Goal: Transaction & Acquisition: Purchase product/service

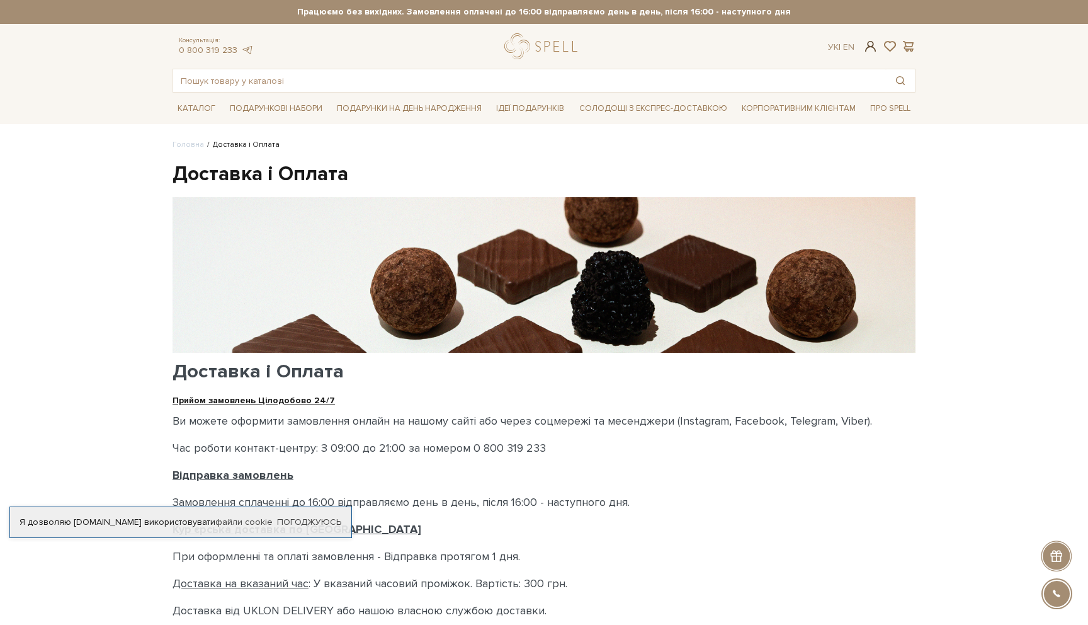
click at [869, 47] on span at bounding box center [870, 46] width 15 height 13
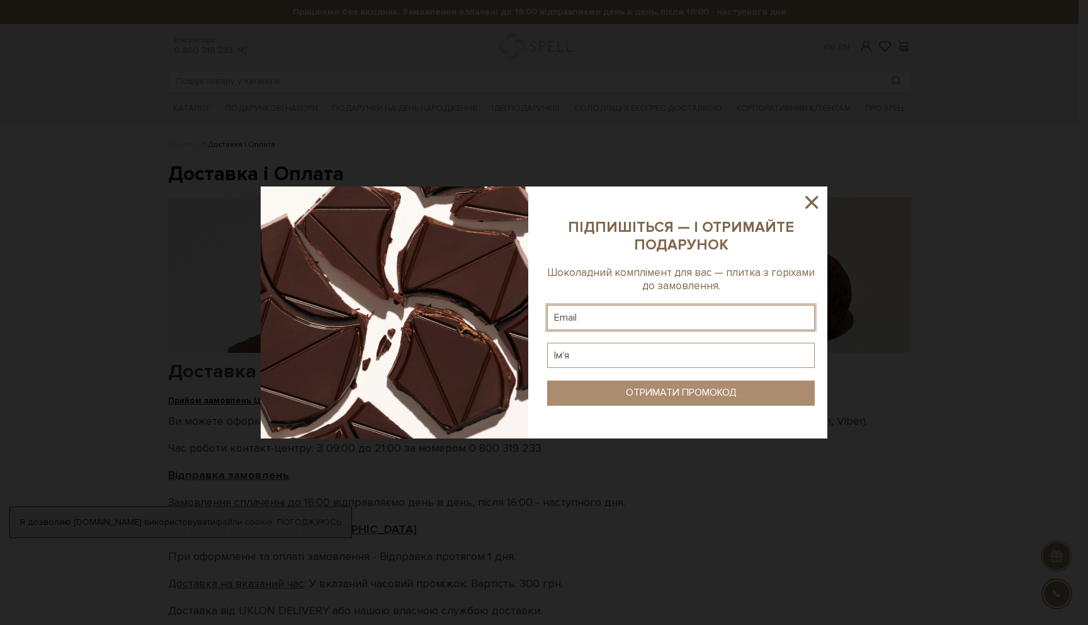
click at [605, 322] on input "text" at bounding box center [681, 317] width 268 height 25
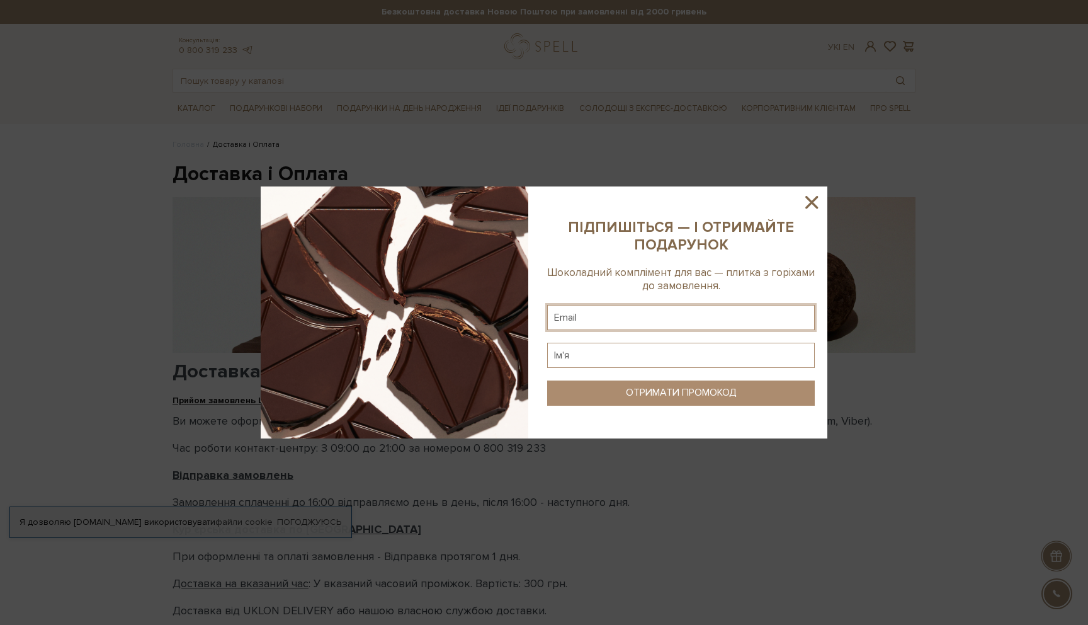
type input "[EMAIL_ADDRESS][DOMAIN_NAME]"
click at [594, 357] on input "text" at bounding box center [681, 355] width 268 height 25
type input "F"
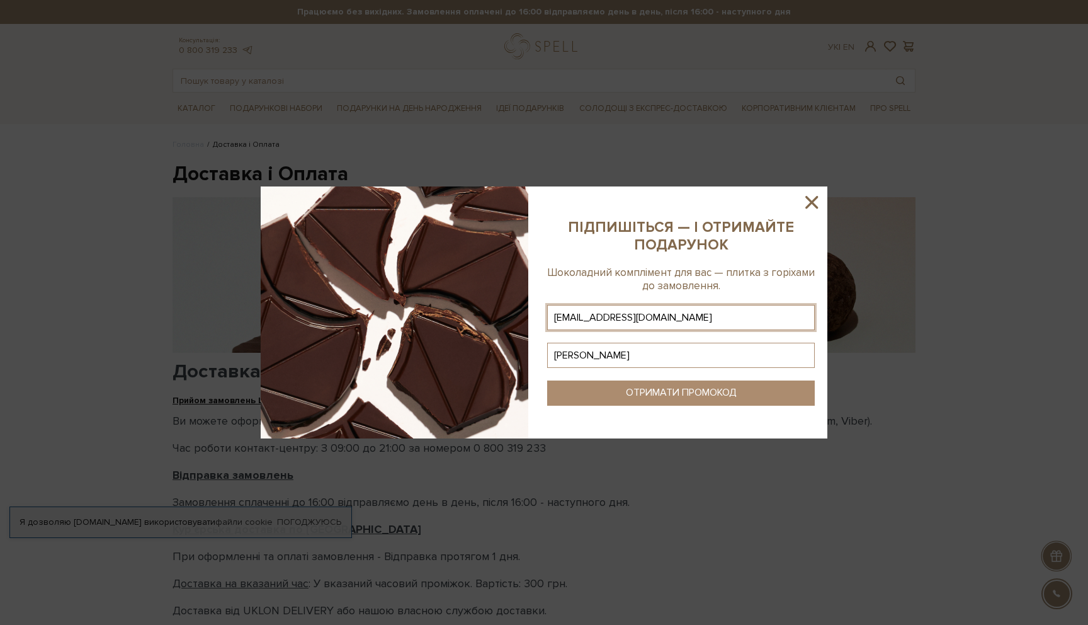
type input "Анна"
click at [649, 388] on div "ОТРИМАТИ ПРОМОКОД" at bounding box center [681, 393] width 111 height 12
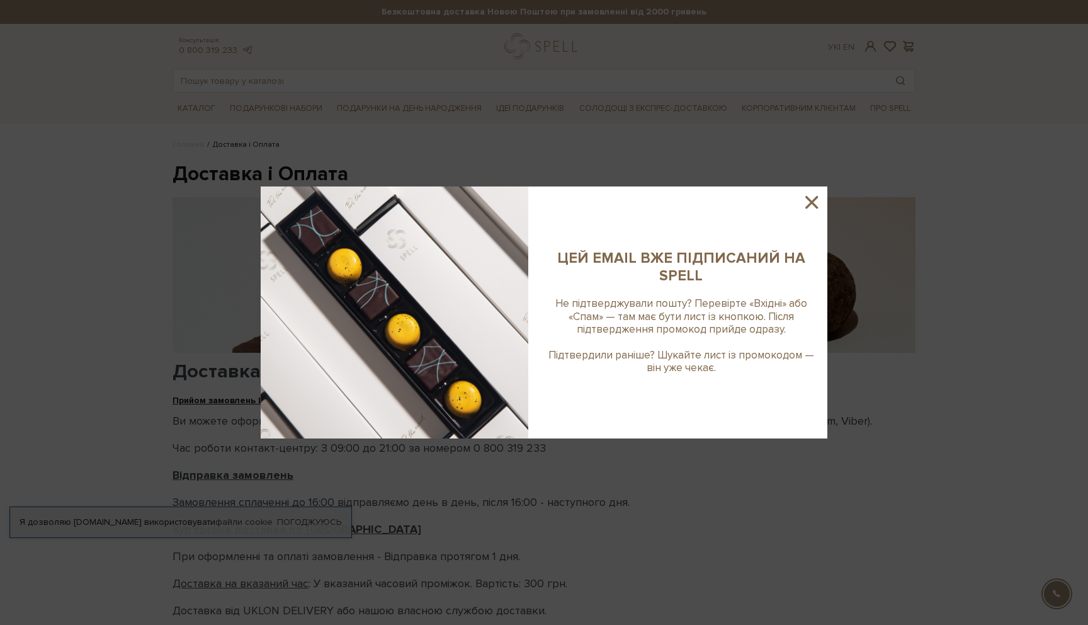
click at [815, 200] on icon at bounding box center [811, 201] width 21 height 21
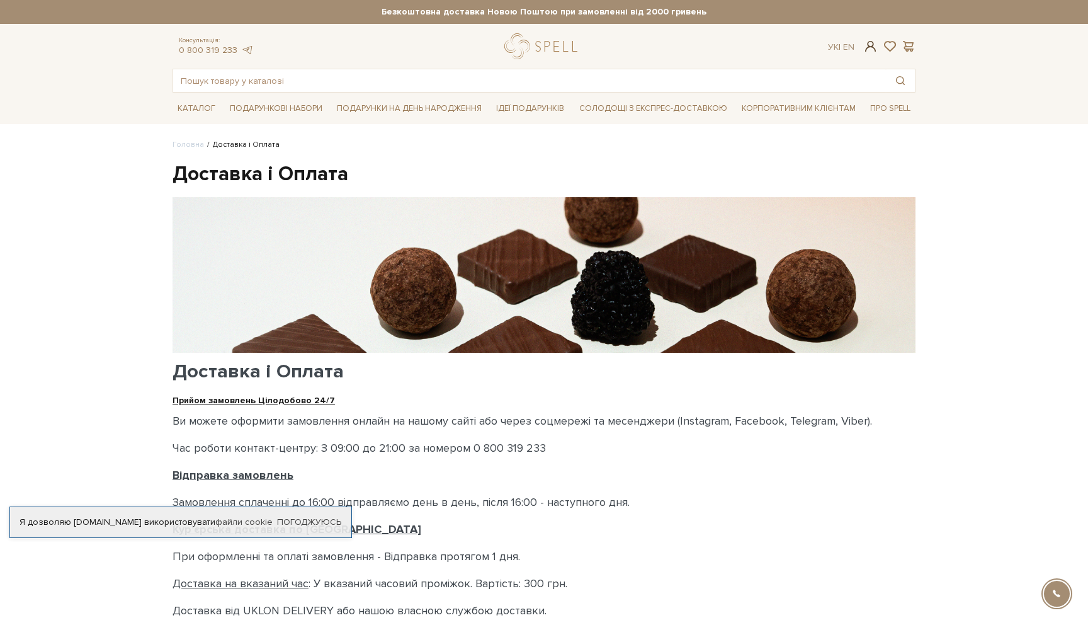
click at [866, 48] on span at bounding box center [870, 46] width 15 height 13
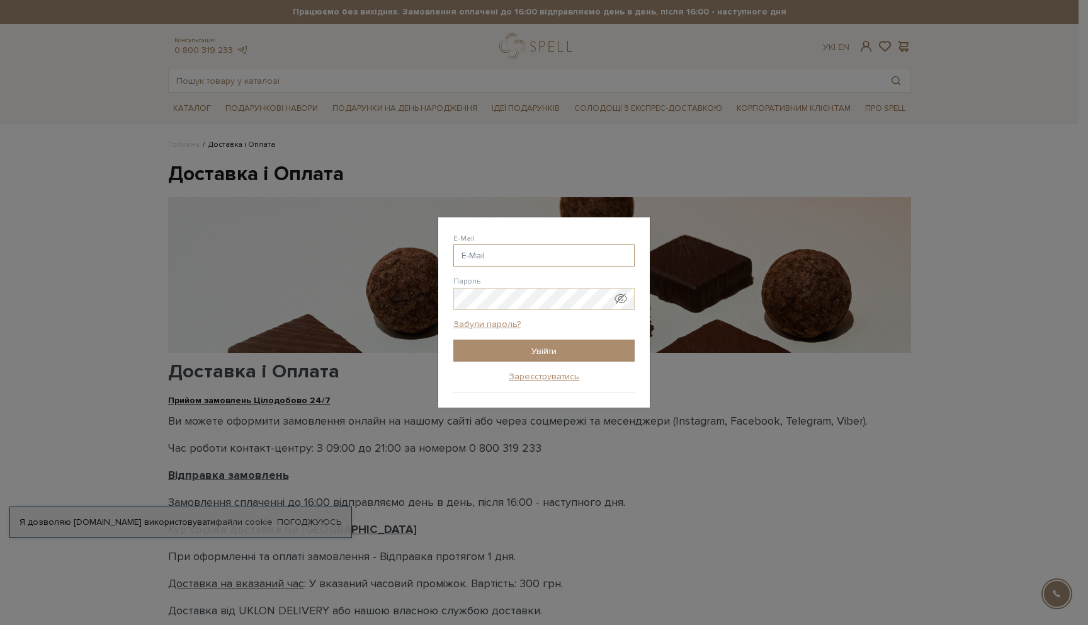
click at [491, 257] on input "E-Mail" at bounding box center [543, 255] width 181 height 22
type input "[EMAIL_ADDRESS][DOMAIN_NAME]"
click at [490, 322] on link "Забули пароль?" at bounding box center [486, 324] width 67 height 11
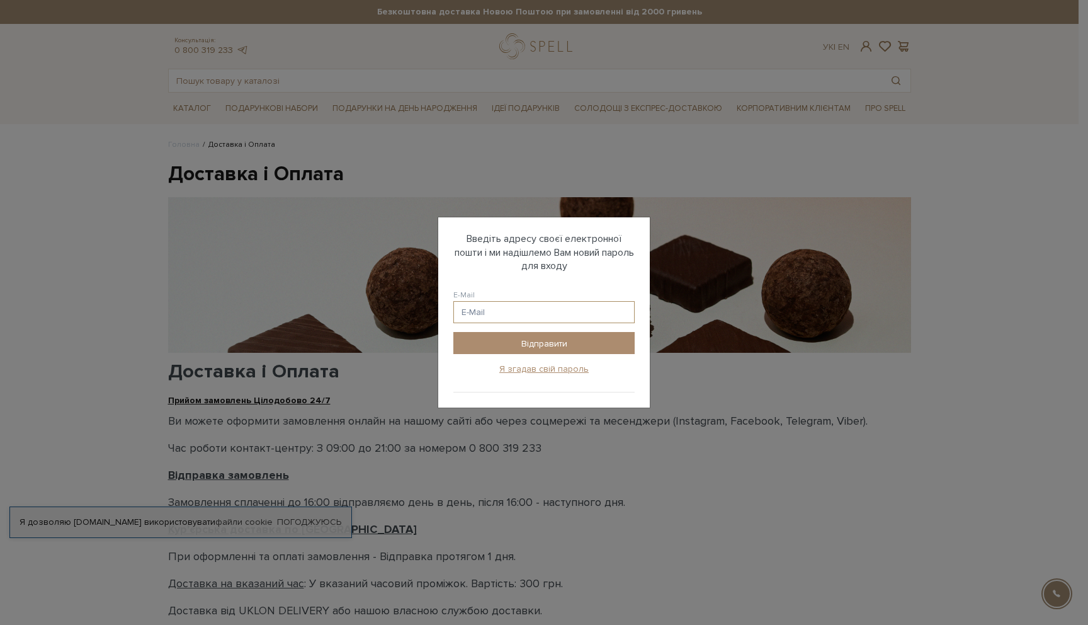
click at [490, 312] on input "E-Mail" at bounding box center [543, 312] width 181 height 22
click at [494, 311] on input "E-Mail" at bounding box center [543, 312] width 181 height 22
type input "д"
click at [526, 348] on input "Відправити" at bounding box center [543, 343] width 181 height 22
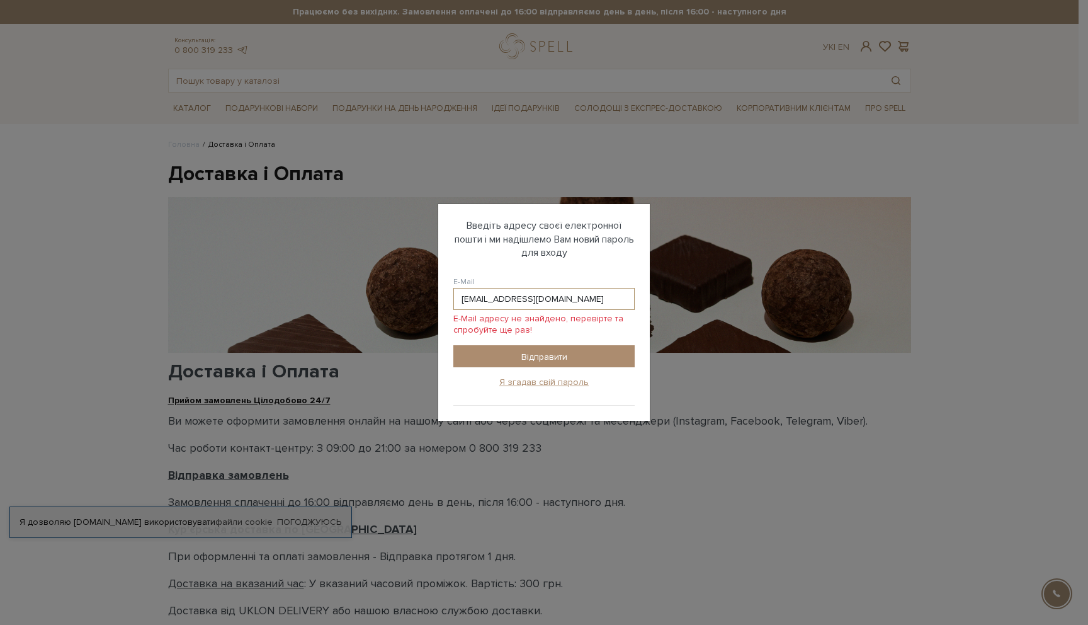
drag, startPoint x: 532, startPoint y: 297, endPoint x: 436, endPoint y: 298, distance: 95.7
click at [436, 298] on div "Авторизація E-Mail lyashenko.anna07@gmail.com Пароль Забули пароль? Увійти Заре…" at bounding box center [544, 312] width 1088 height 625
type input "selesta0702@gmail.com"
click at [523, 356] on input "Відправити" at bounding box center [543, 356] width 181 height 22
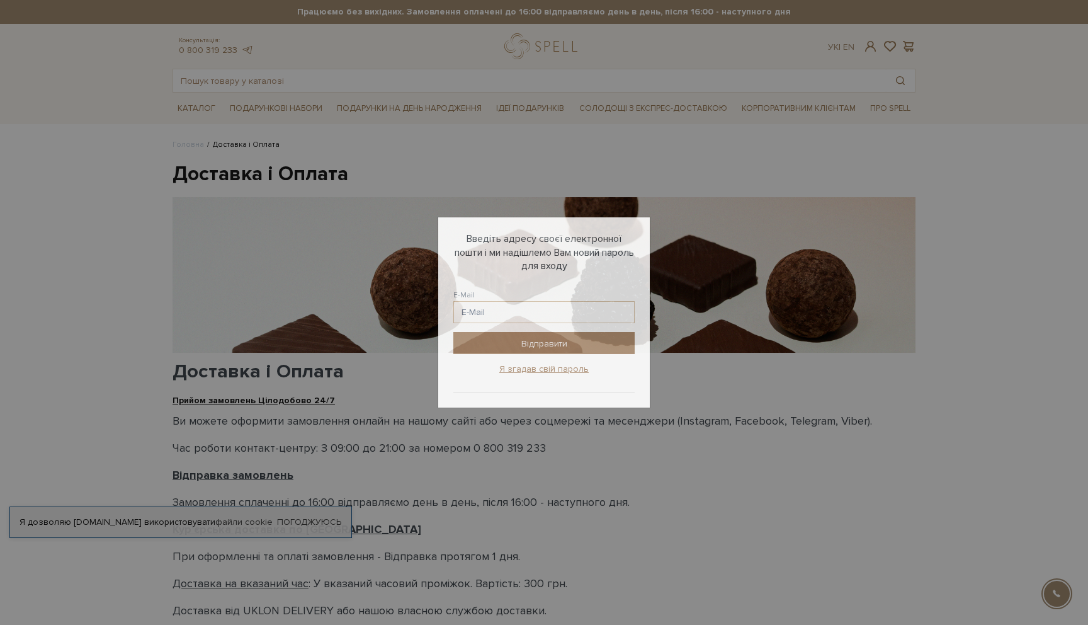
click at [793, 164] on div "Авторизація E-Mail Пароль Забули пароль? Увійти Зареєструватись Забули пароль? …" at bounding box center [544, 312] width 1088 height 625
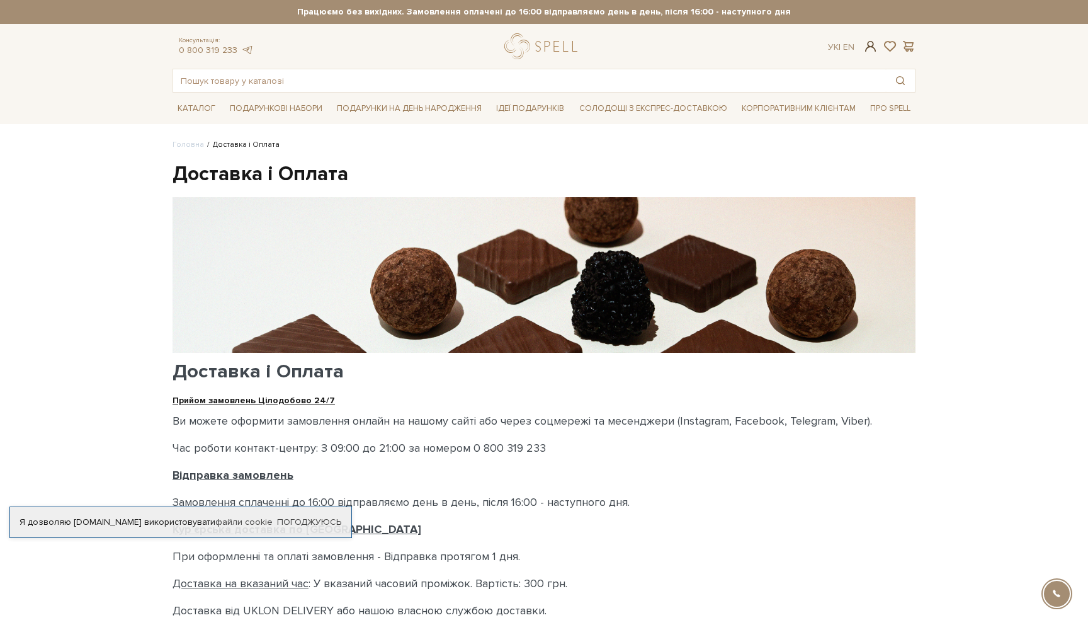
checkbox input "true"
click at [871, 48] on span at bounding box center [870, 46] width 15 height 13
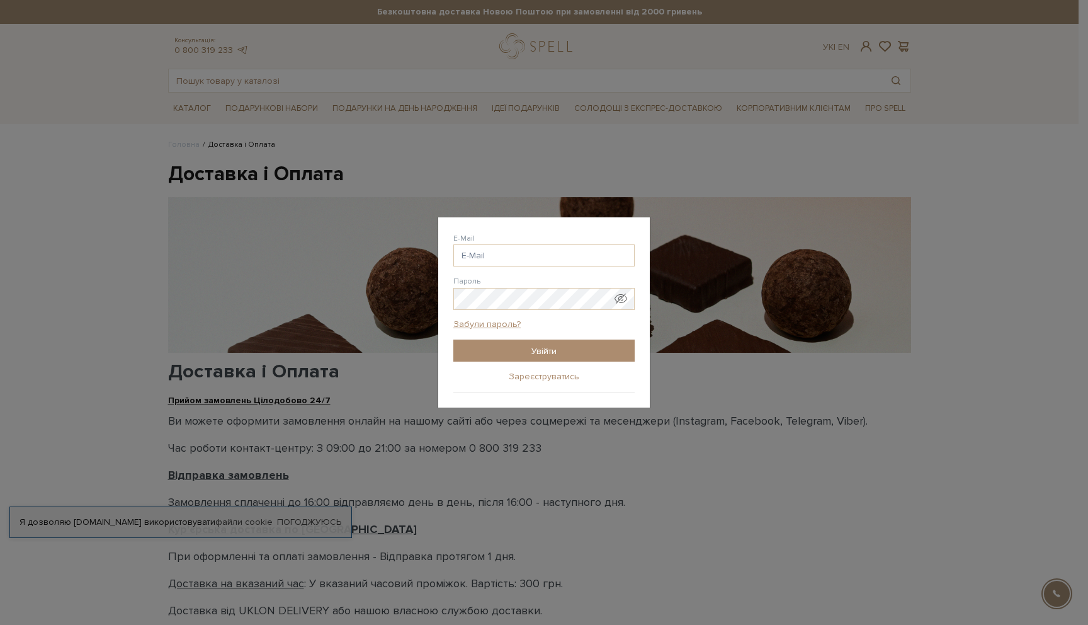
click at [554, 378] on link "Зареєструватись" at bounding box center [544, 376] width 71 height 11
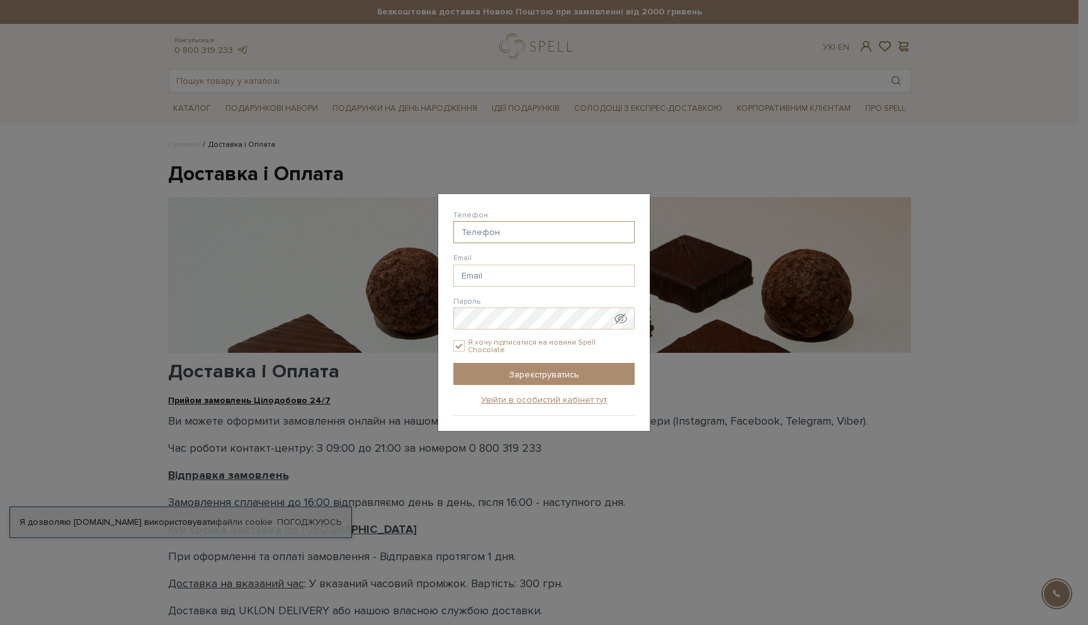
click at [519, 233] on input "Телефон" at bounding box center [543, 232] width 181 height 22
type input "38() --"
type input "[EMAIL_ADDRESS][DOMAIN_NAME]"
type input "3"
type input "38(095) 850-66-15"
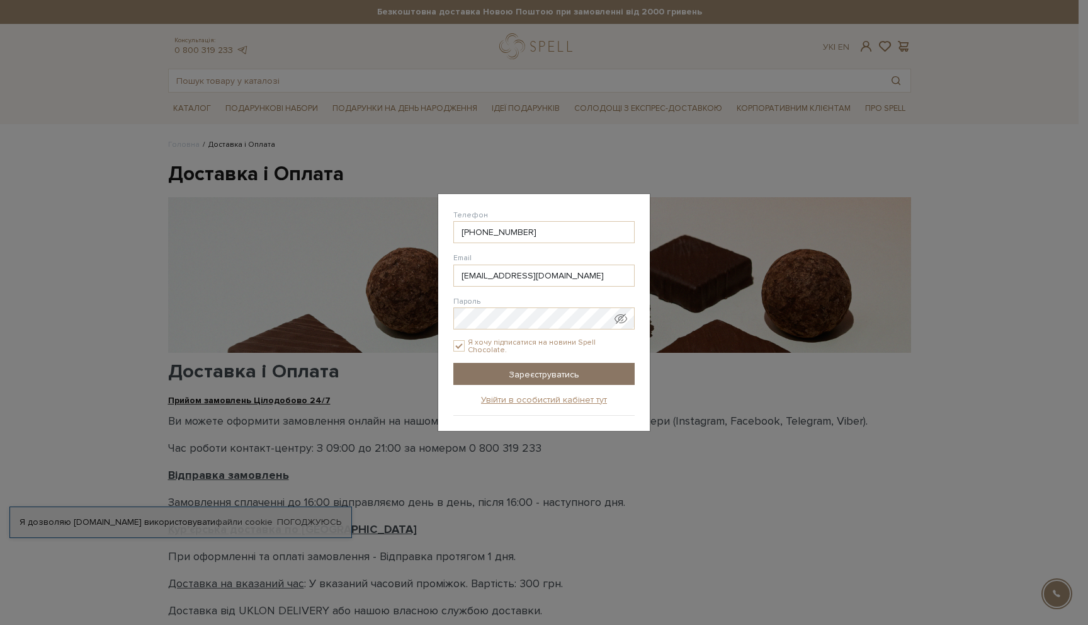
click at [520, 371] on input "Зареєструватись" at bounding box center [543, 374] width 181 height 22
click at [532, 370] on input "Зареєструватись" at bounding box center [543, 374] width 181 height 22
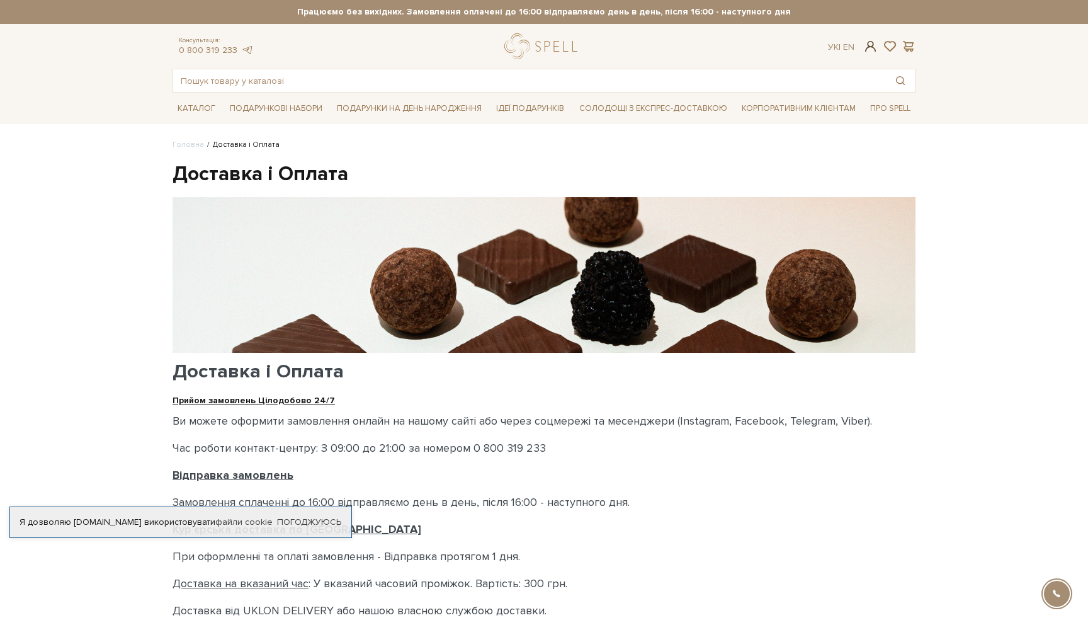
click at [866, 47] on span at bounding box center [870, 46] width 15 height 13
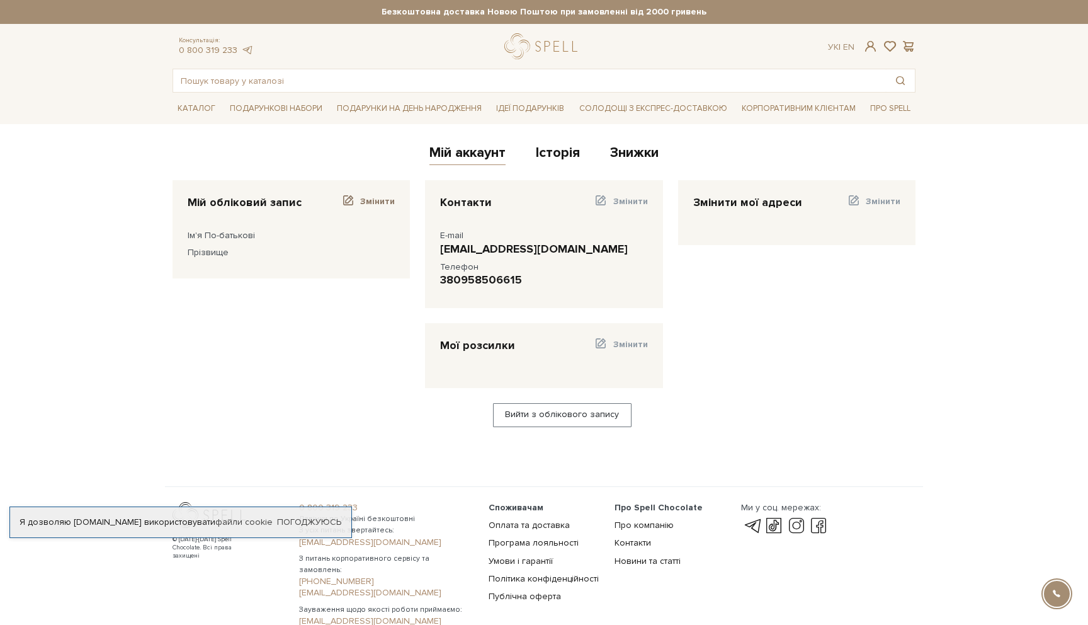
click at [360, 203] on link "Змінити" at bounding box center [368, 205] width 54 height 20
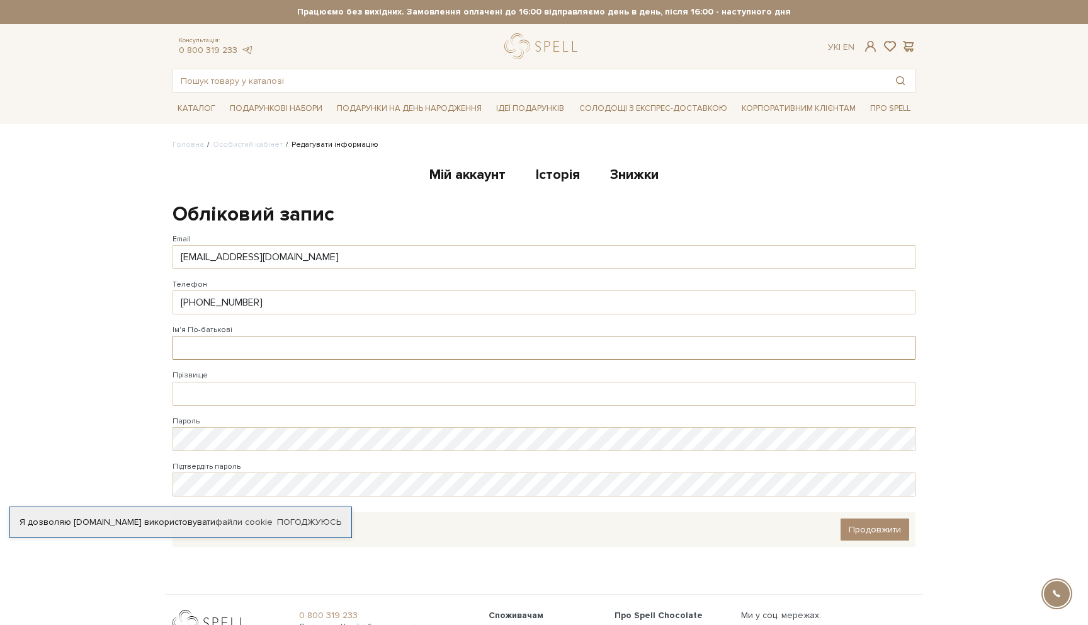
click at [210, 348] on input "Ім'я По-батькові" at bounding box center [544, 348] width 743 height 24
type input "F"
type input "Анна Юріївна"
click at [195, 390] on input "Прізвище" at bounding box center [544, 394] width 743 height 24
type input "Кошель"
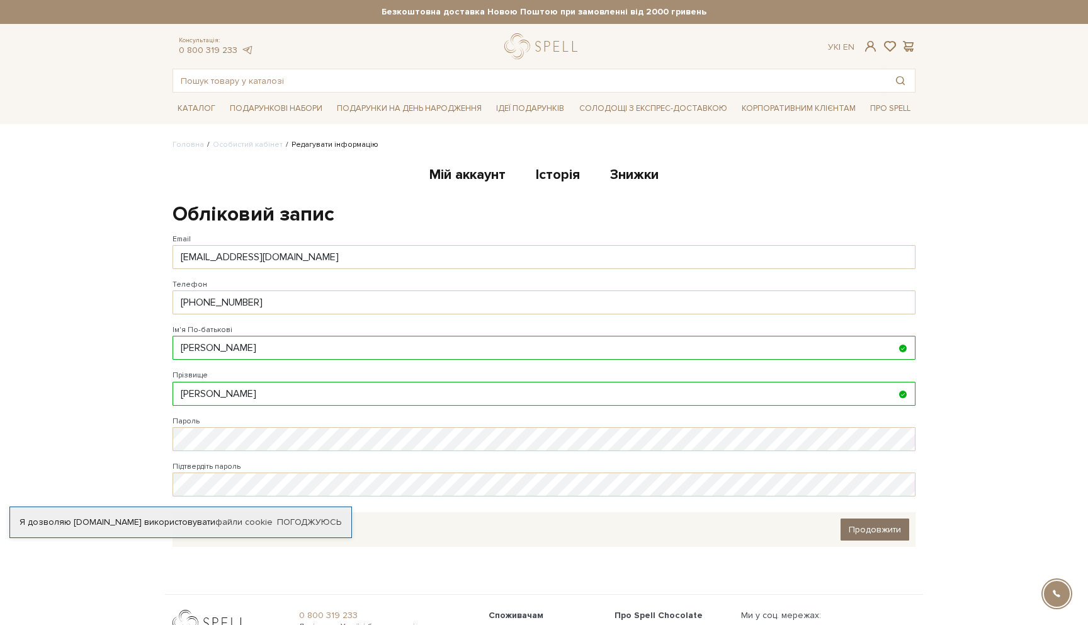
click at [874, 540] on link "Продовжити" at bounding box center [875, 529] width 69 height 22
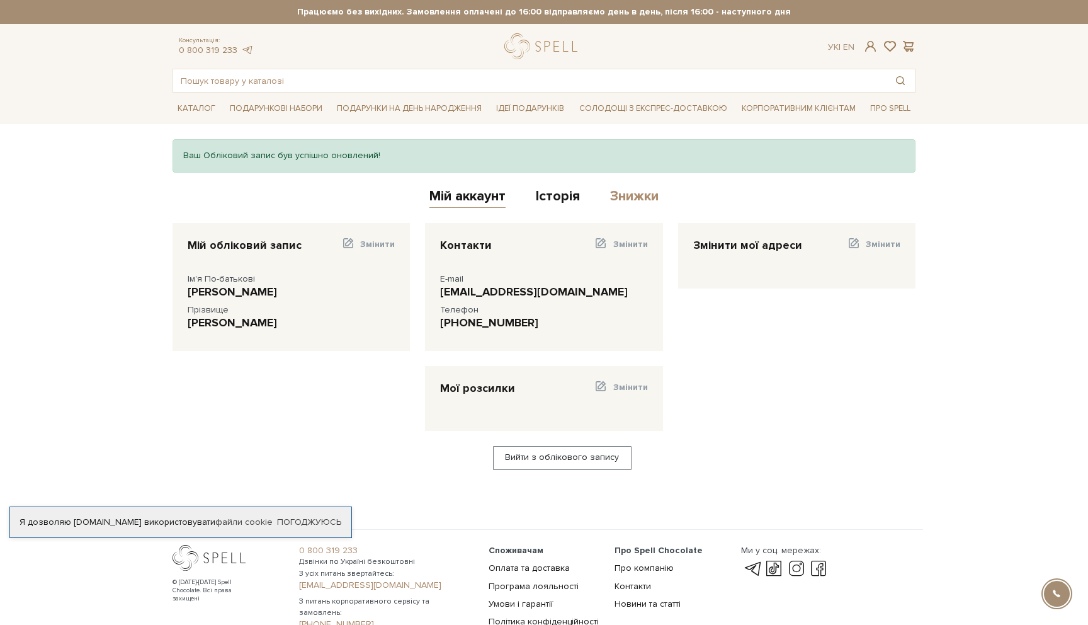
click at [637, 192] on link "Знижки" at bounding box center [634, 198] width 48 height 21
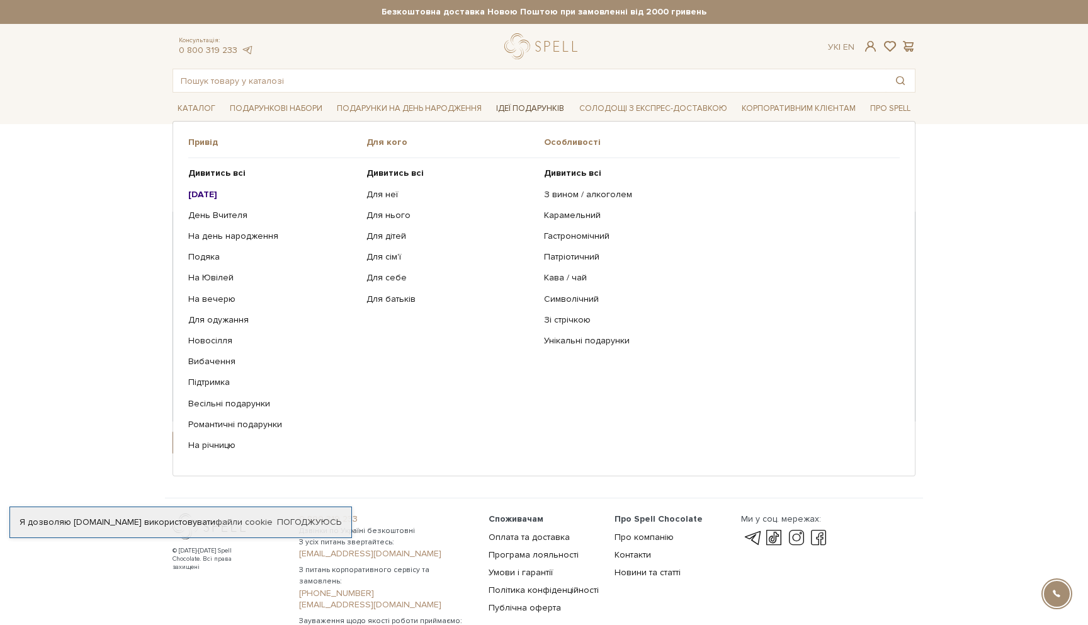
click at [526, 111] on link "Ідеї подарунків" at bounding box center [530, 109] width 78 height 20
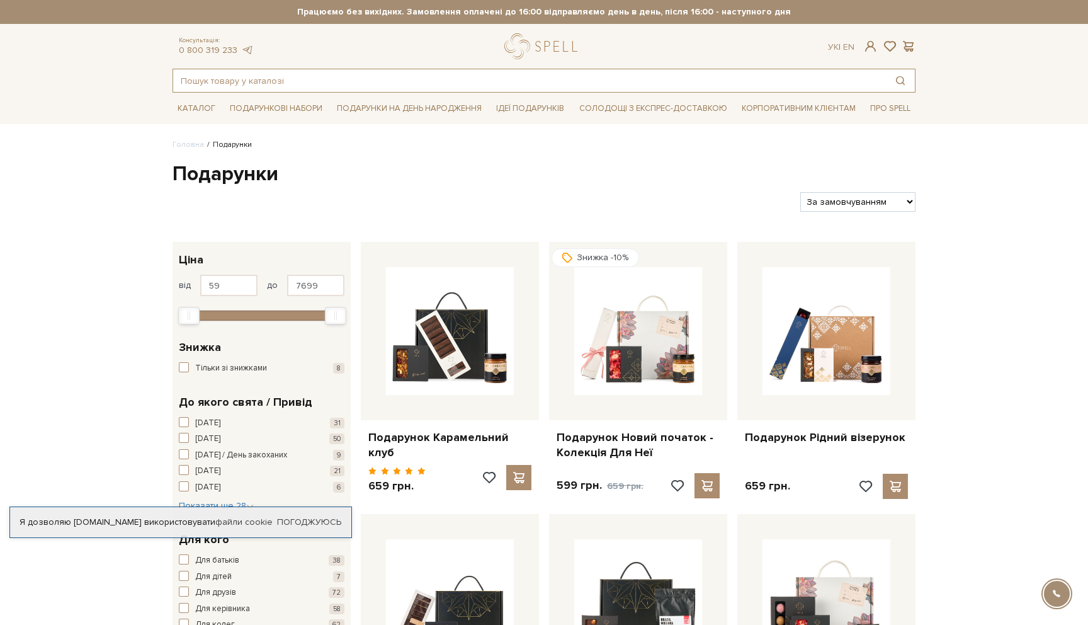
click at [467, 88] on input "text" at bounding box center [529, 80] width 713 height 23
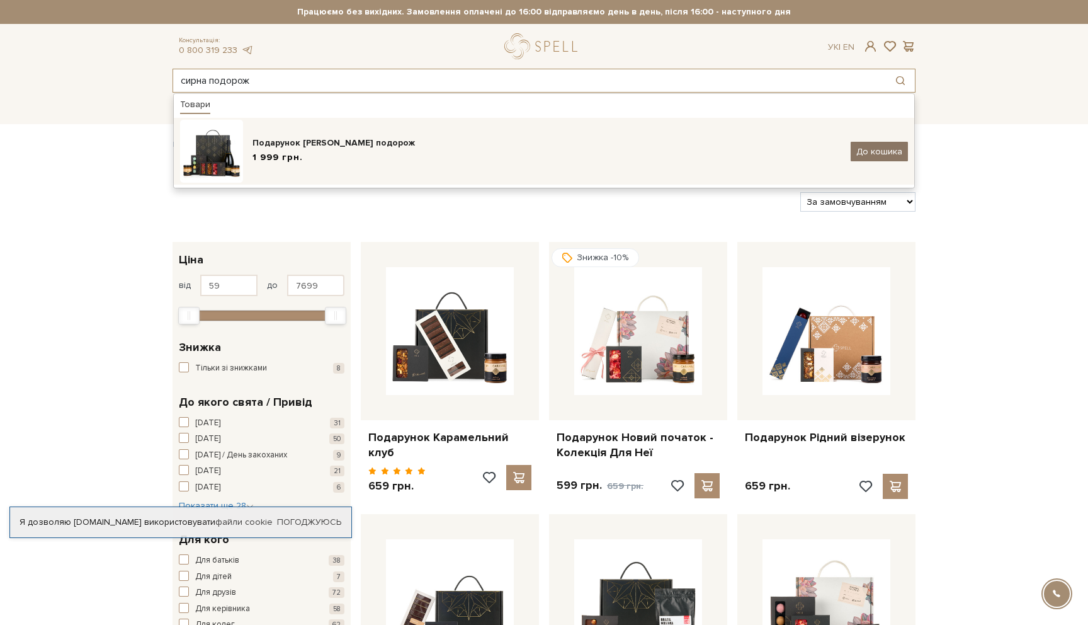
click at [859, 152] on span "До кошика" at bounding box center [879, 151] width 46 height 11
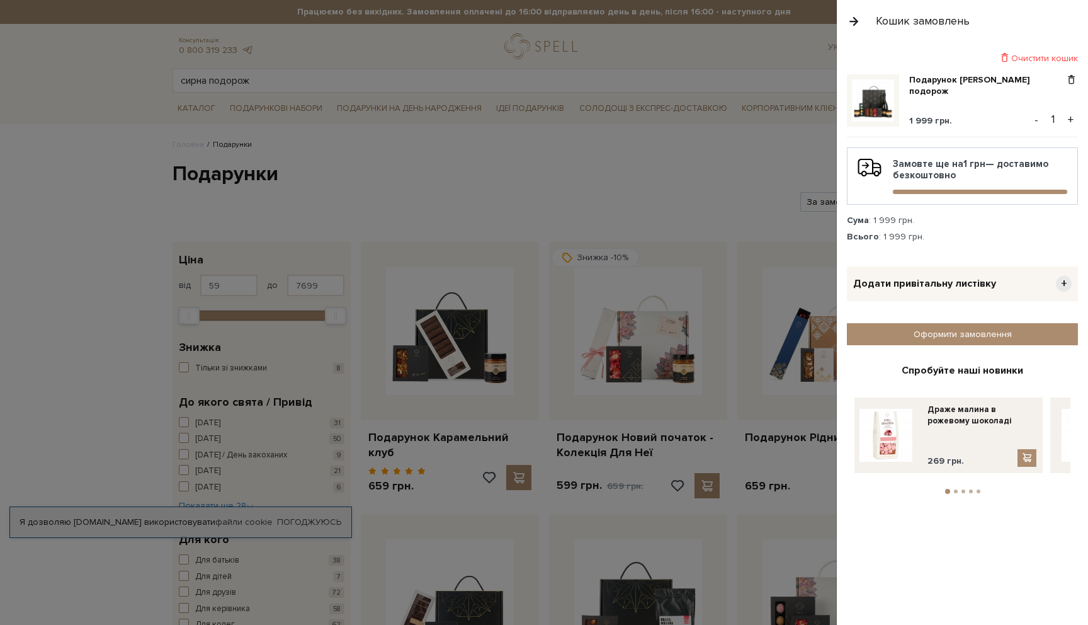
click at [508, 81] on div at bounding box center [544, 312] width 1088 height 625
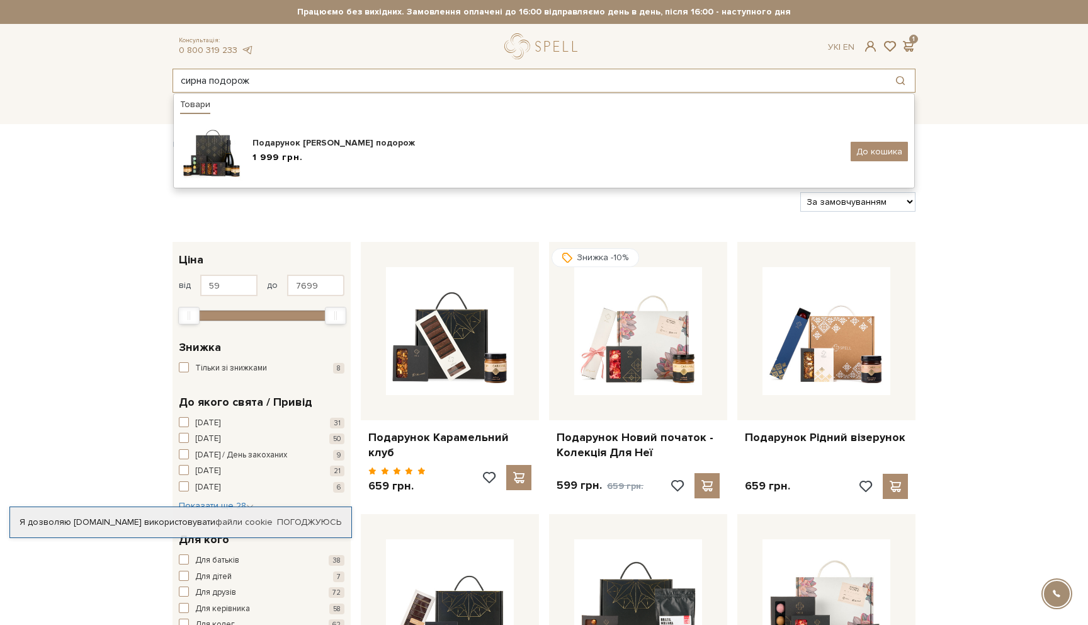
drag, startPoint x: 307, startPoint y: 84, endPoint x: 180, endPoint y: 84, distance: 127.2
click at [180, 84] on input "сирна подорож" at bounding box center [529, 80] width 713 height 23
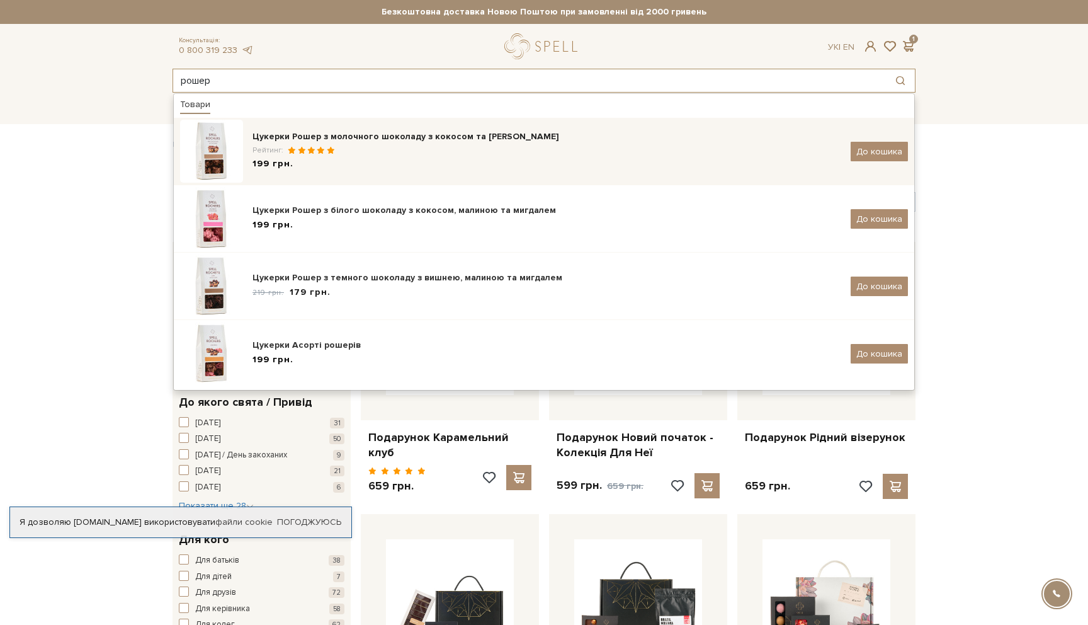
type input "рошер"
click at [347, 142] on div "Цукерки Рошер з молочного шоколаду з кокосом та [PERSON_NAME]" at bounding box center [546, 136] width 589 height 13
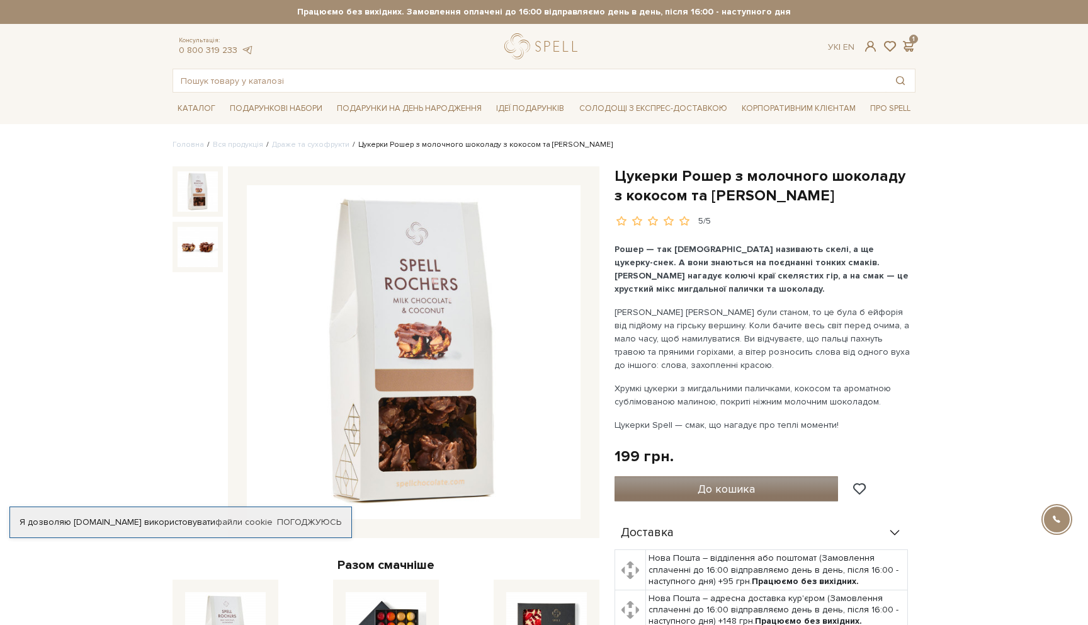
click at [749, 487] on span "До кошика" at bounding box center [726, 489] width 57 height 14
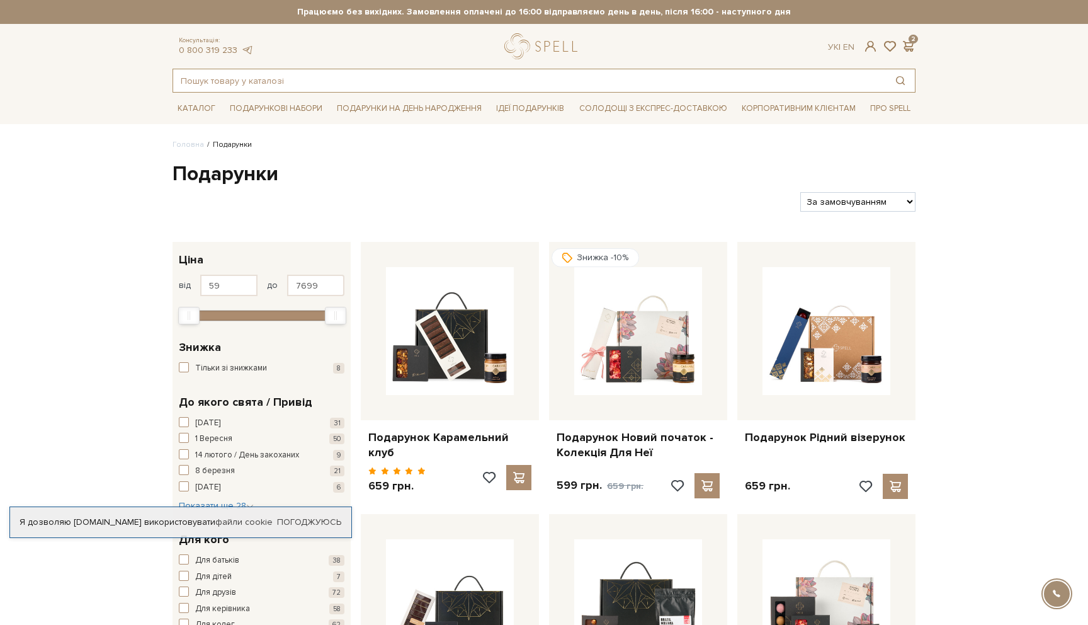
click at [256, 81] on input "text" at bounding box center [529, 80] width 713 height 23
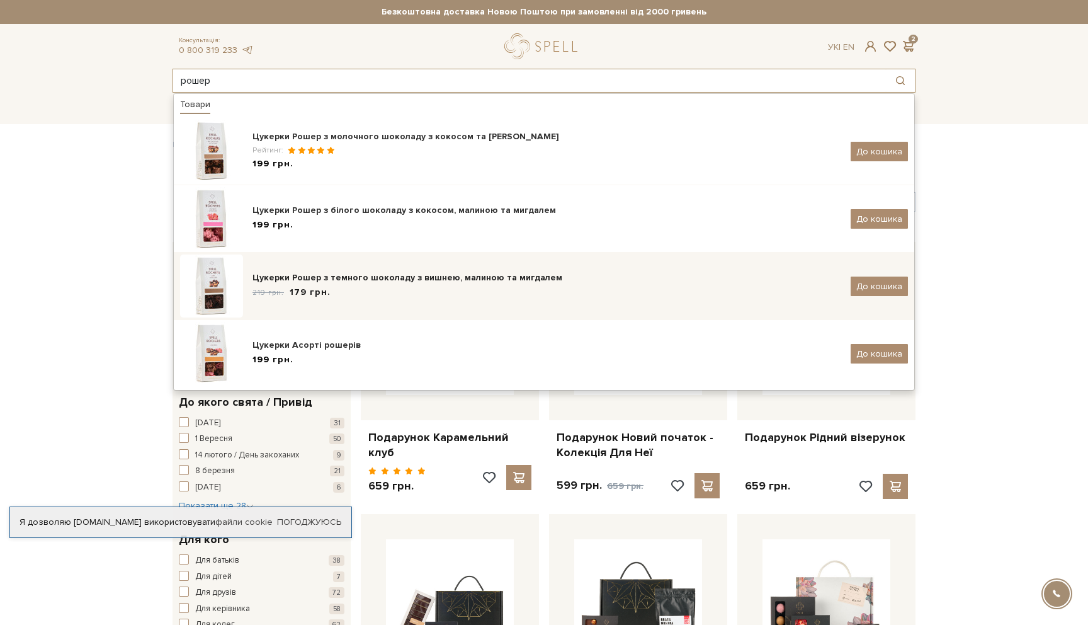
type input "рошер"
click at [365, 285] on div "Цукерки Рошер з темного шоколаду з вишнею, малиною та мигдалем 219 грн. 179 грн." at bounding box center [546, 286] width 589 height 30
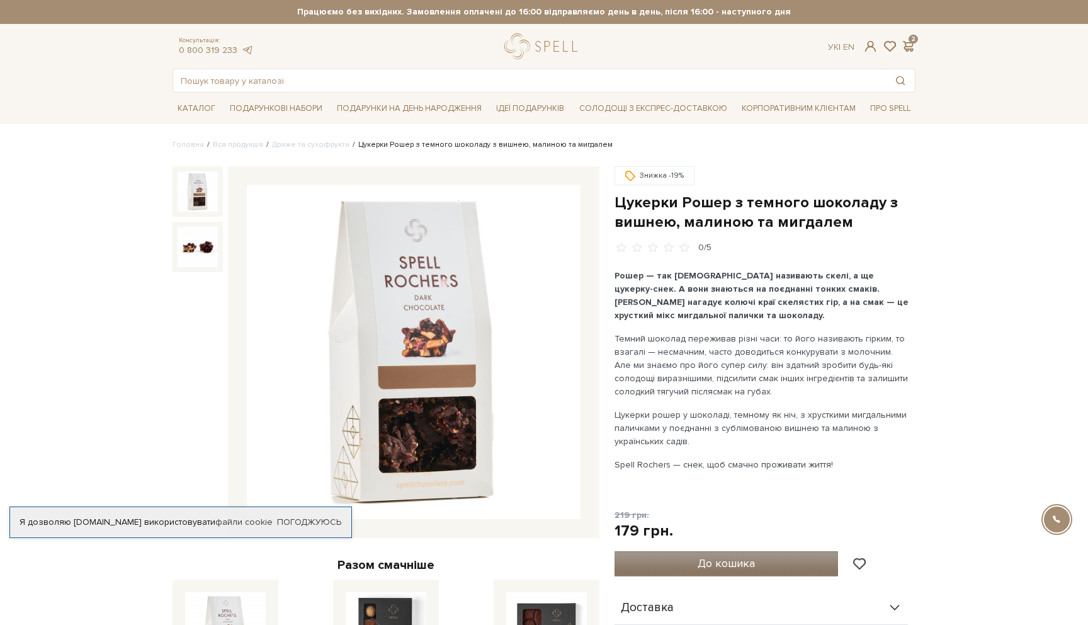
click at [669, 564] on button "До кошика" at bounding box center [727, 563] width 224 height 25
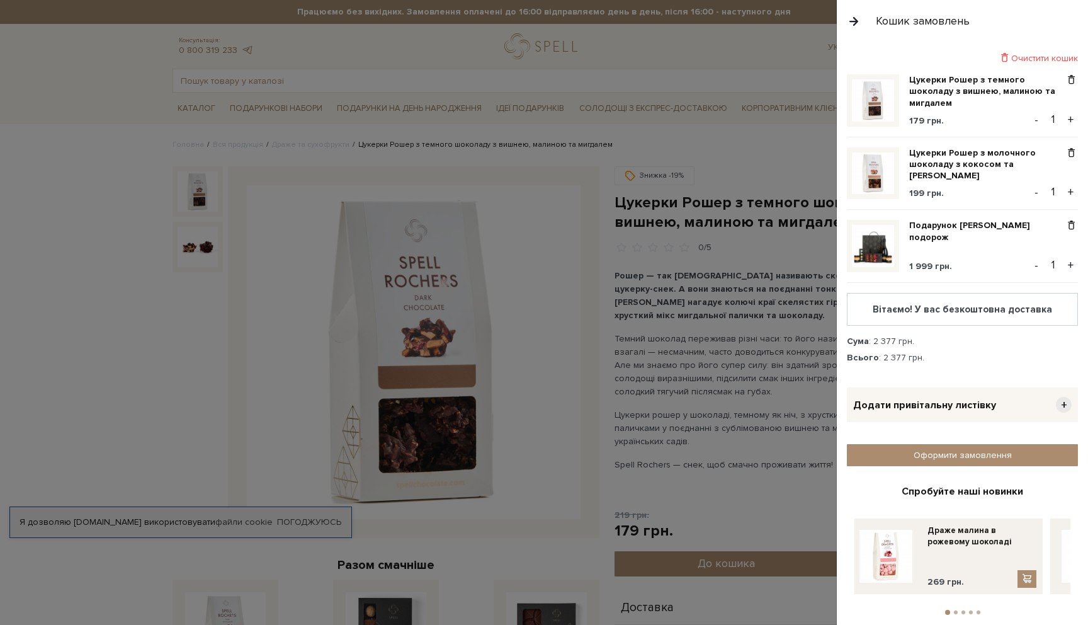
click at [303, 78] on div at bounding box center [544, 312] width 1088 height 625
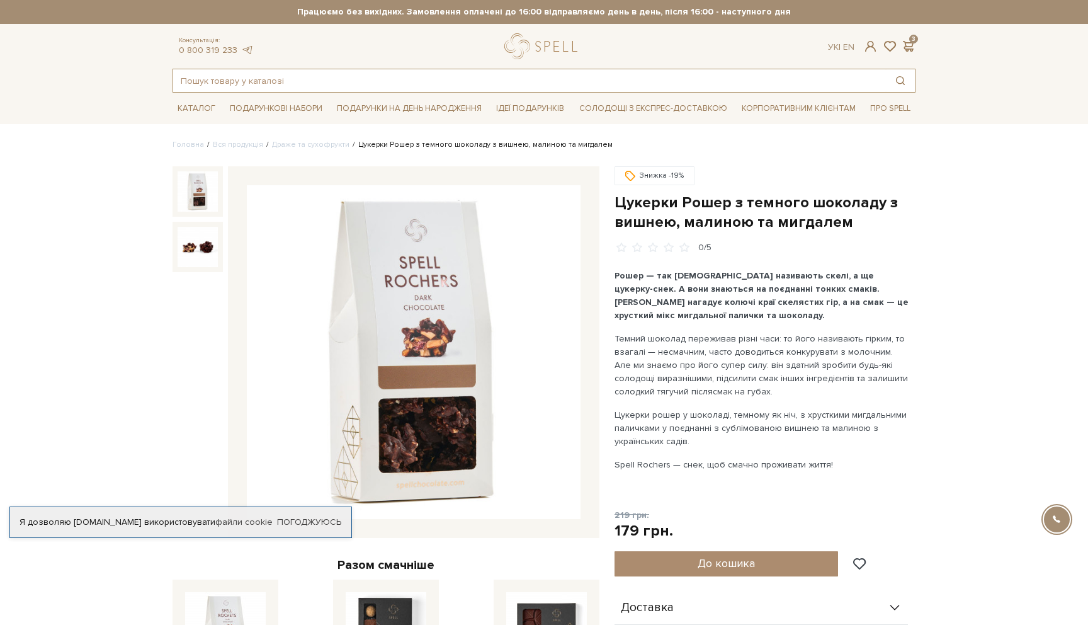
click at [303, 78] on input "text" at bounding box center [529, 80] width 713 height 23
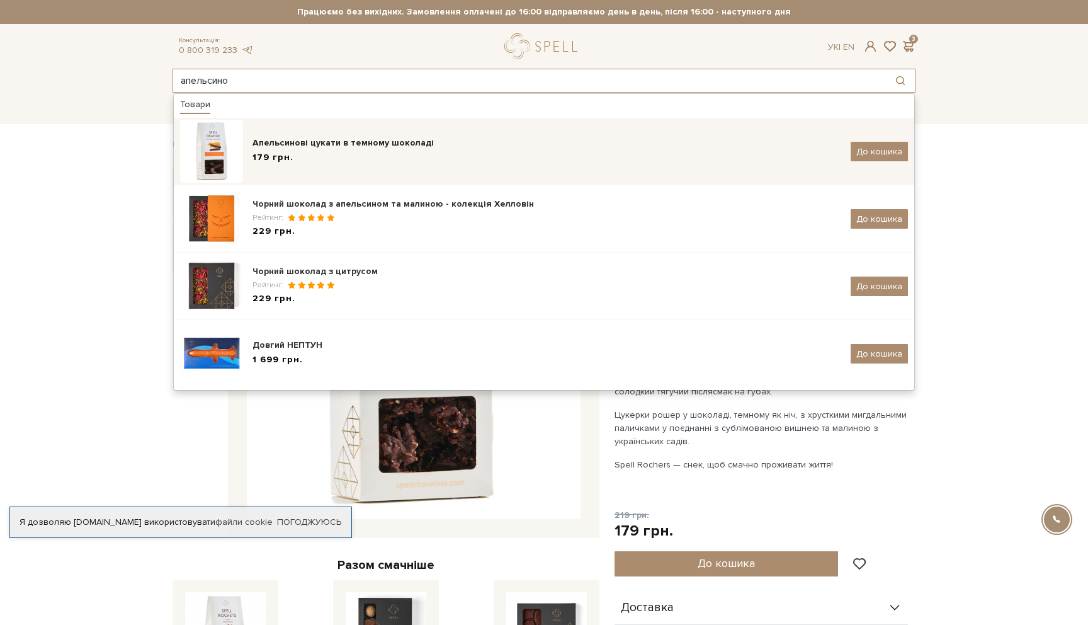
type input "апельсино"
click at [302, 152] on div "179 грн." at bounding box center [546, 157] width 589 height 13
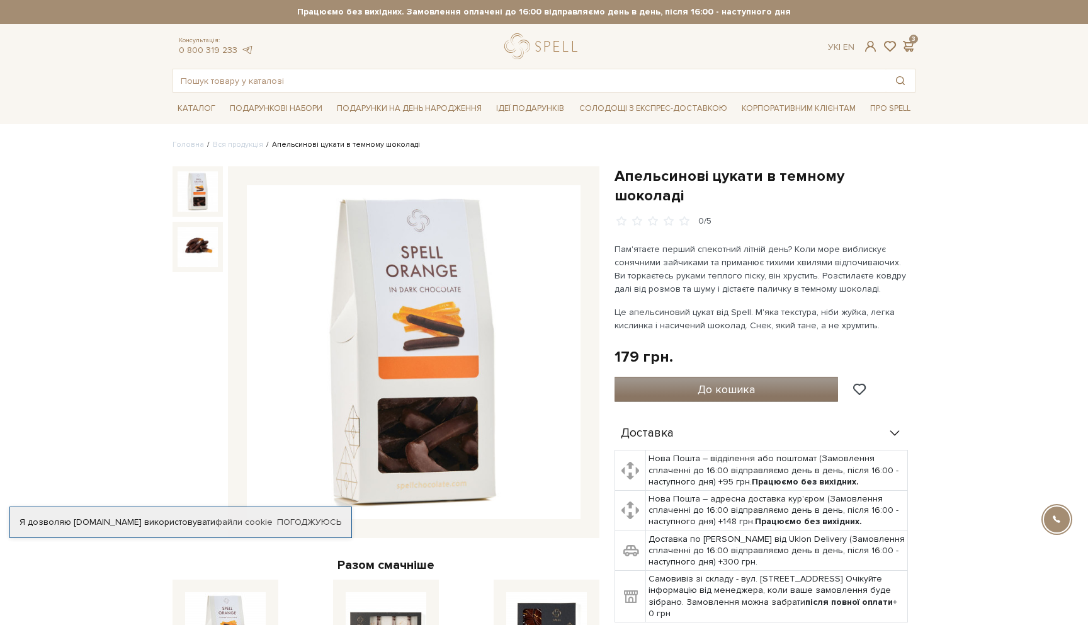
click at [725, 382] on span "До кошика" at bounding box center [726, 389] width 57 height 14
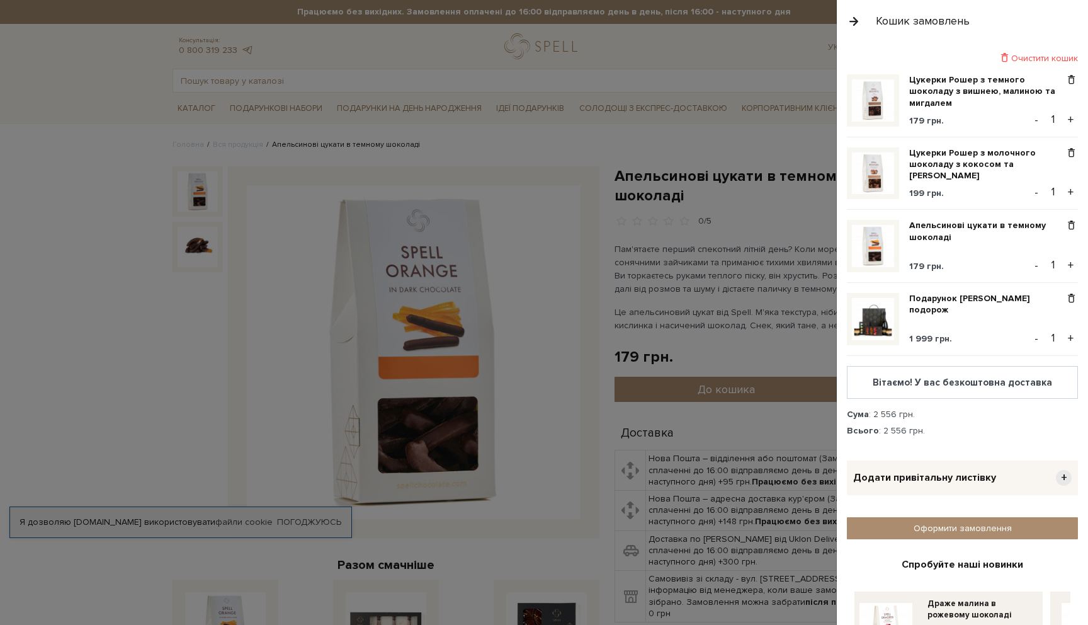
click at [876, 316] on img at bounding box center [873, 319] width 42 height 42
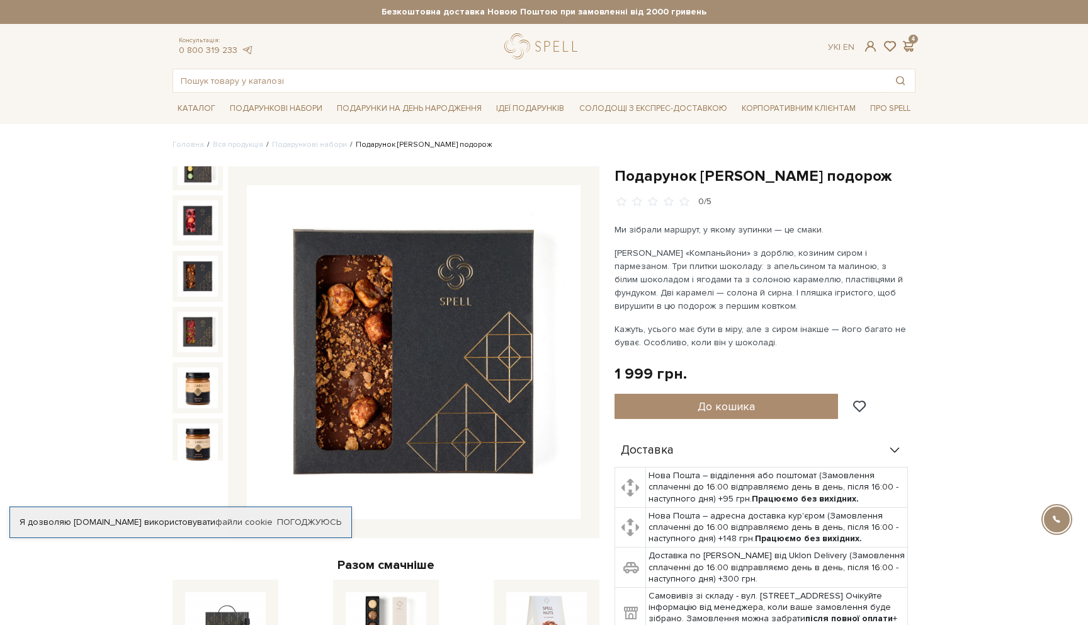
scroll to position [139, 0]
click at [236, 77] on input "text" at bounding box center [529, 80] width 713 height 23
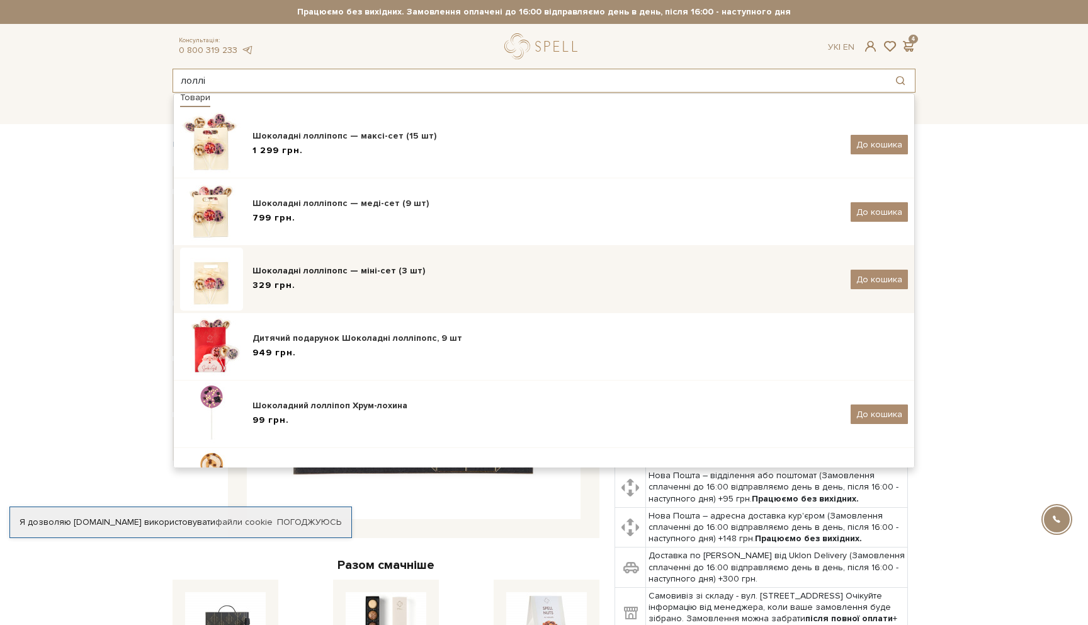
scroll to position [0, 0]
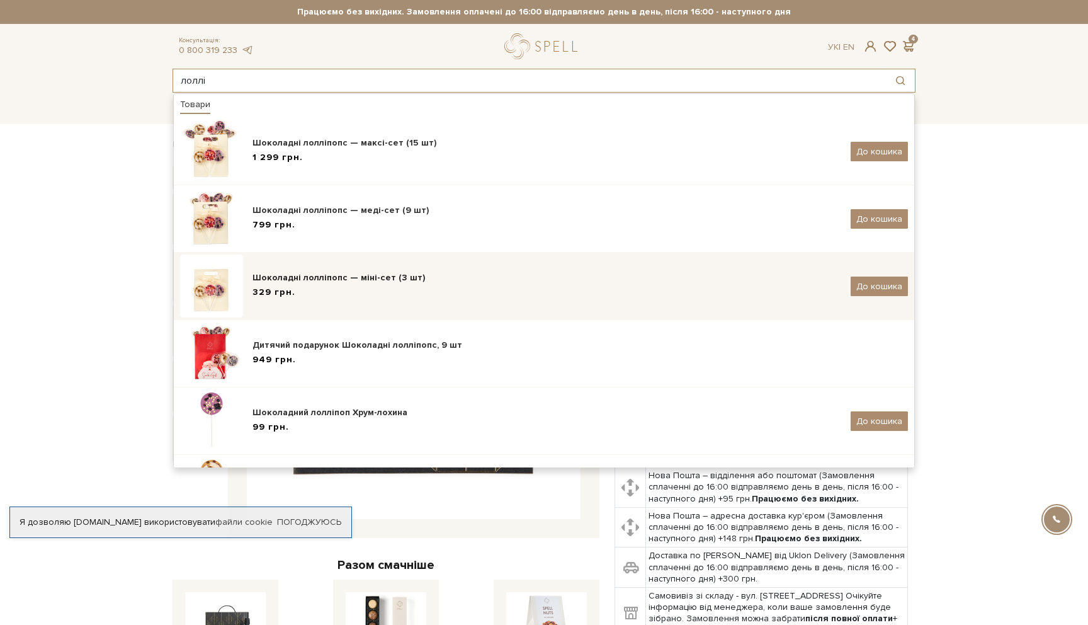
type input "лоллі"
click at [305, 295] on div "329 грн." at bounding box center [546, 292] width 589 height 13
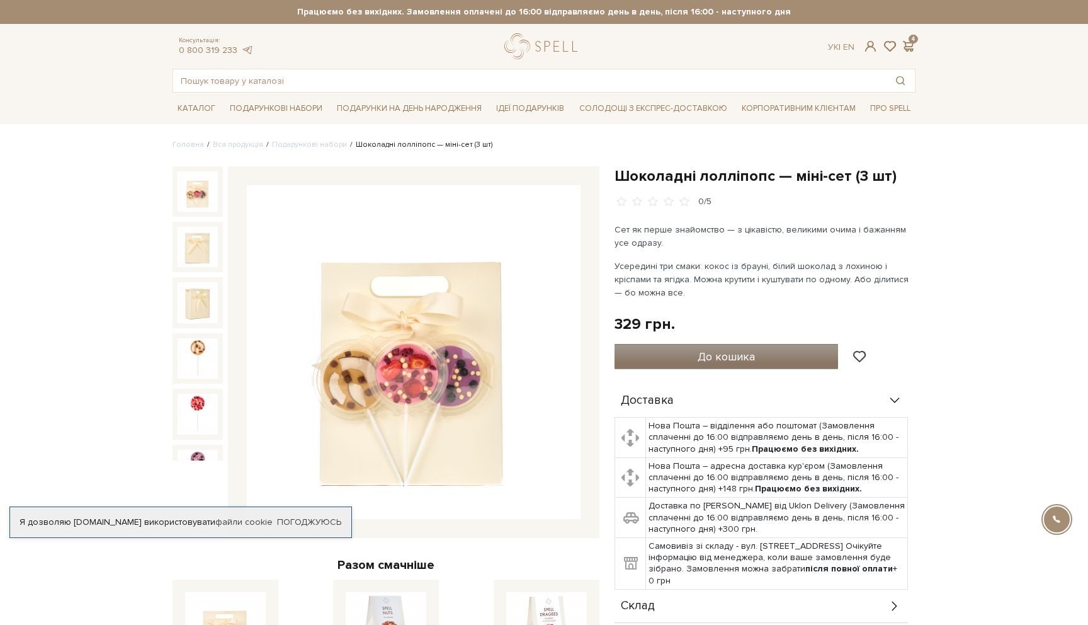
click at [705, 366] on button "До кошика" at bounding box center [727, 356] width 224 height 25
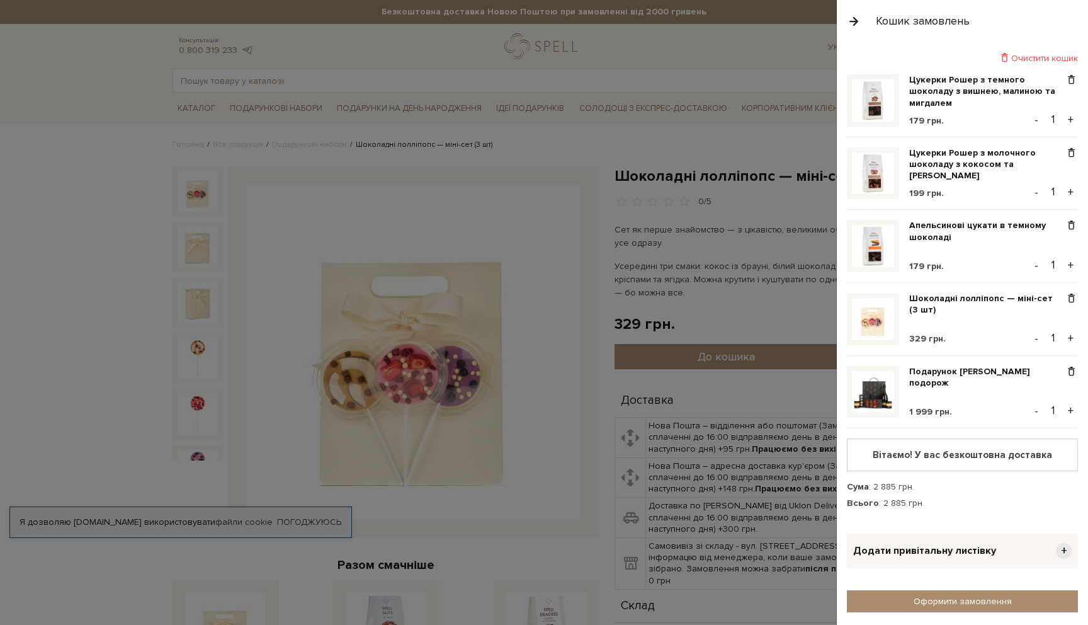
click at [858, 19] on button "button" at bounding box center [854, 21] width 14 height 22
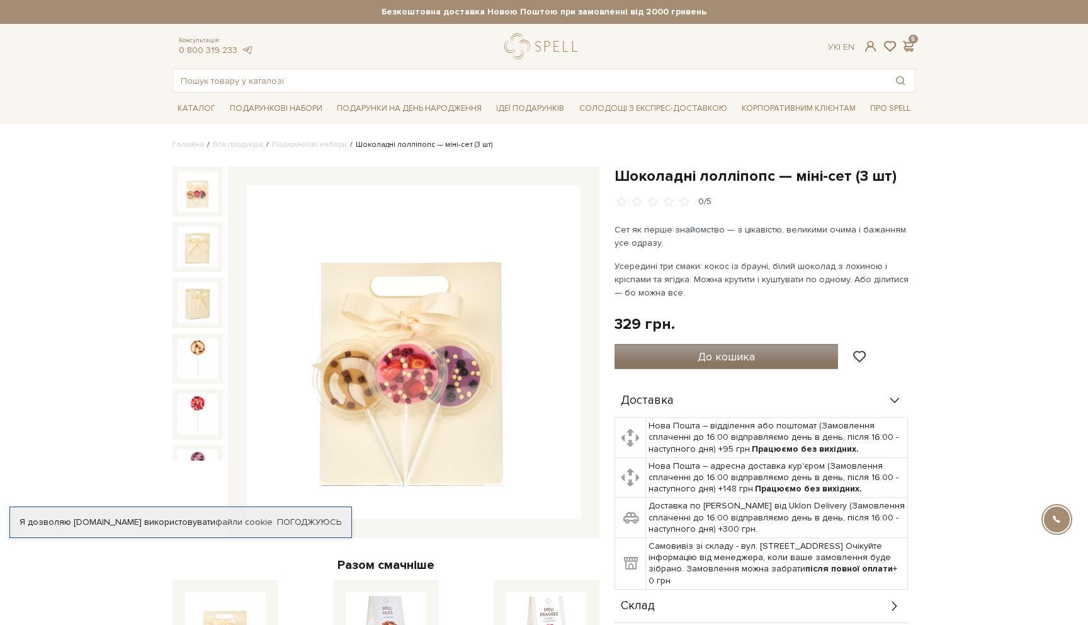
click at [743, 362] on span "До кошика" at bounding box center [726, 356] width 57 height 14
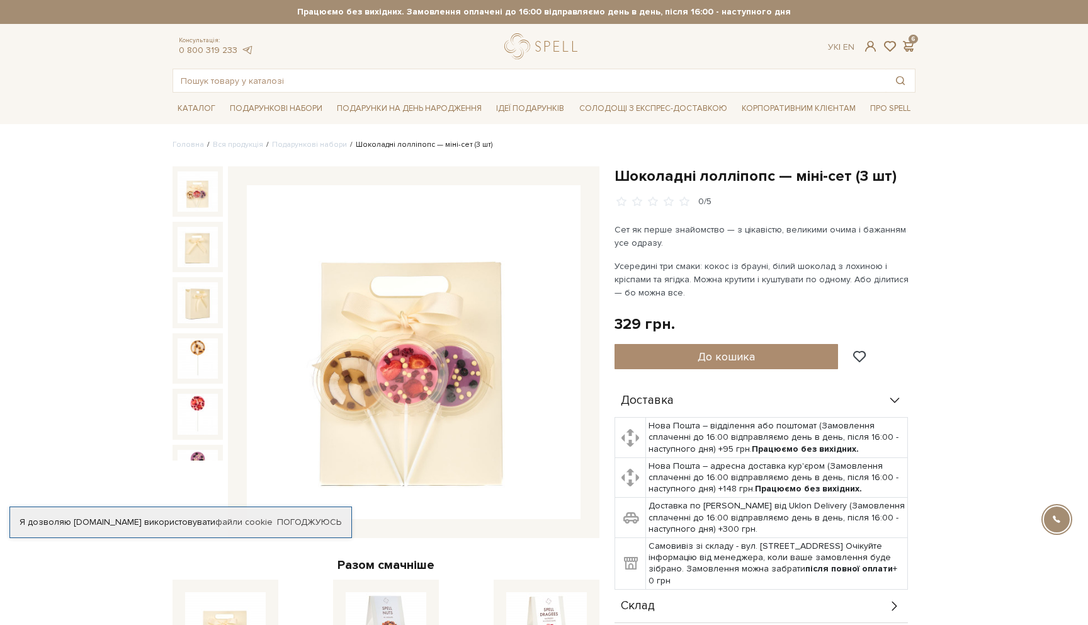
click at [424, 86] on div at bounding box center [544, 312] width 1088 height 625
click at [424, 84] on input "text" at bounding box center [529, 80] width 713 height 23
type input "д"
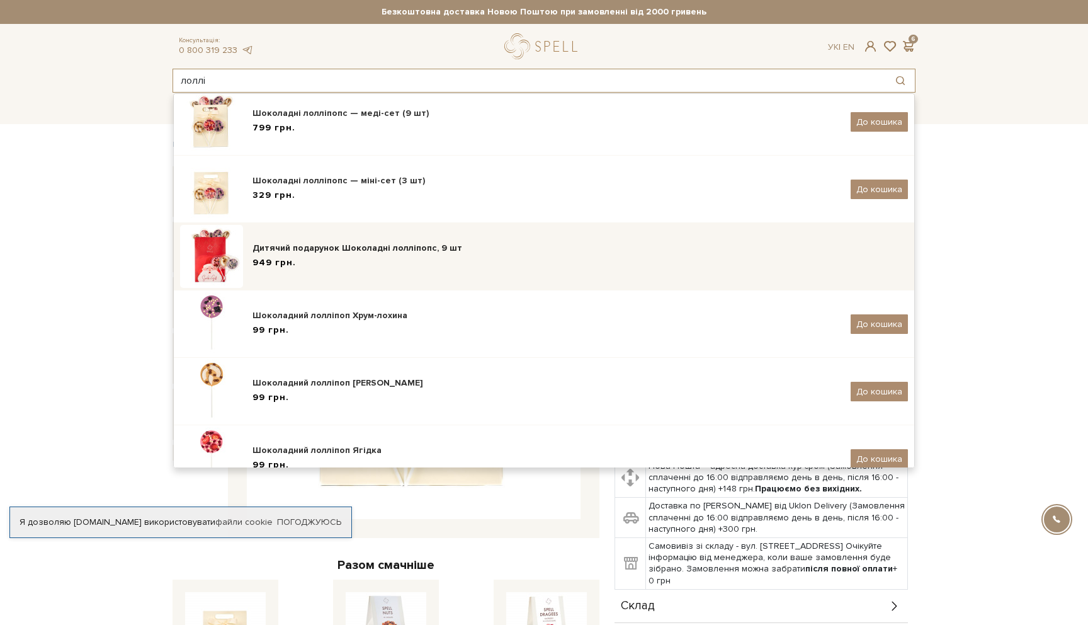
scroll to position [125, 0]
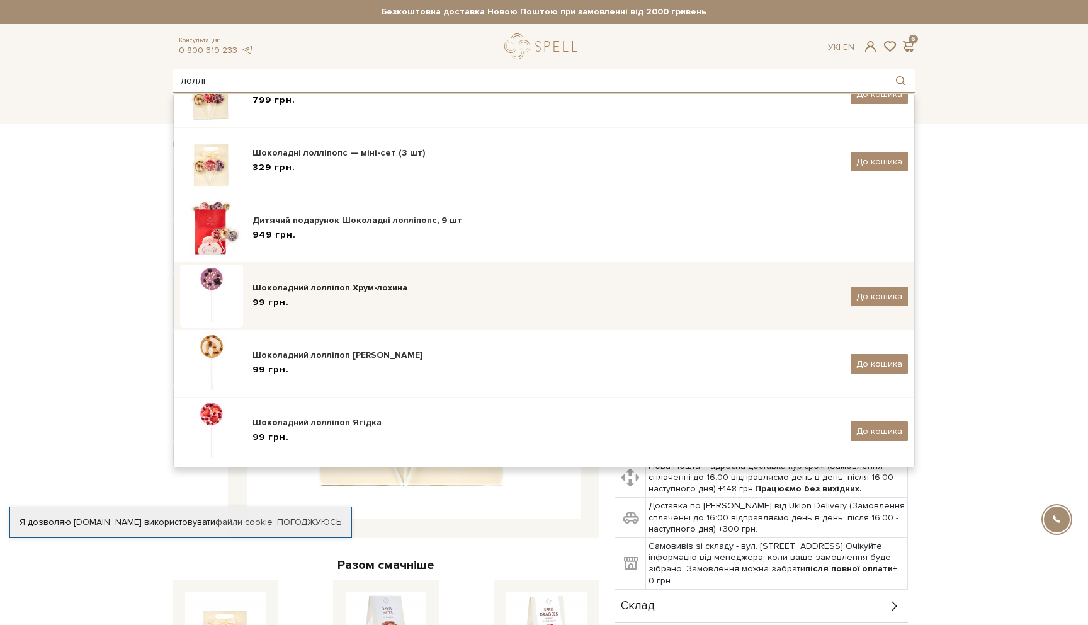
type input "лоллі"
click at [342, 293] on div "Шоколадний лолліпоп Хрум-лохина" at bounding box center [546, 287] width 589 height 13
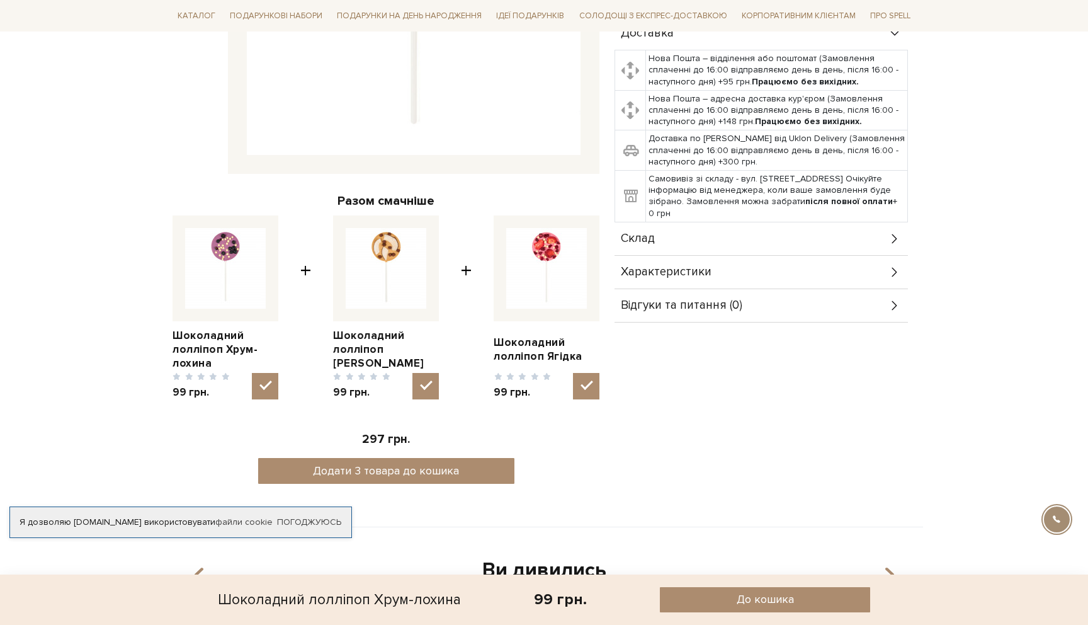
scroll to position [349, 0]
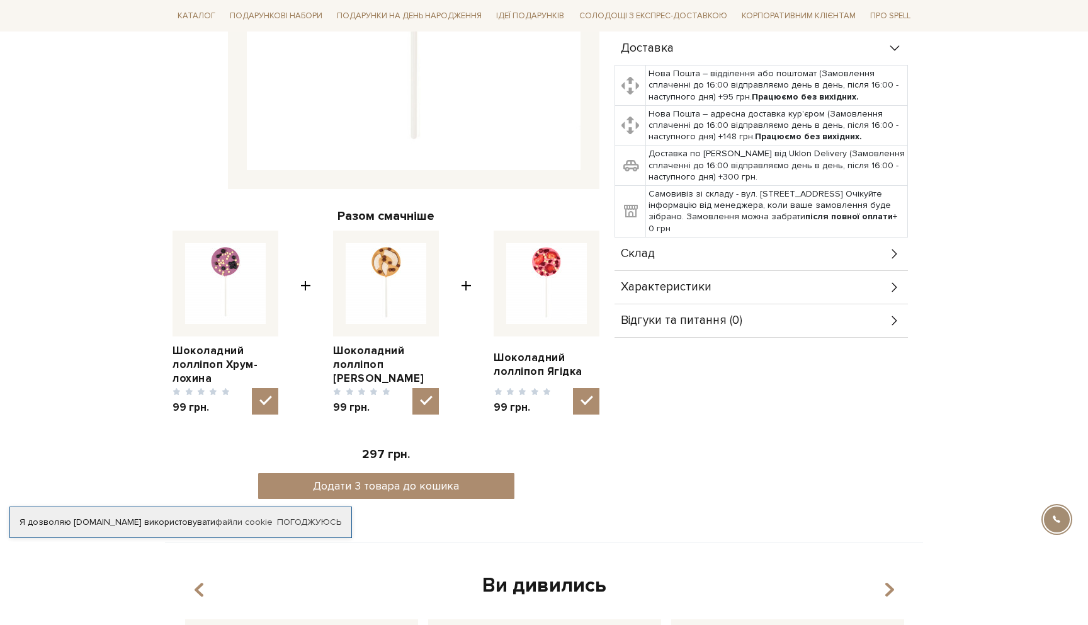
click at [672, 281] on span "Характеристики" at bounding box center [666, 286] width 91 height 11
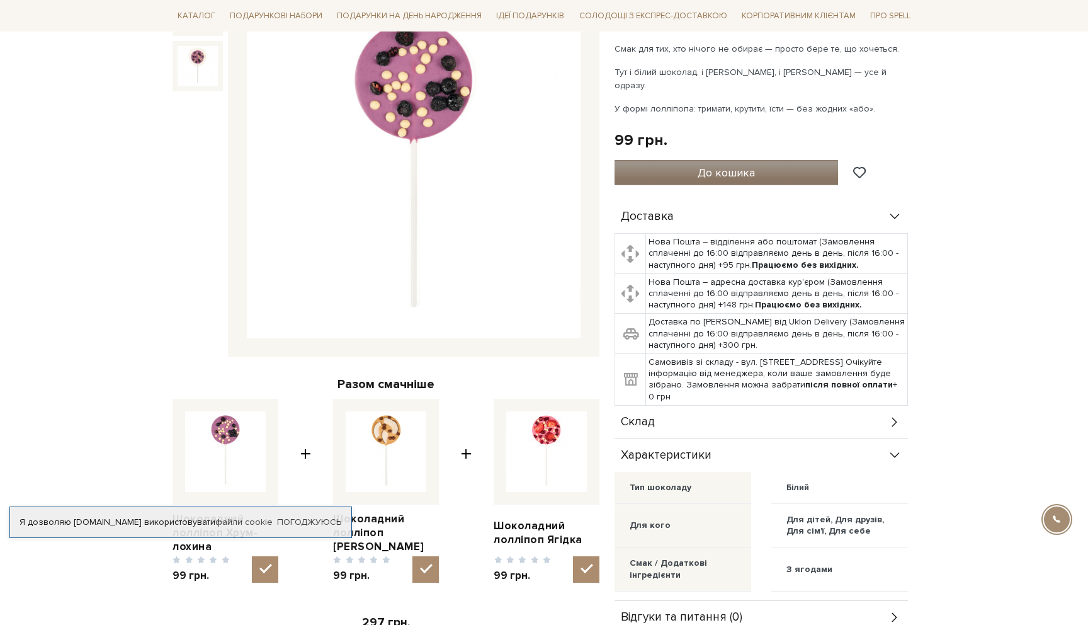
scroll to position [0, 0]
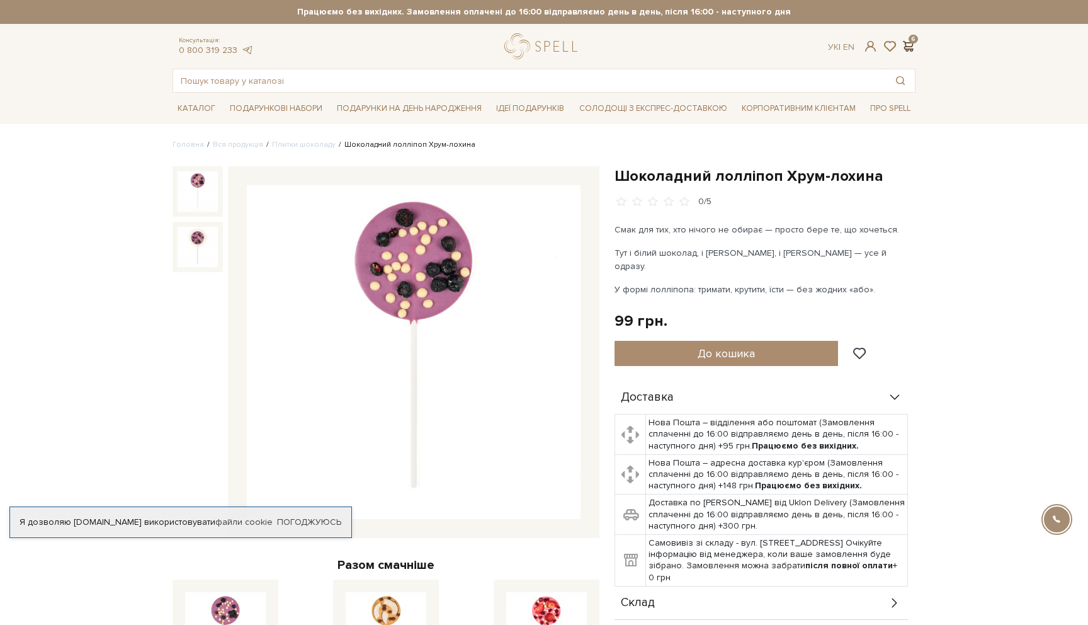
click at [915, 42] on span at bounding box center [907, 46] width 15 height 13
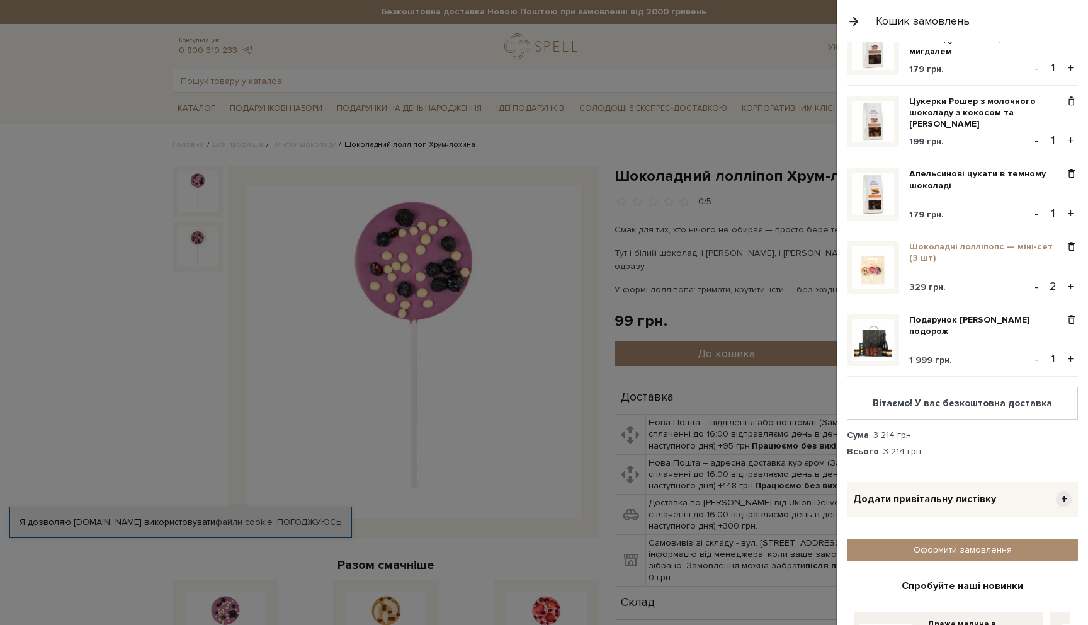
scroll to position [65, 0]
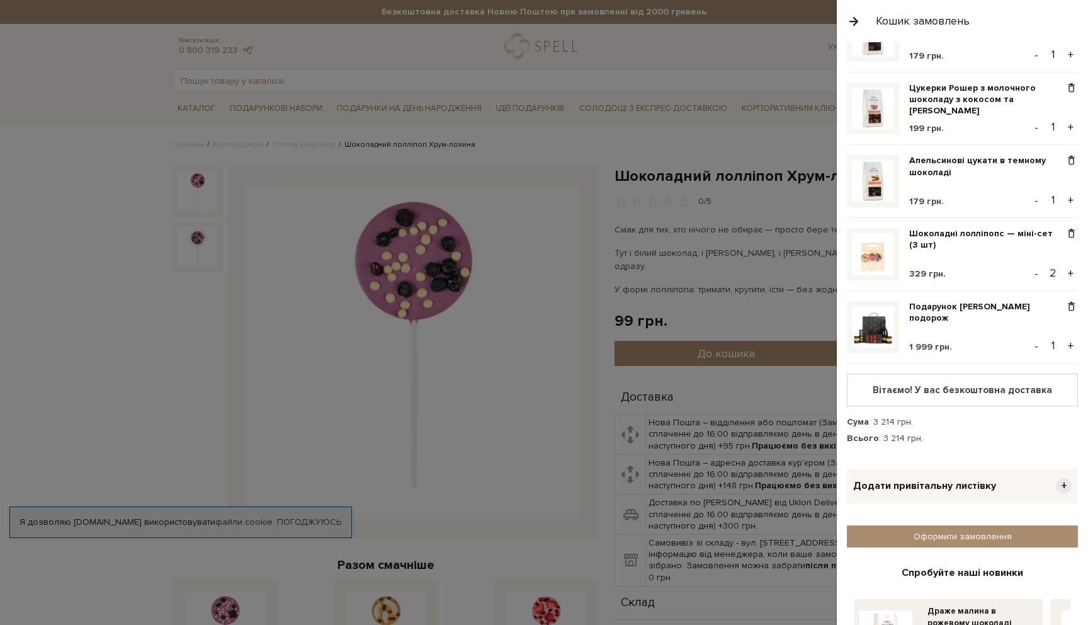
click at [1043, 274] on button "-" at bounding box center [1036, 273] width 13 height 19
click at [1073, 233] on span at bounding box center [1071, 233] width 13 height 11
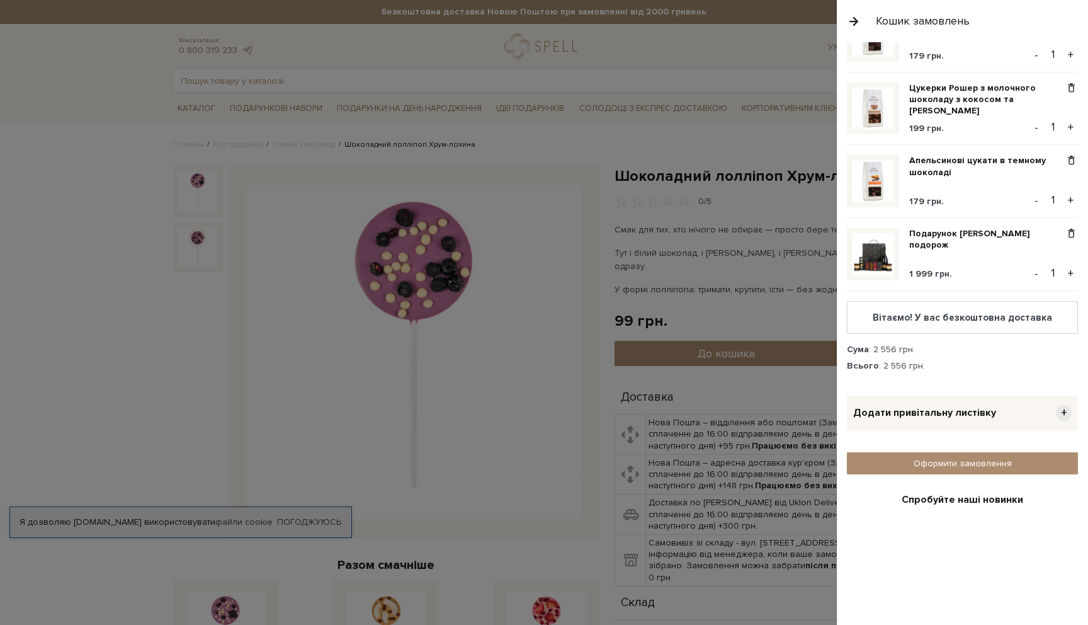
click at [767, 147] on div at bounding box center [544, 312] width 1088 height 625
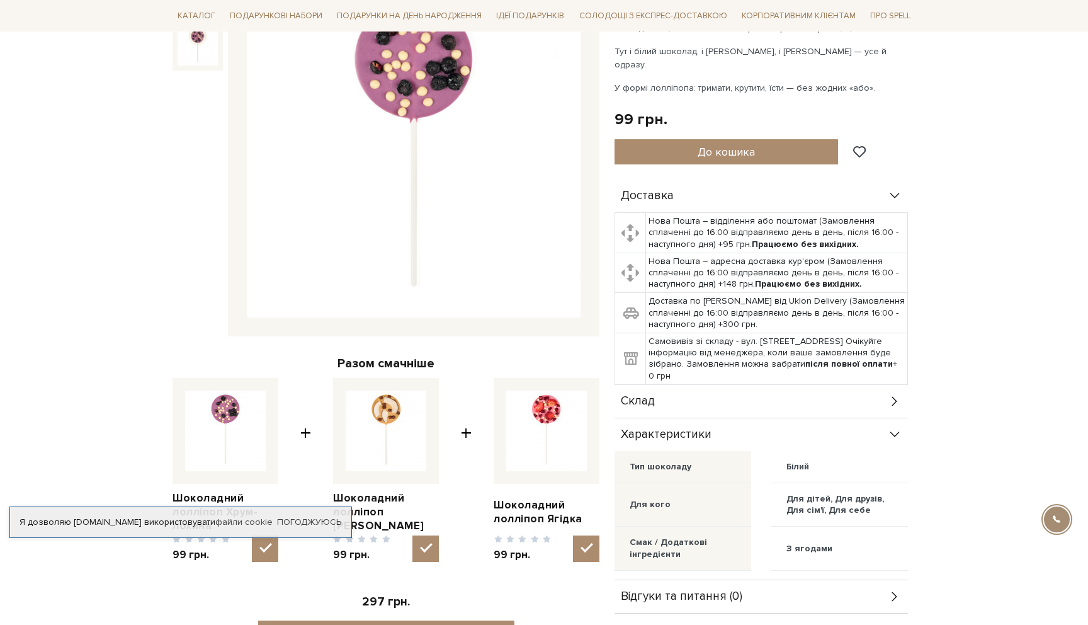
scroll to position [205, 0]
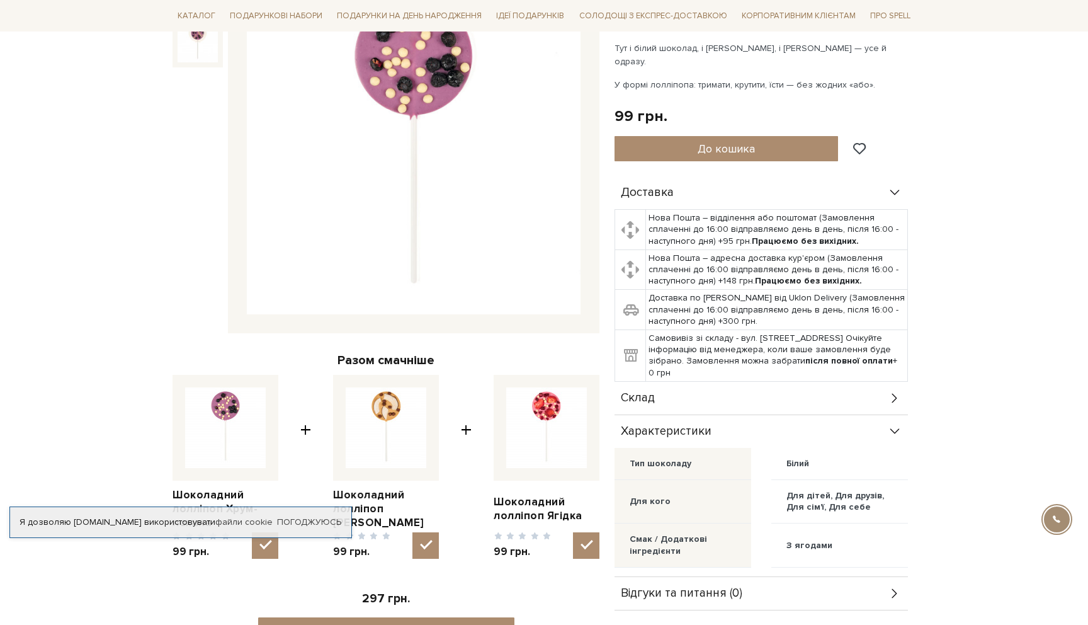
click at [428, 547] on input "checkbox" at bounding box center [425, 545] width 26 height 26
checkbox input "false"
click at [272, 550] on input "checkbox" at bounding box center [265, 545] width 26 height 26
checkbox input "false"
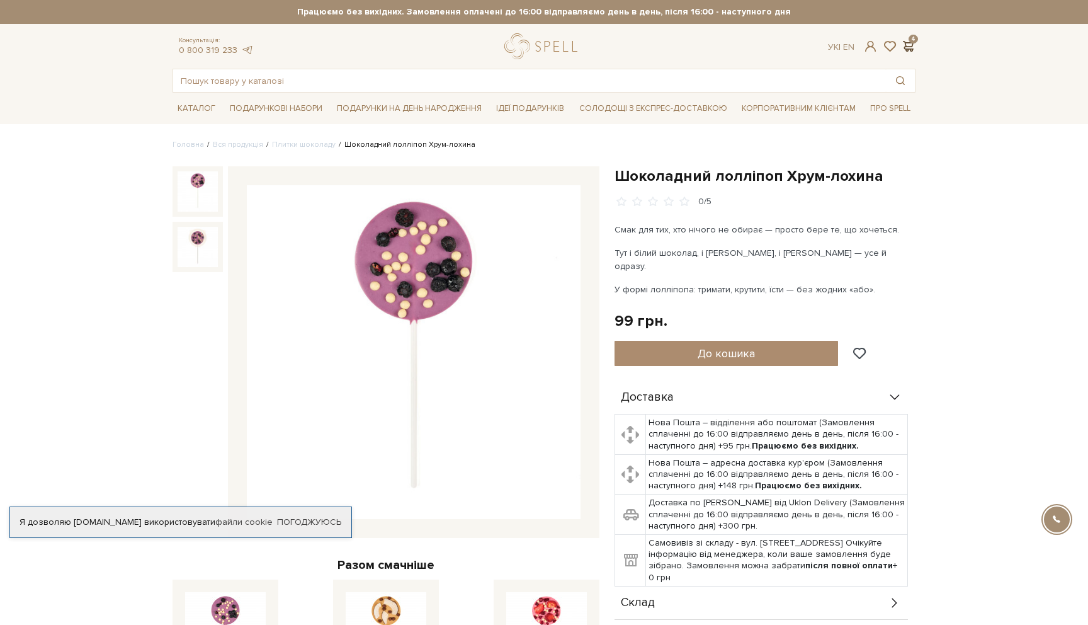
click at [909, 43] on span at bounding box center [907, 46] width 15 height 13
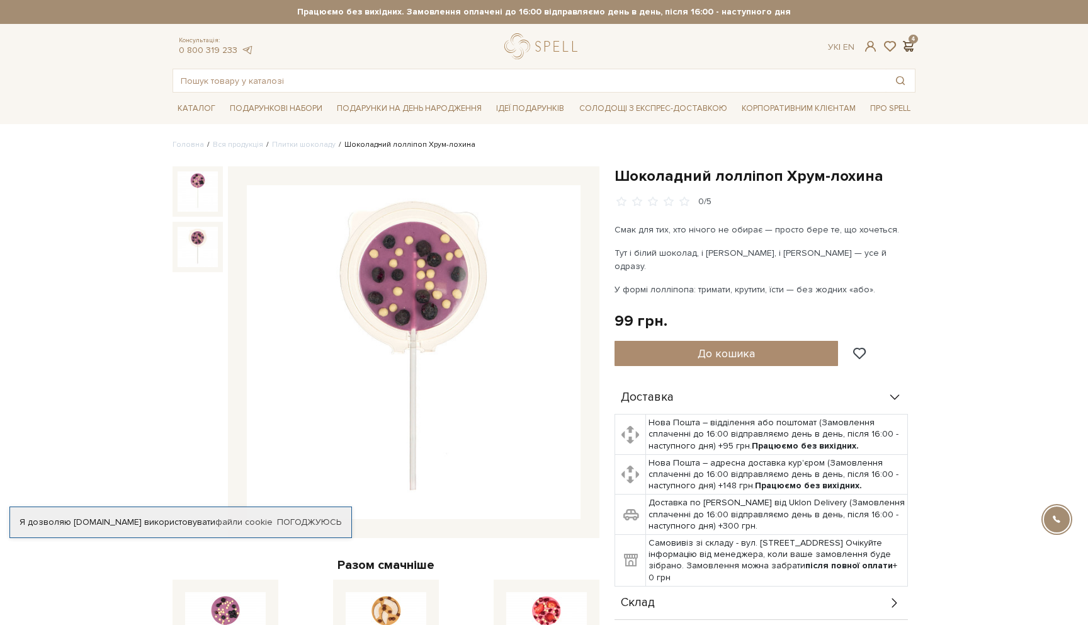
click at [909, 48] on span at bounding box center [907, 46] width 15 height 13
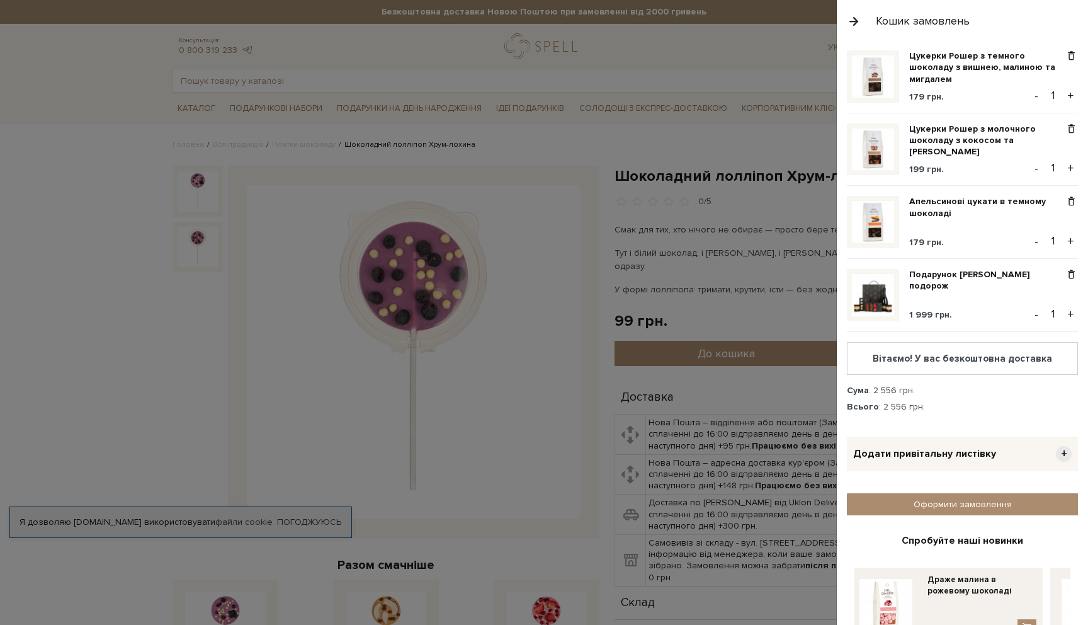
scroll to position [26, 0]
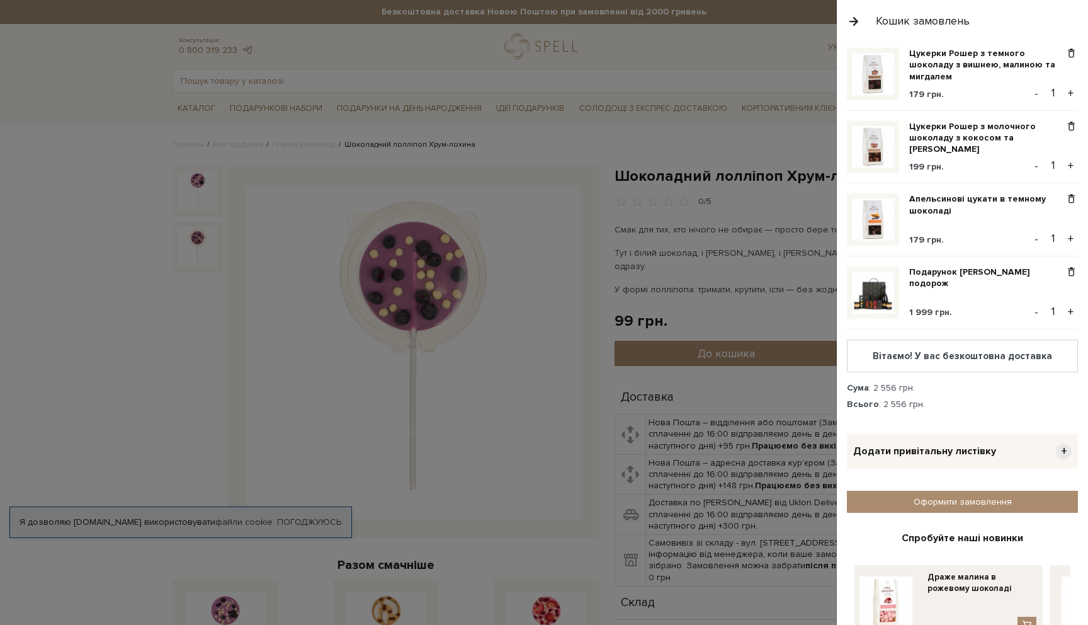
click at [500, 542] on div at bounding box center [544, 312] width 1088 height 625
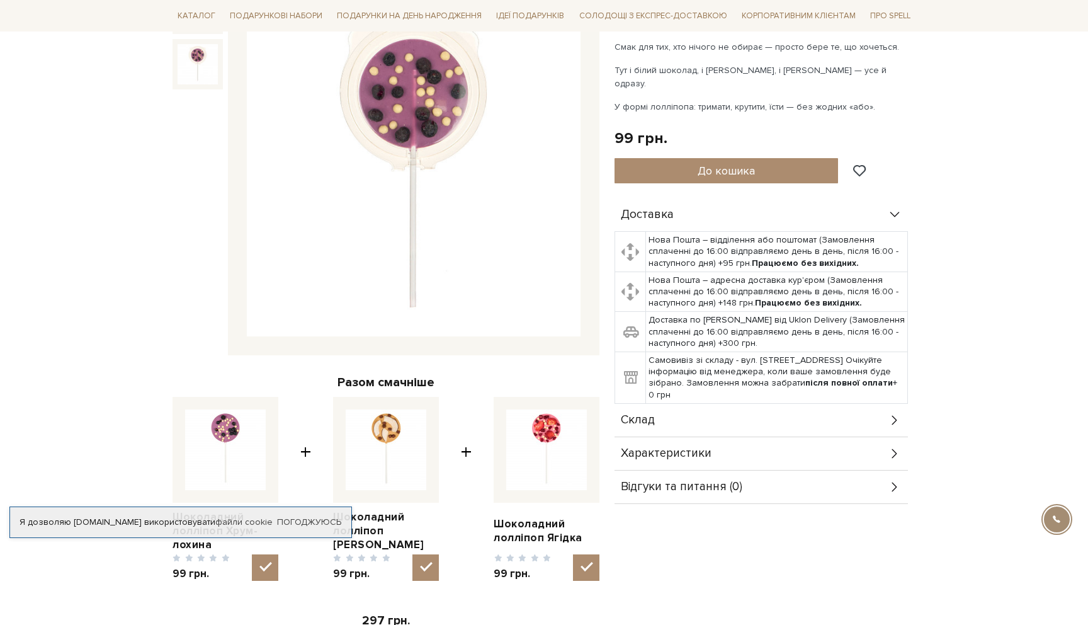
scroll to position [195, 0]
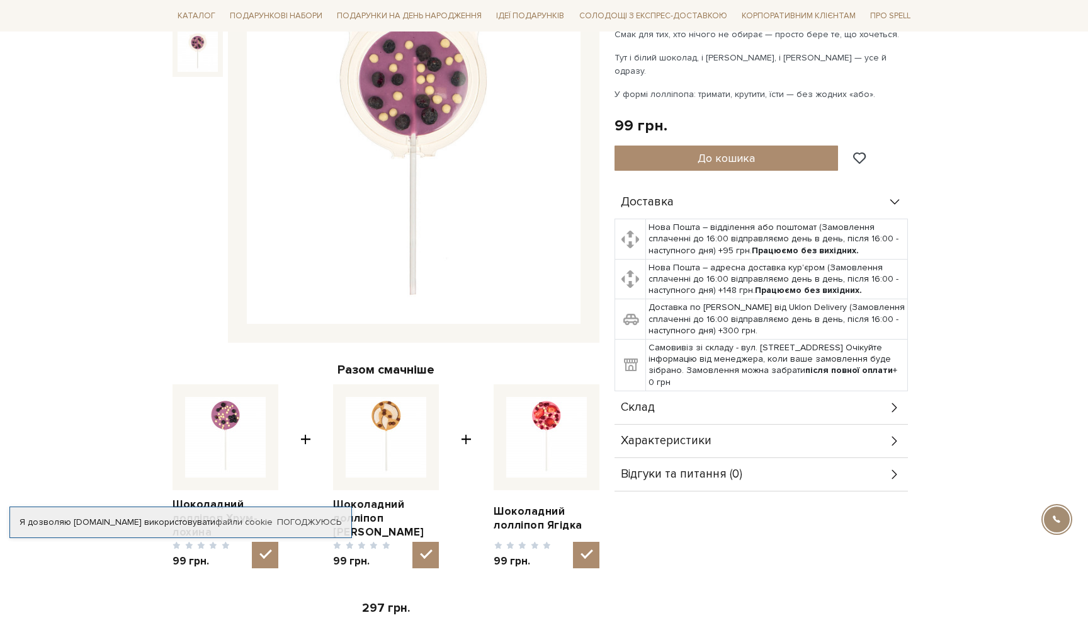
click at [389, 450] on img at bounding box center [386, 437] width 81 height 81
click at [412, 541] on input "checkbox" at bounding box center [425, 554] width 26 height 26
click at [426, 564] on input "checkbox" at bounding box center [425, 554] width 26 height 26
checkbox input "true"
click at [589, 558] on input "checkbox" at bounding box center [586, 554] width 26 height 26
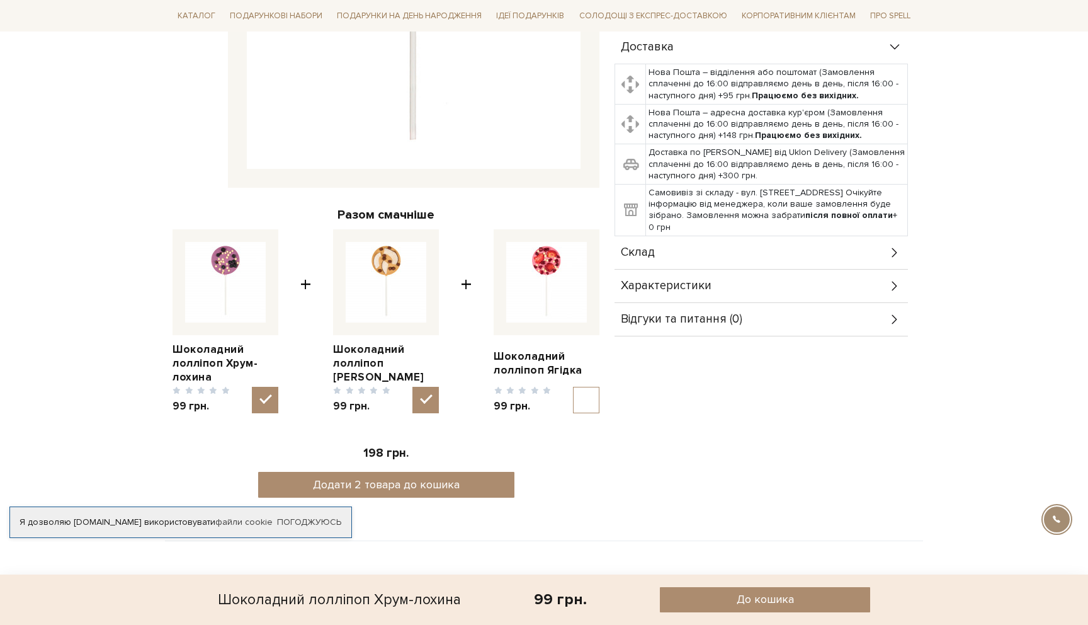
scroll to position [355, 0]
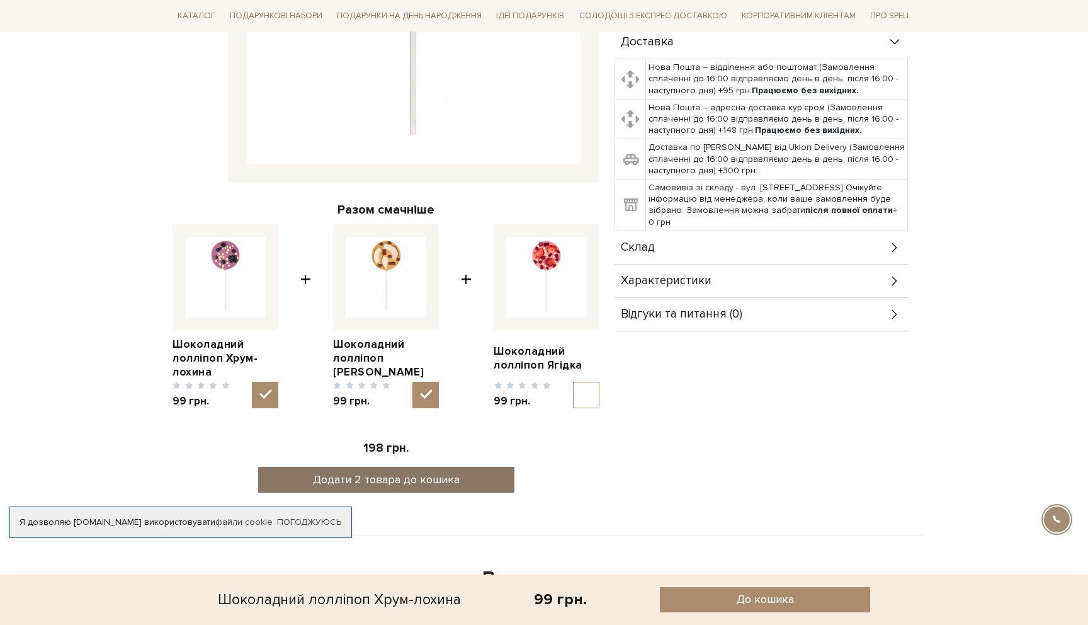
click at [436, 487] on button "Додати 2 товара до кошика" at bounding box center [386, 480] width 256 height 26
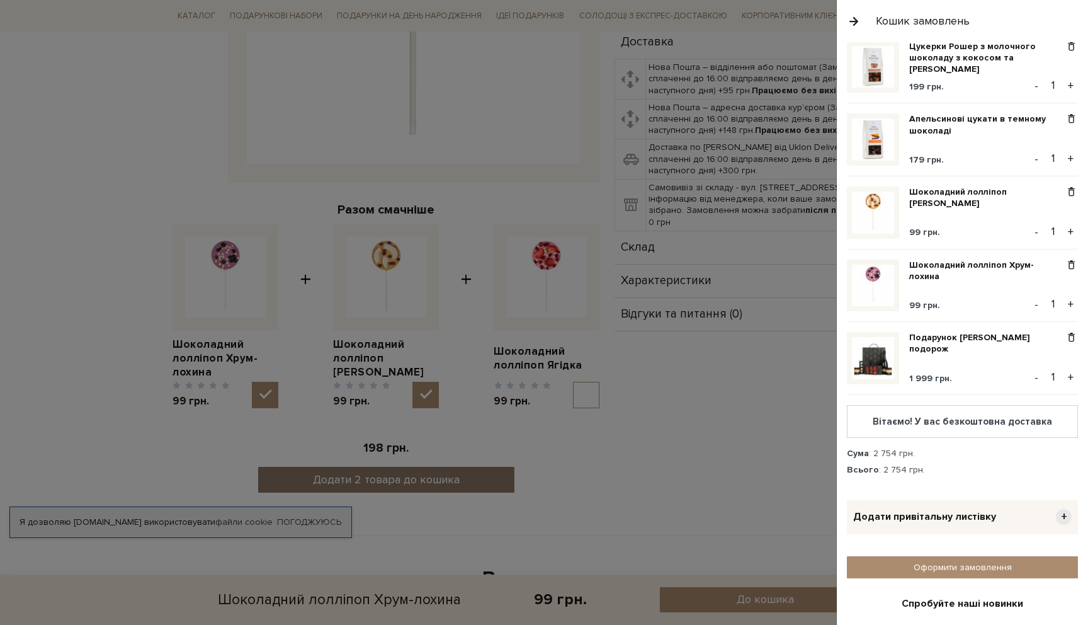
scroll to position [108, 0]
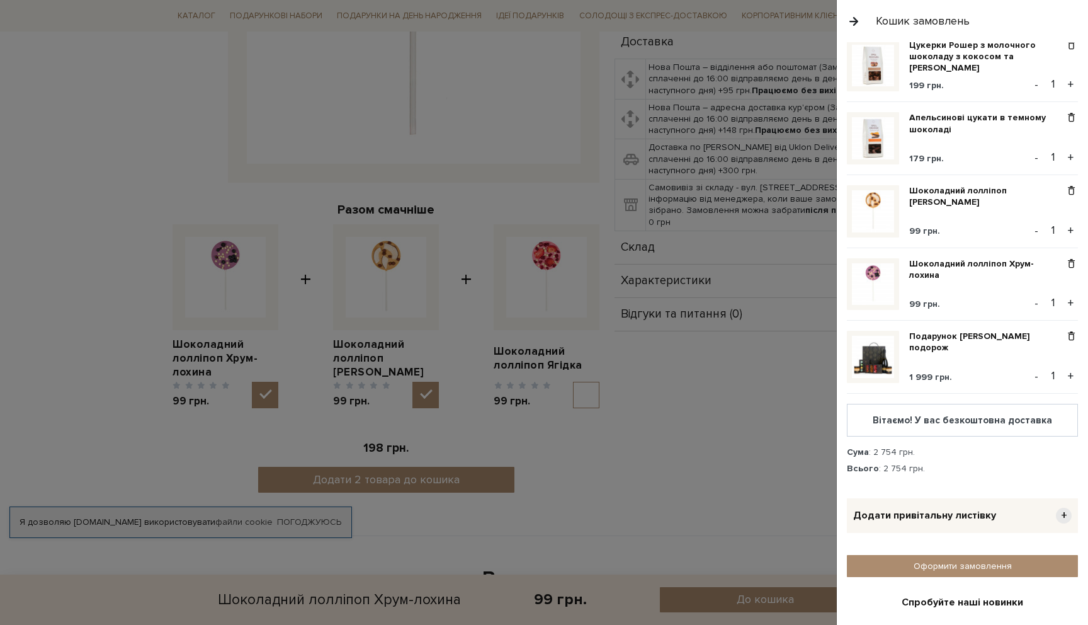
click at [393, 275] on div at bounding box center [544, 312] width 1088 height 625
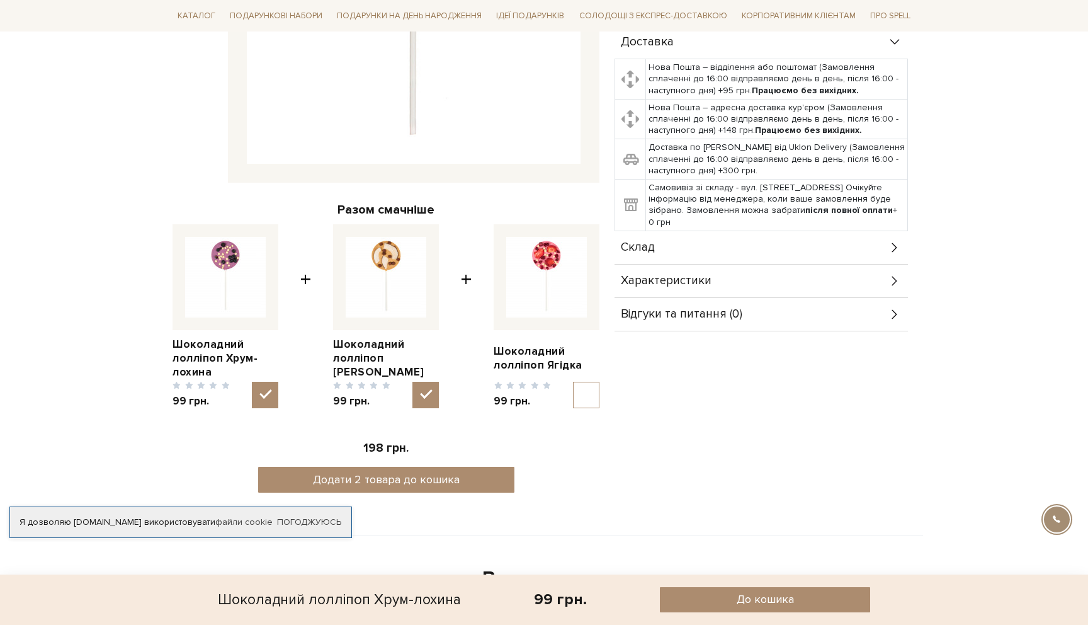
click at [643, 275] on span "Характеристики" at bounding box center [666, 280] width 91 height 11
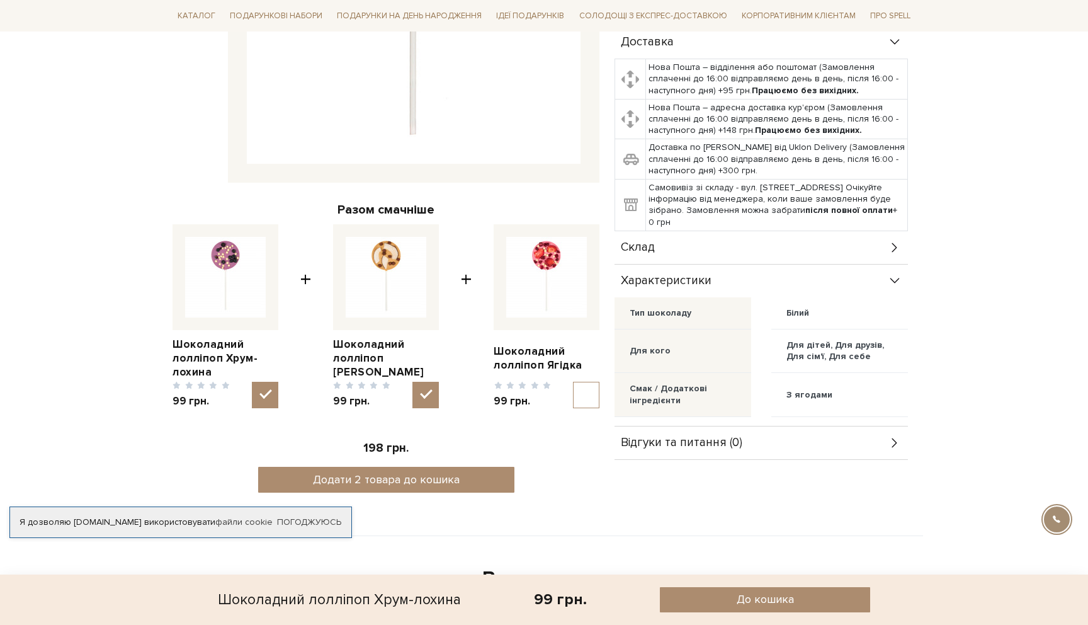
click at [645, 242] on span "Склад" at bounding box center [638, 247] width 34 height 11
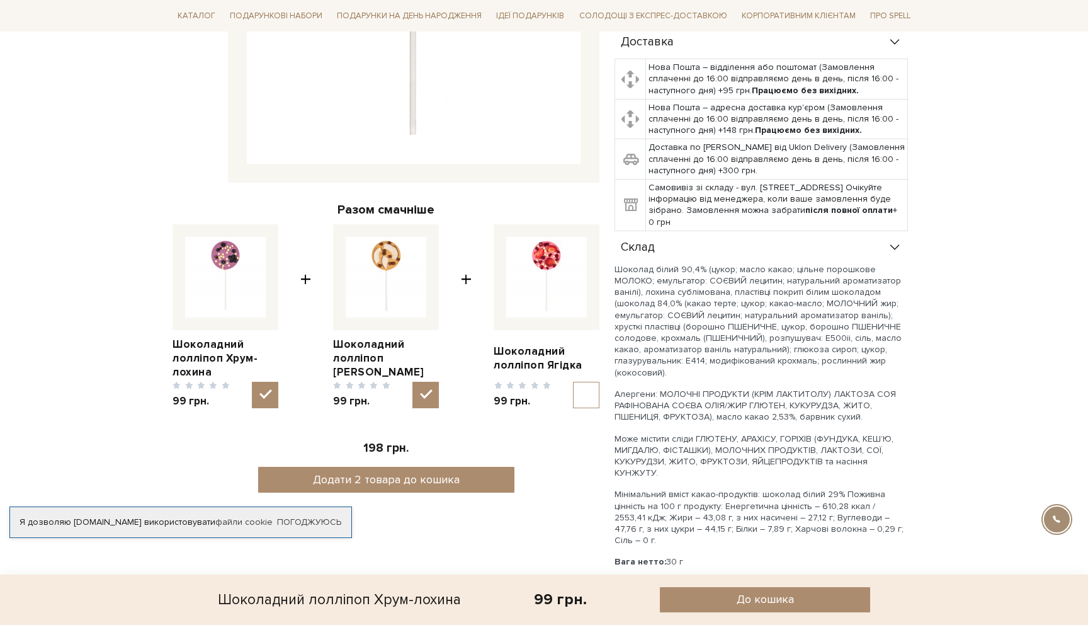
click at [565, 286] on img at bounding box center [546, 277] width 81 height 81
click at [573, 382] on input "checkbox" at bounding box center [586, 395] width 26 height 26
click at [533, 293] on img at bounding box center [546, 277] width 81 height 81
click at [573, 382] on input "checkbox" at bounding box center [586, 395] width 26 height 26
checkbox input "false"
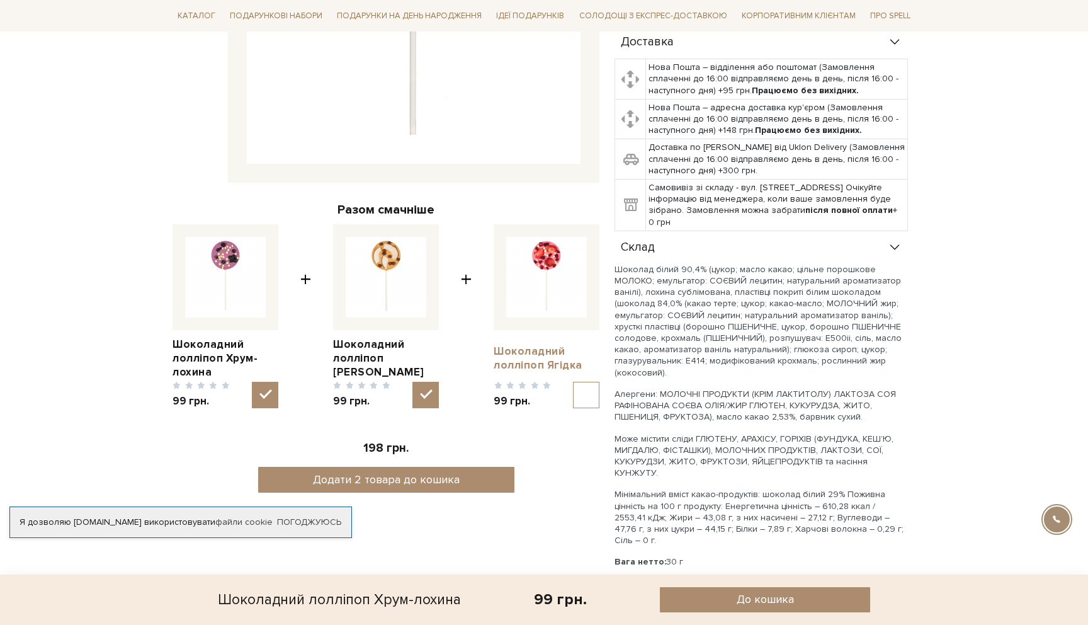
click at [533, 360] on link "Шоколадний лолліпоп Ягідка" at bounding box center [547, 358] width 106 height 28
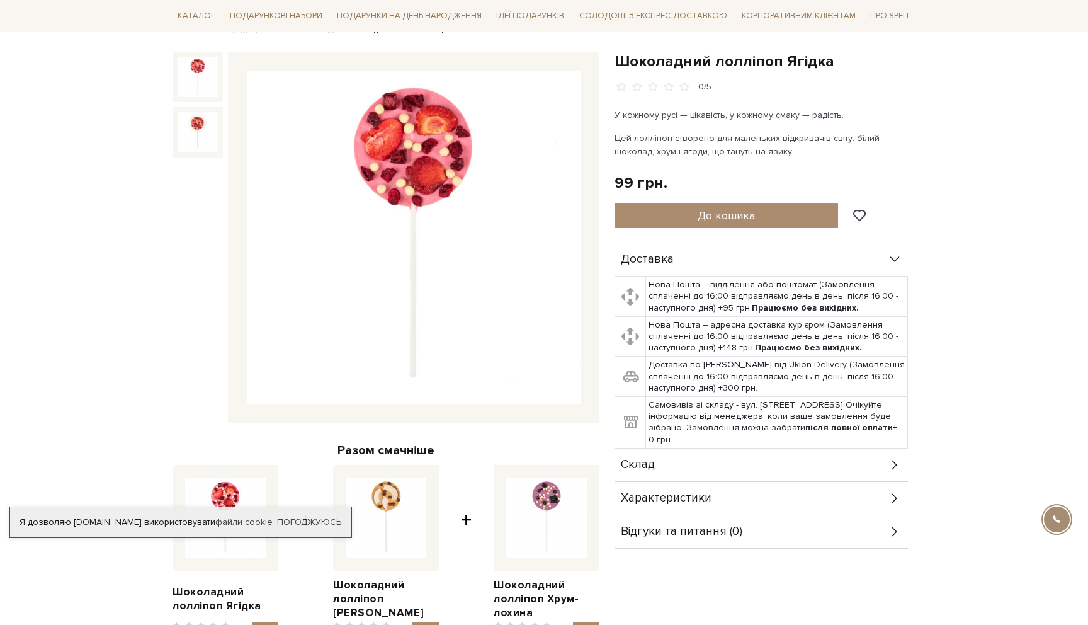
scroll to position [120, 0]
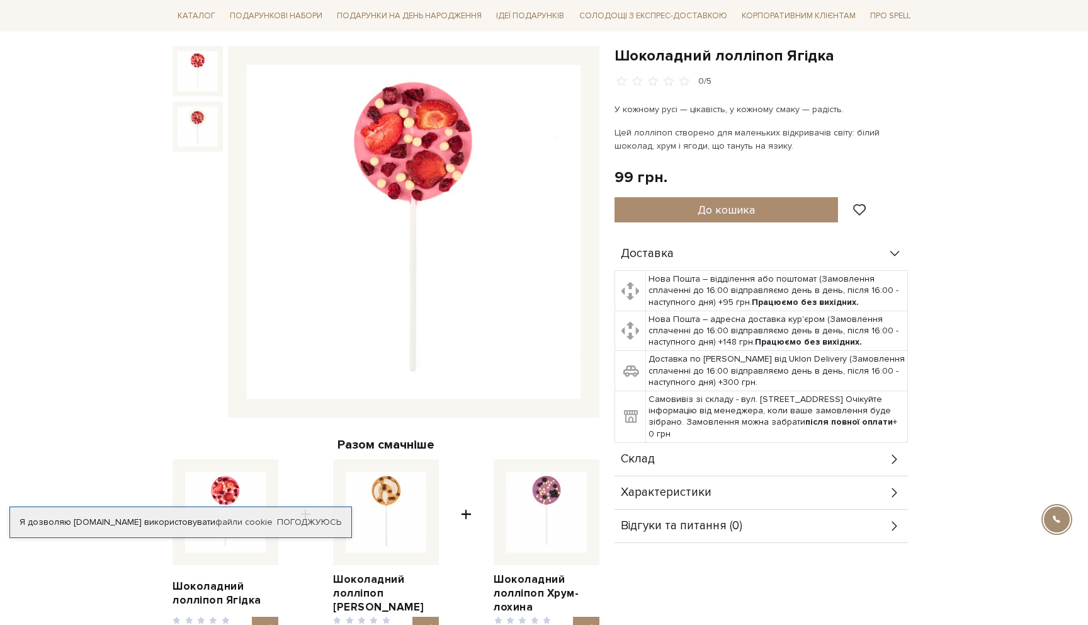
click at [683, 491] on span "Характеристики" at bounding box center [666, 492] width 91 height 11
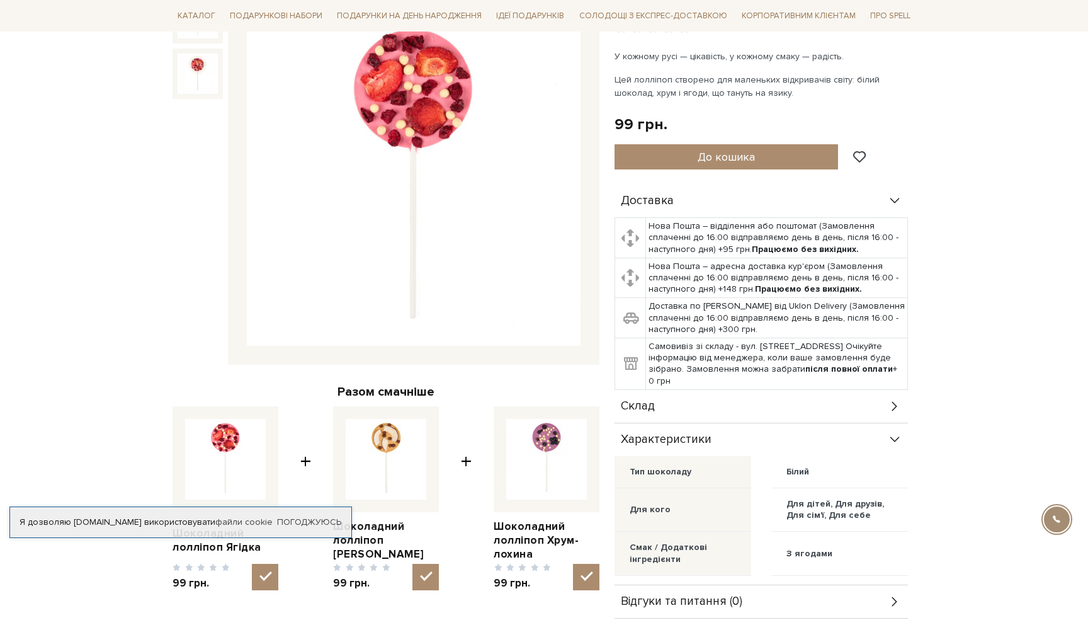
scroll to position [176, 0]
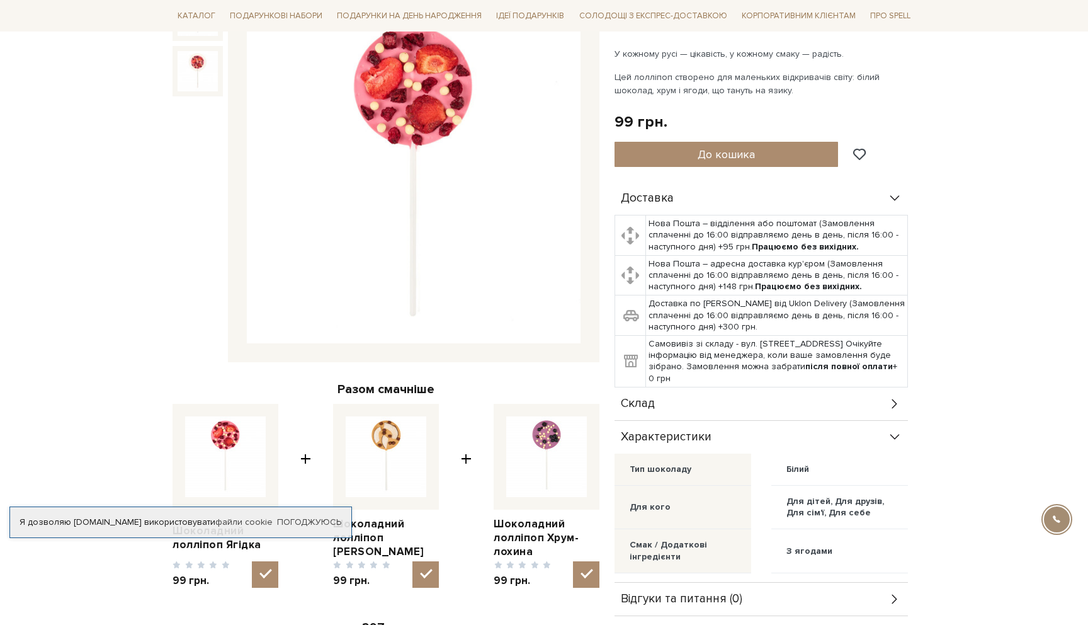
click at [676, 408] on div "Склад" at bounding box center [761, 403] width 293 height 33
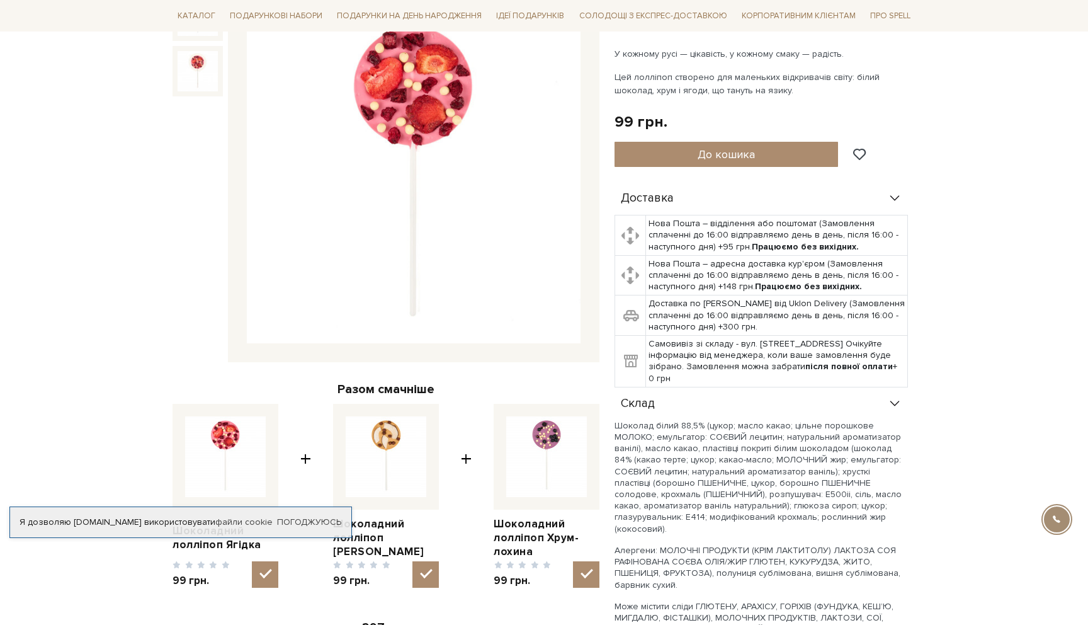
click at [399, 444] on img at bounding box center [386, 456] width 81 height 81
click at [412, 561] on input "checkbox" at bounding box center [425, 574] width 26 height 26
checkbox input "false"
click at [433, 590] on div "Разом смачніше Шоколадний лолліпоп Ягідка 99 грн. + Шоколадний лолліпоп Коко-бр…" at bounding box center [386, 527] width 427 height 292
click at [395, 531] on link "Шоколадний лолліпоп [PERSON_NAME]" at bounding box center [386, 538] width 106 height 42
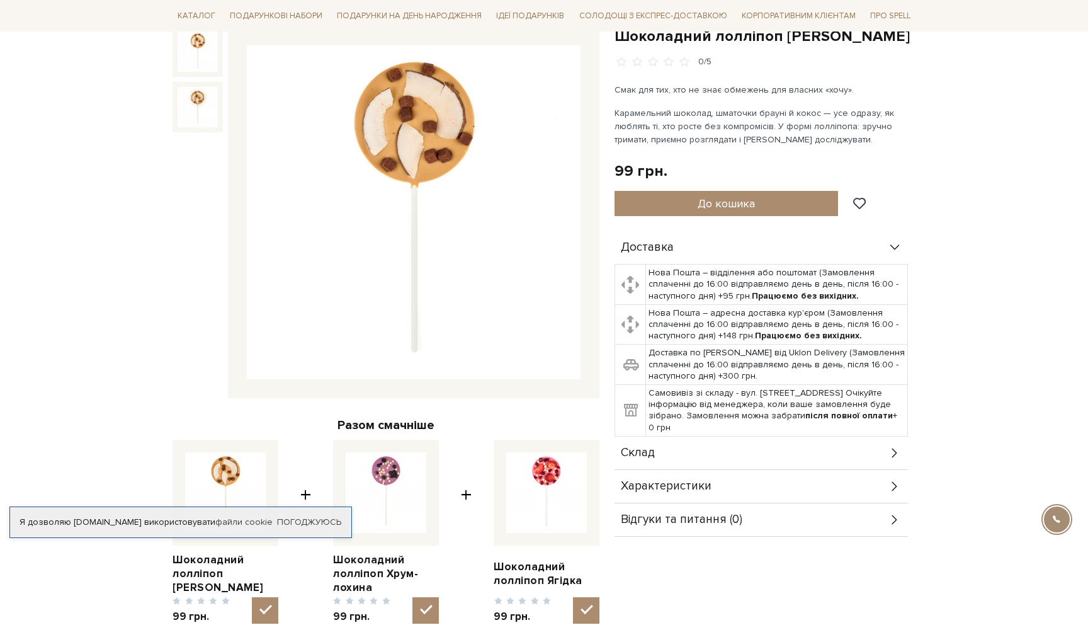
scroll to position [143, 0]
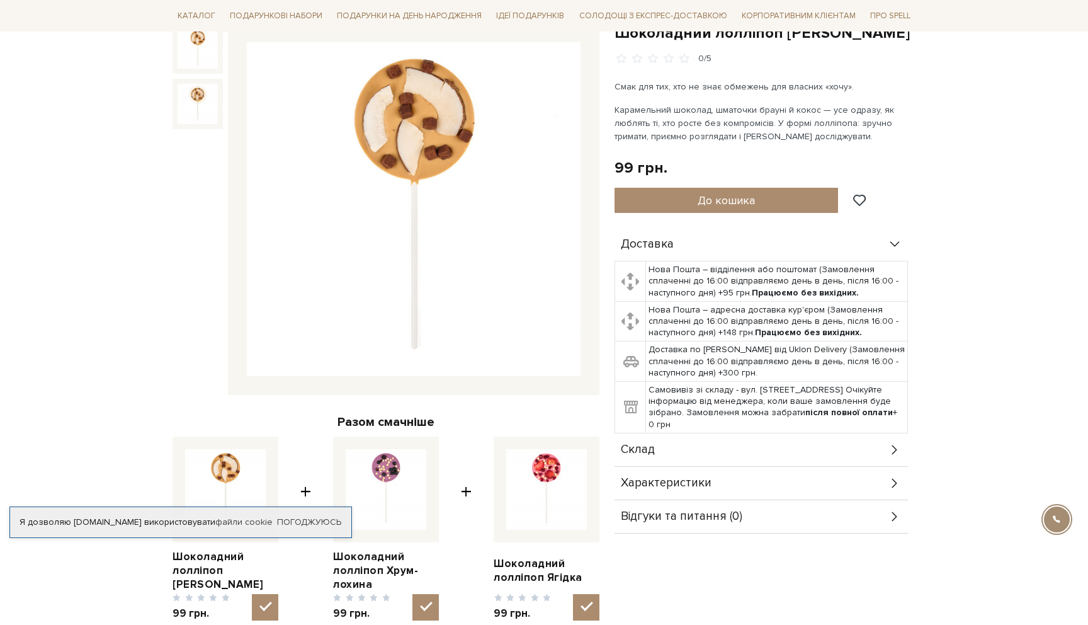
click at [726, 446] on div "Склад" at bounding box center [761, 449] width 293 height 33
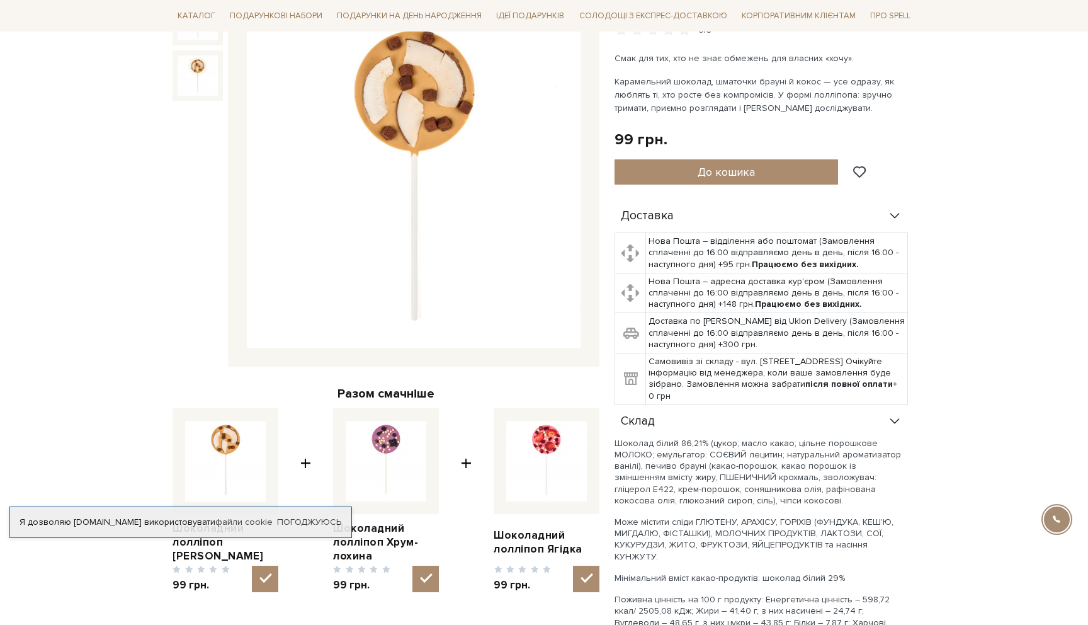
scroll to position [0, 0]
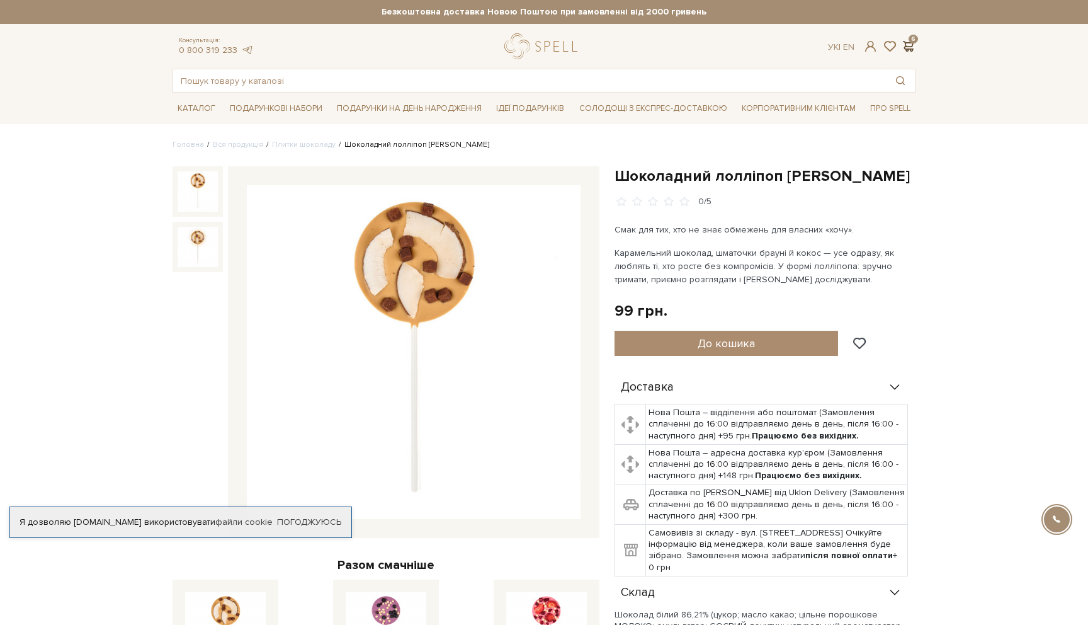
click at [907, 51] on span at bounding box center [907, 46] width 15 height 13
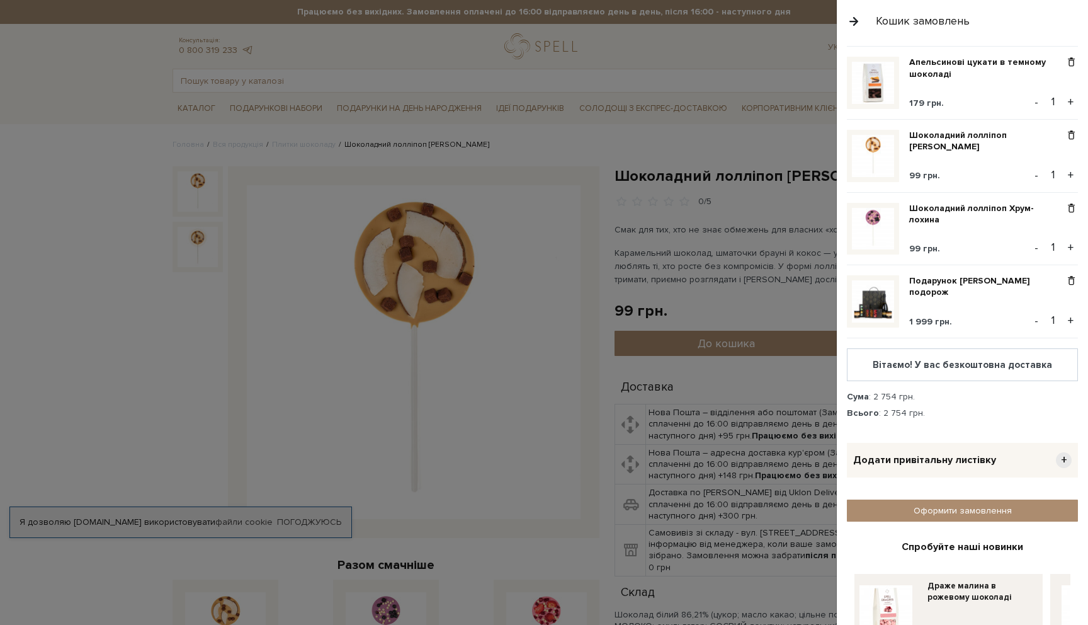
scroll to position [164, 0]
click at [942, 465] on span "Додати привітальну листівку" at bounding box center [924, 458] width 143 height 13
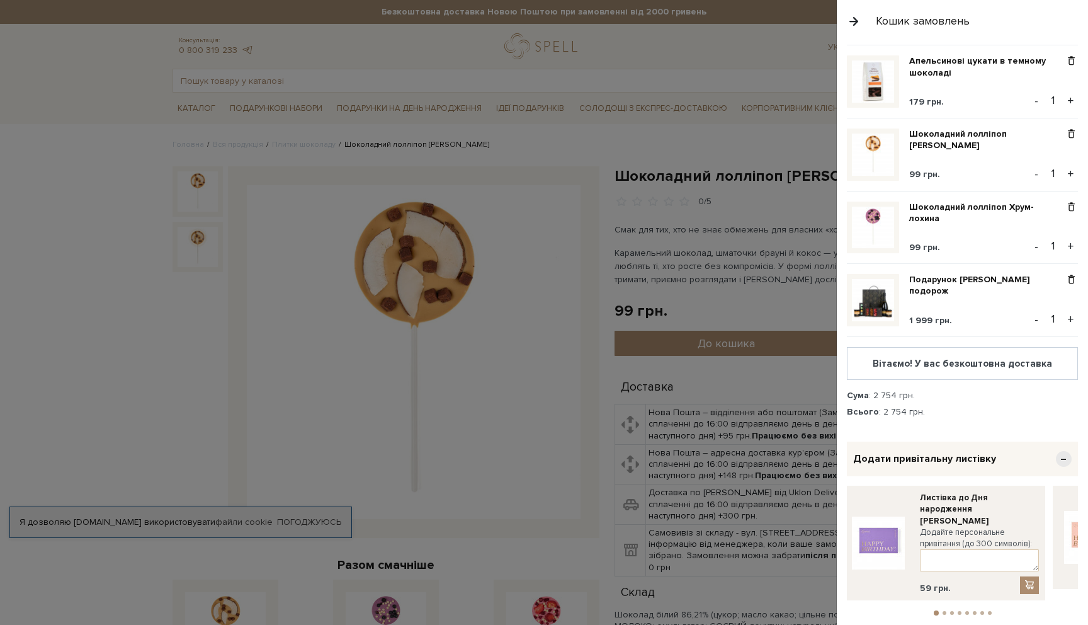
click at [943, 611] on button "2" at bounding box center [945, 613] width 4 height 4
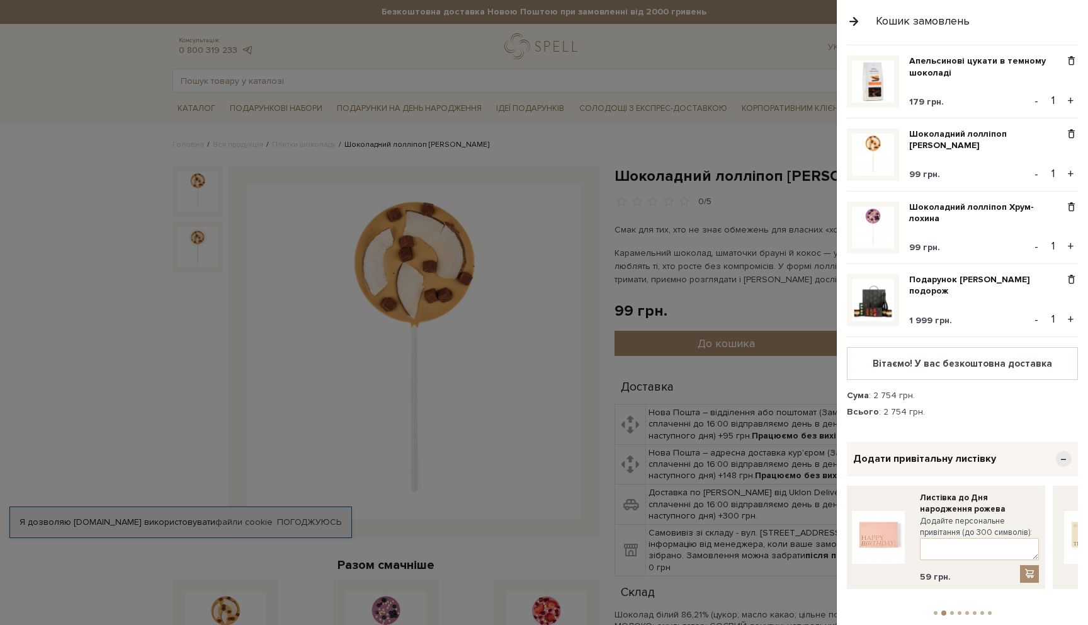
click at [953, 611] on button "3" at bounding box center [952, 613] width 4 height 4
click at [960, 611] on button "4" at bounding box center [960, 613] width 4 height 4
click at [966, 611] on button "5" at bounding box center [967, 613] width 4 height 4
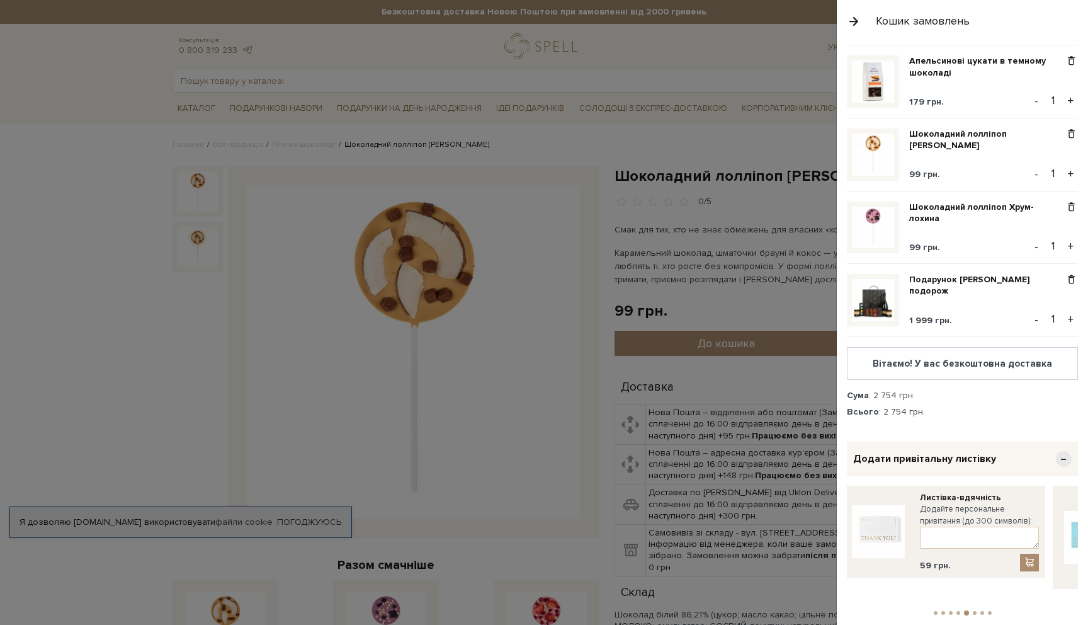
click at [975, 611] on button "6" at bounding box center [975, 613] width 4 height 4
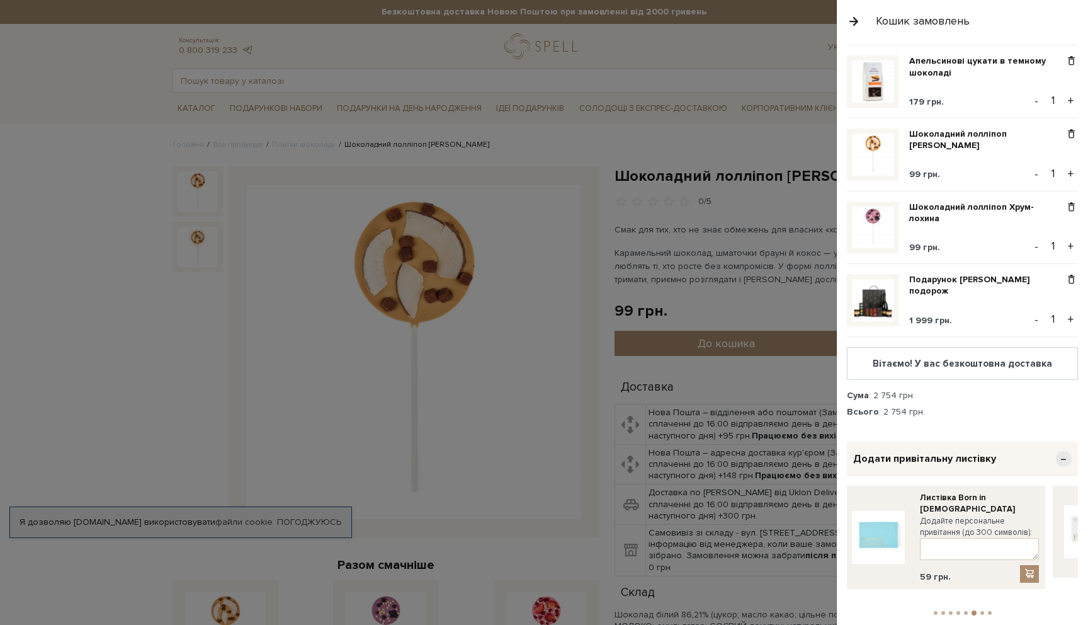
click at [981, 611] on button "7" at bounding box center [982, 613] width 4 height 4
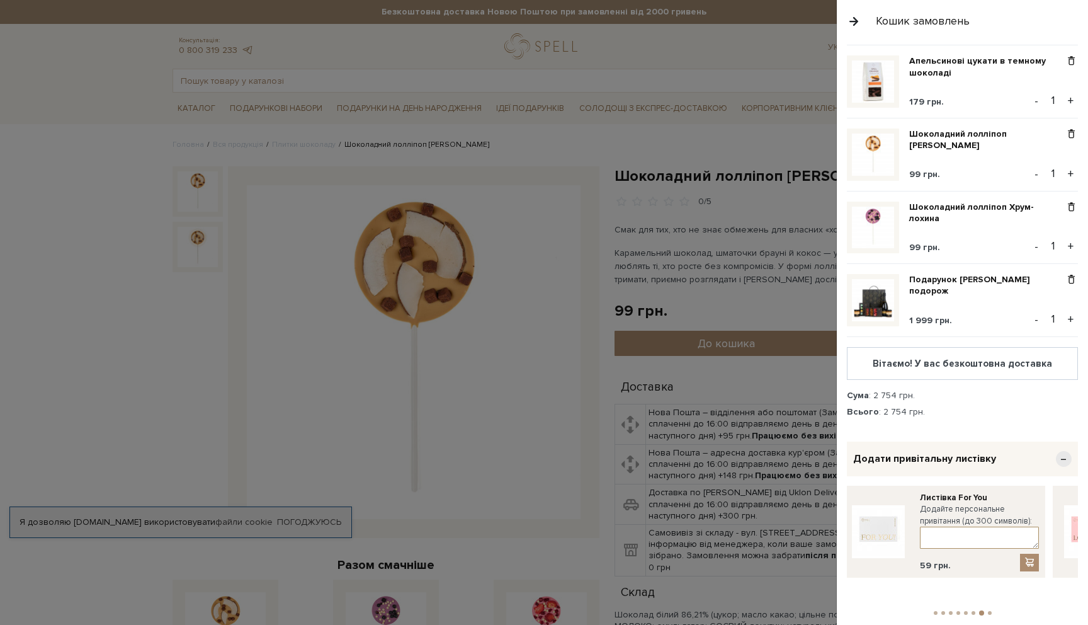
click at [978, 540] on textarea at bounding box center [979, 537] width 119 height 22
click at [990, 542] on textarea "З річницею вас! Вибачайте за запізнення:)" at bounding box center [979, 537] width 119 height 22
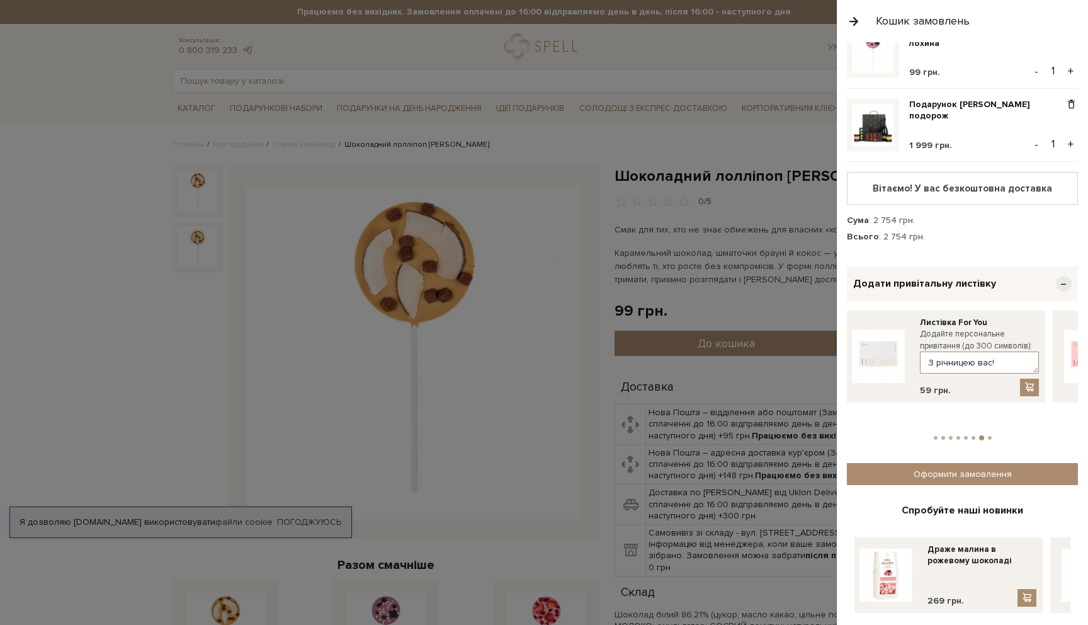
scroll to position [365, 0]
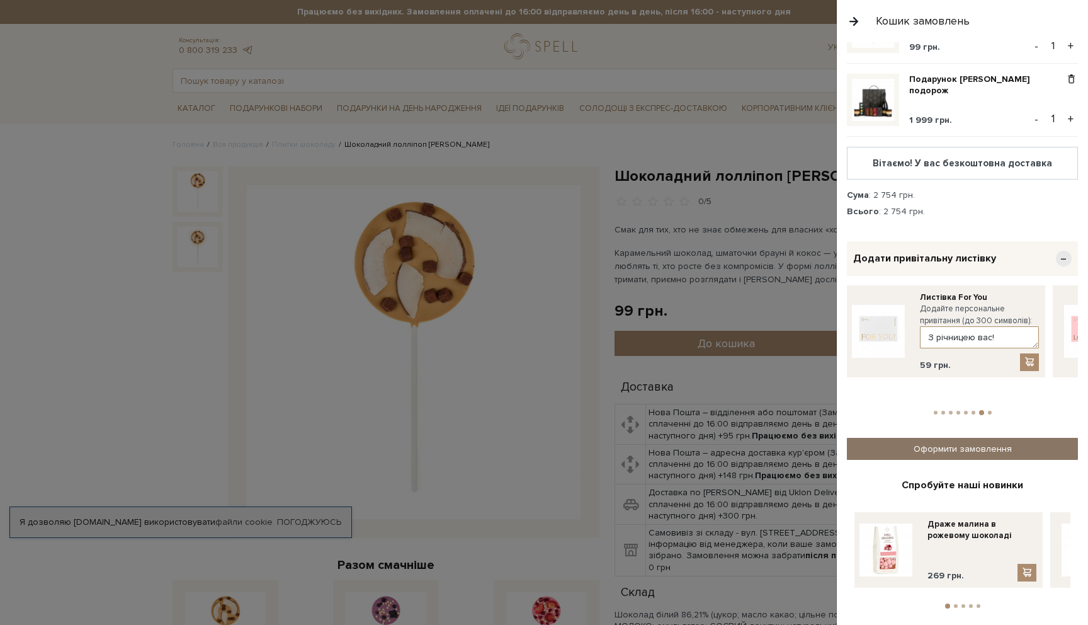
type textarea "З річницею вас! Вибачайте за запізнення:)"
click at [971, 444] on link "Оформити замовлення" at bounding box center [962, 449] width 231 height 22
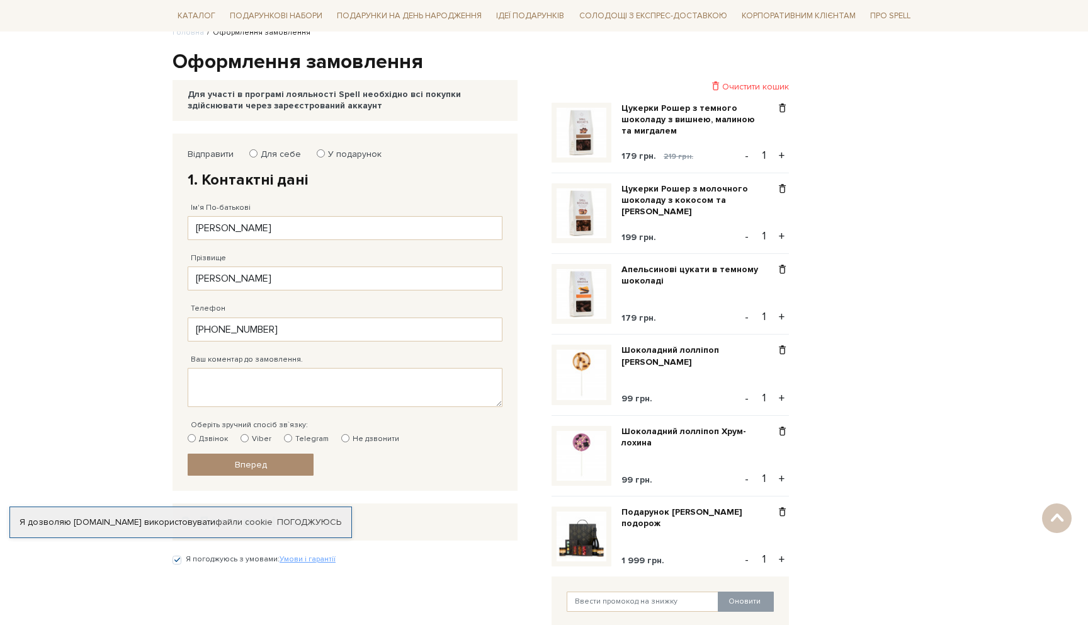
scroll to position [100, 0]
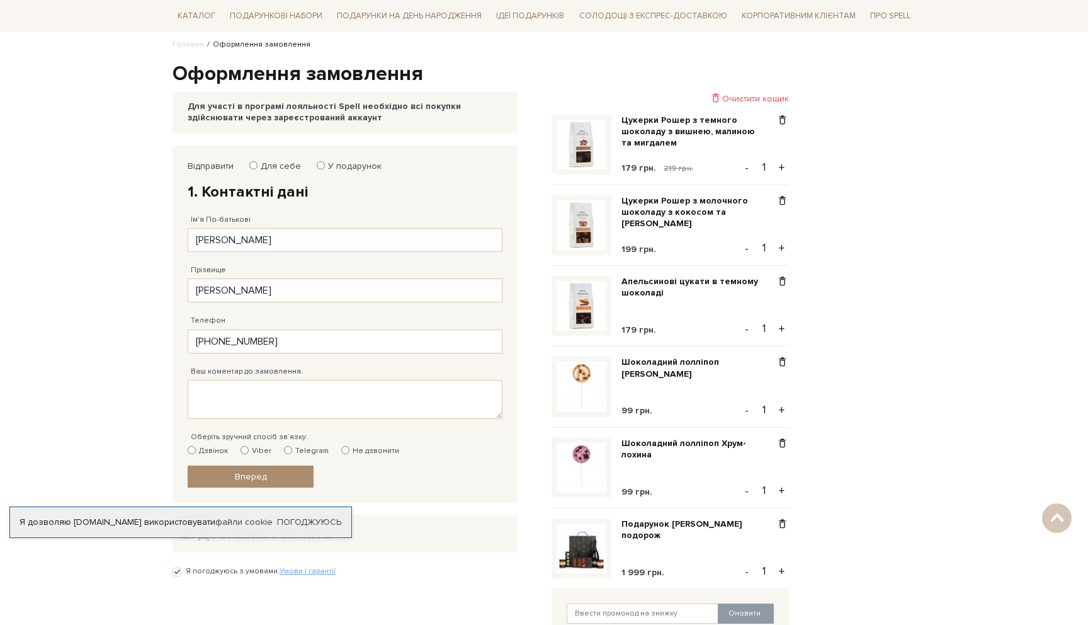
click at [317, 164] on input "У подарунок" at bounding box center [321, 165] width 8 height 8
radio input "true"
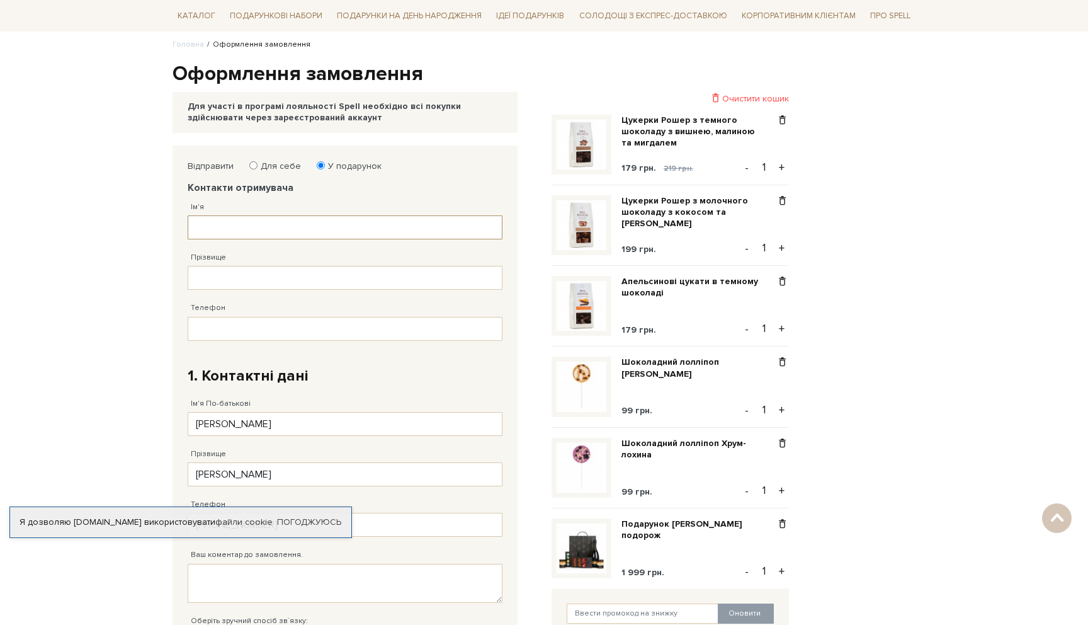
click at [233, 224] on input "Ім'я" at bounding box center [345, 227] width 315 height 24
click at [210, 273] on input "Прізвище" at bounding box center [345, 278] width 315 height 24
drag, startPoint x: 229, startPoint y: 220, endPoint x: 161, endPoint y: 223, distance: 67.4
click at [161, 223] on body "Подарункові набори SALE Корпоративним клієнтам Доставка і оплата Консультація: …" at bounding box center [544, 498] width 1088 height 1197
type input "[PERSON_NAME]"
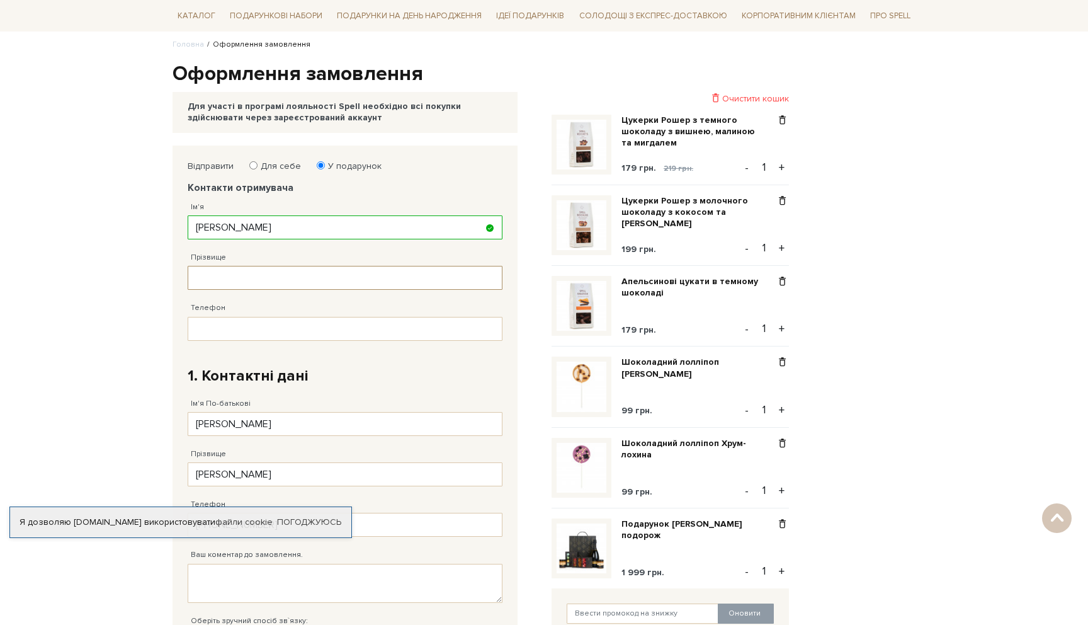
click at [214, 281] on input "Прізвище" at bounding box center [345, 278] width 315 height 24
type input "[PERSON_NAME]"
click at [216, 322] on input "Телефон" at bounding box center [345, 329] width 315 height 24
type input "38 (9__) ___ __ __"
type input "[PHONE_NUMBER]"
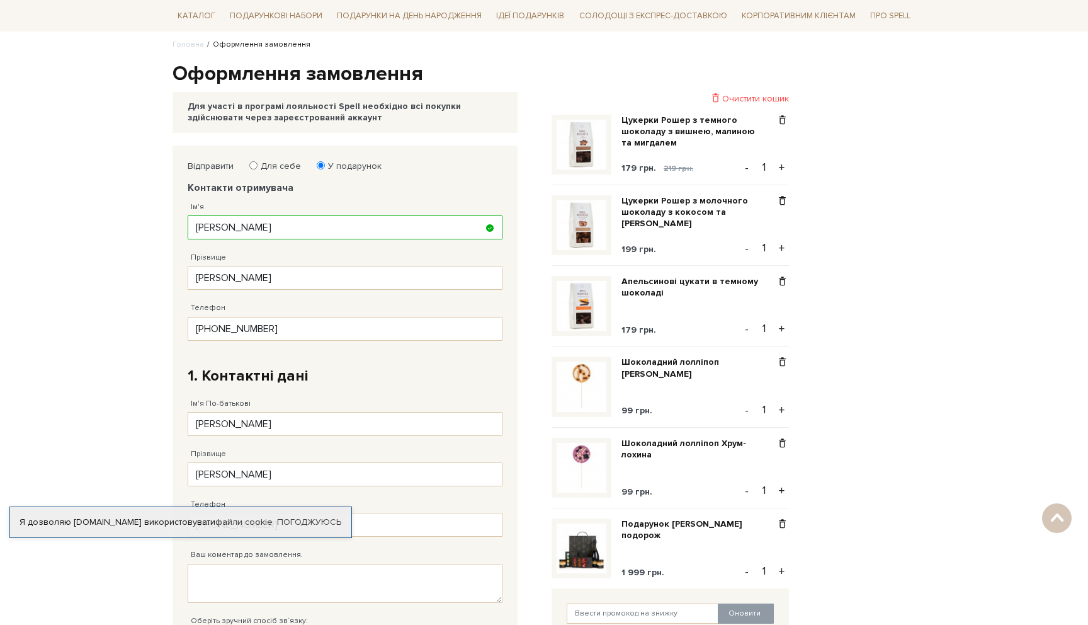
click at [336, 443] on div "Прізвище [GEOGRAPHIC_DATA] Заповніть поле від 1 до 128 символів!" at bounding box center [345, 461] width 315 height 50
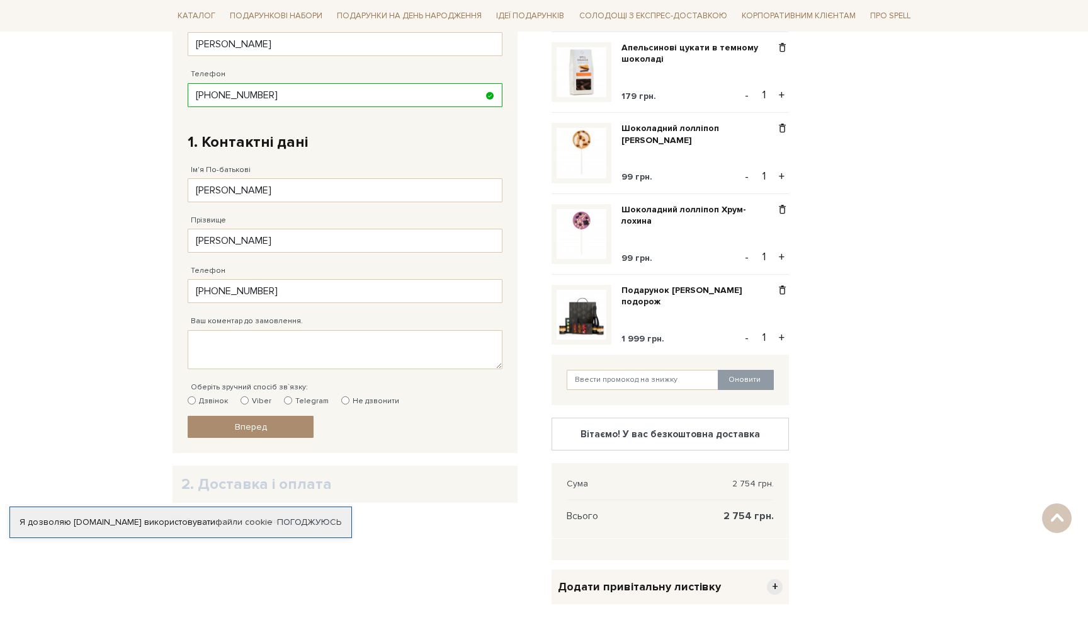
scroll to position [336, 0]
click at [245, 397] on input "Viber" at bounding box center [245, 398] width 8 height 8
radio input "true"
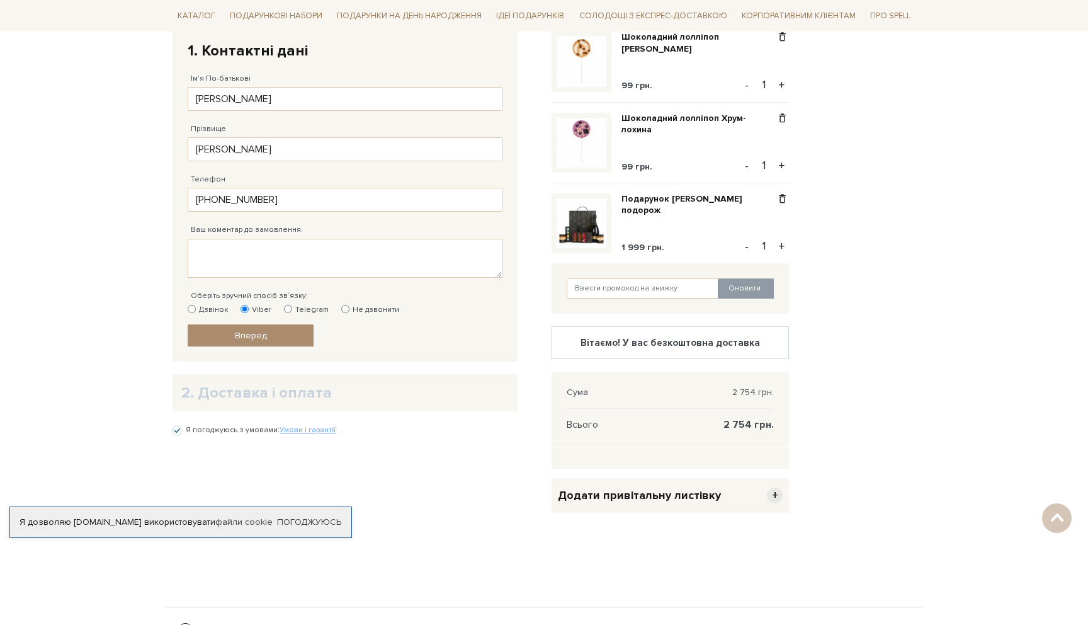
scroll to position [440, 0]
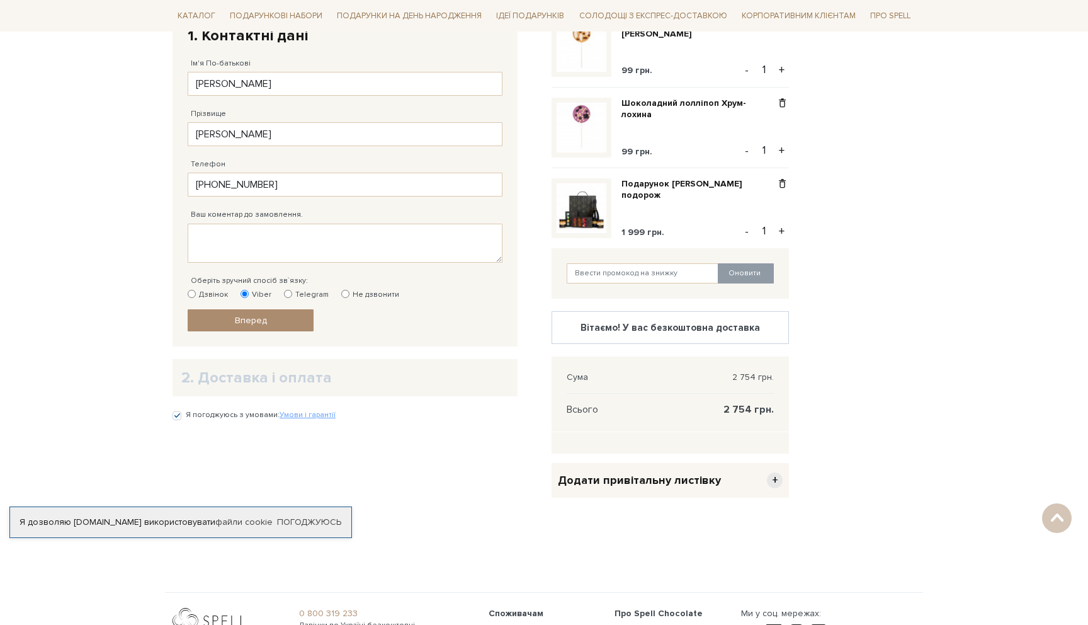
click at [283, 379] on h2 "2. Доставка і оплата" at bounding box center [344, 378] width 327 height 20
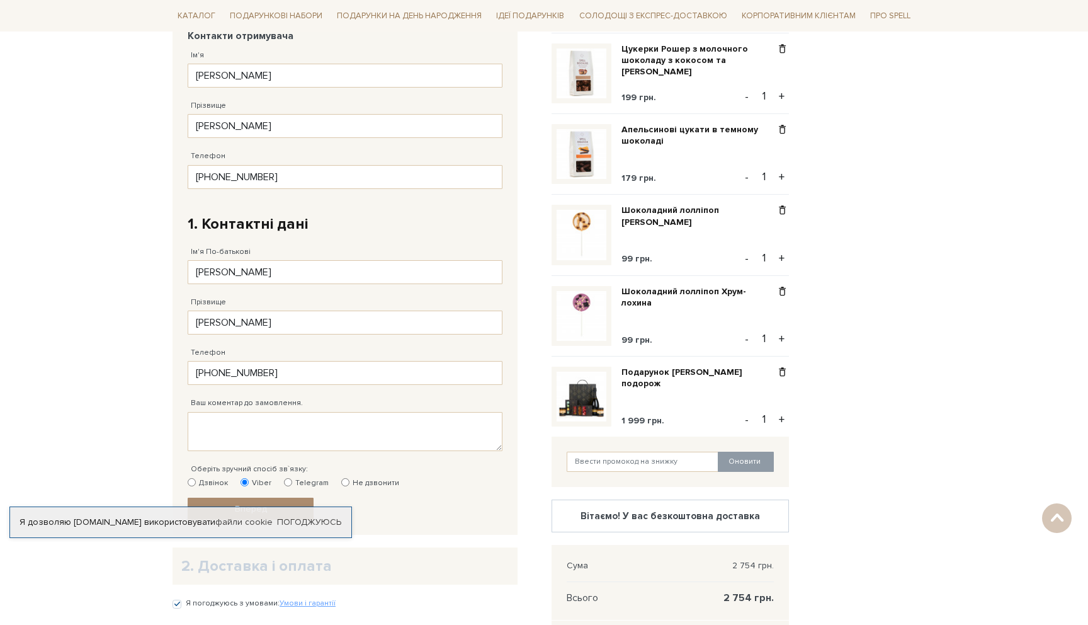
scroll to position [250, 0]
click at [782, 213] on span at bounding box center [782, 212] width 13 height 11
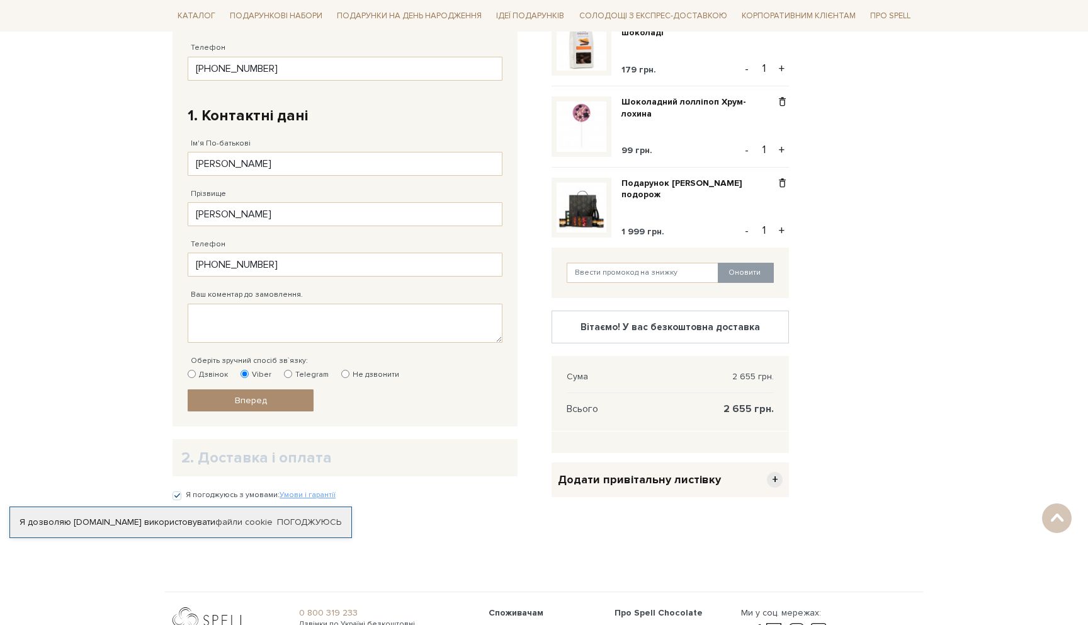
scroll to position [370, 0]
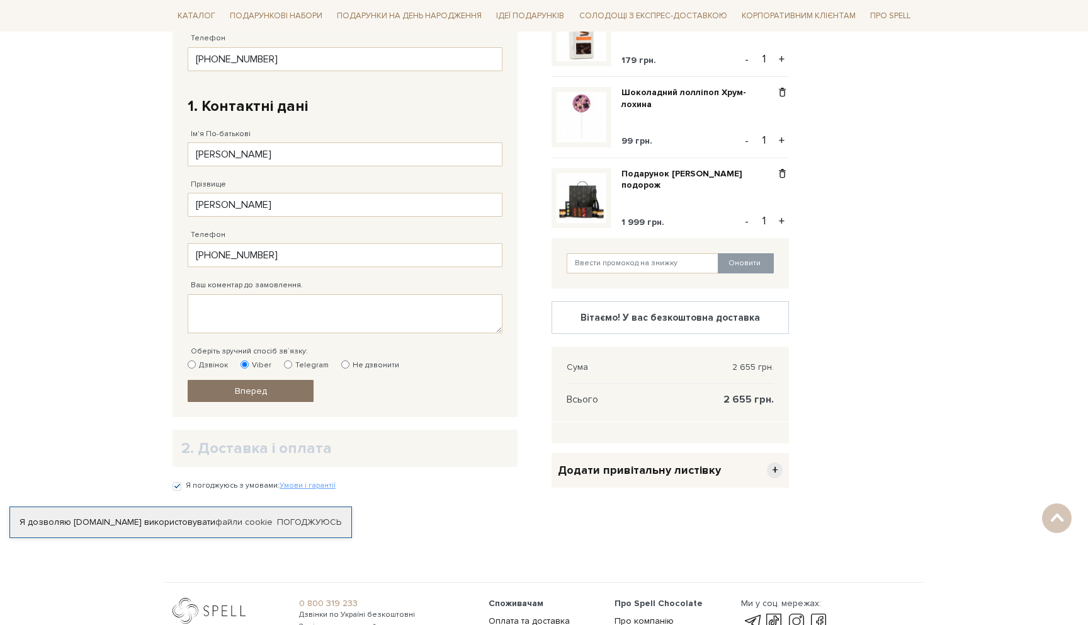
click at [274, 397] on link "Вперед" at bounding box center [251, 391] width 126 height 22
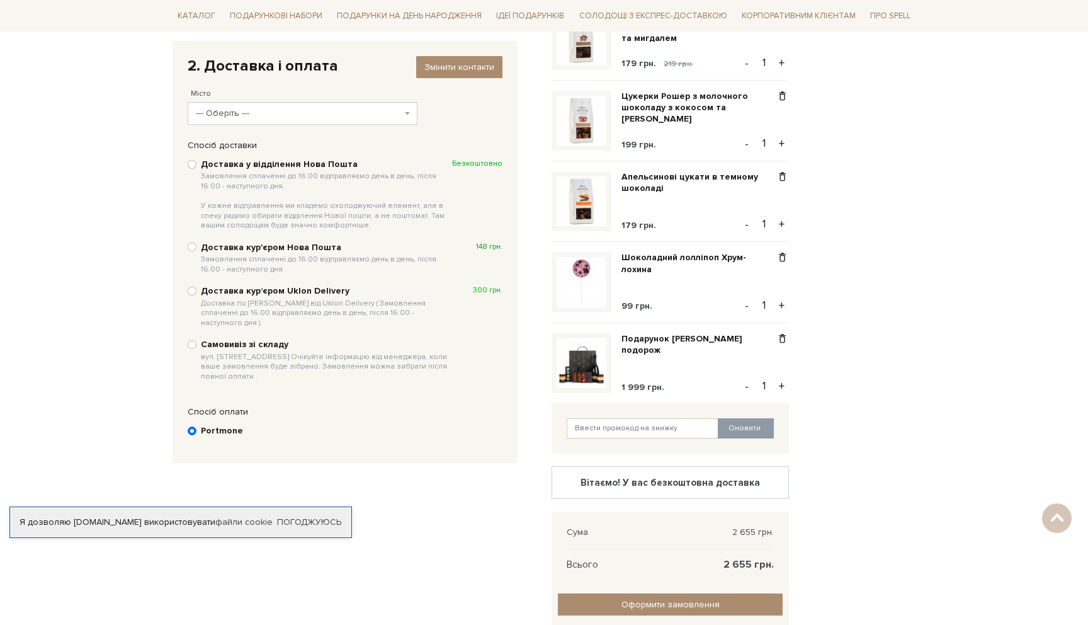
scroll to position [205, 0]
click at [193, 290] on input "Доставка курʼєром Uklon Delivery Доставка по Києву від Uklon Delivery ( Замовле…" at bounding box center [192, 290] width 9 height 9
radio input "true"
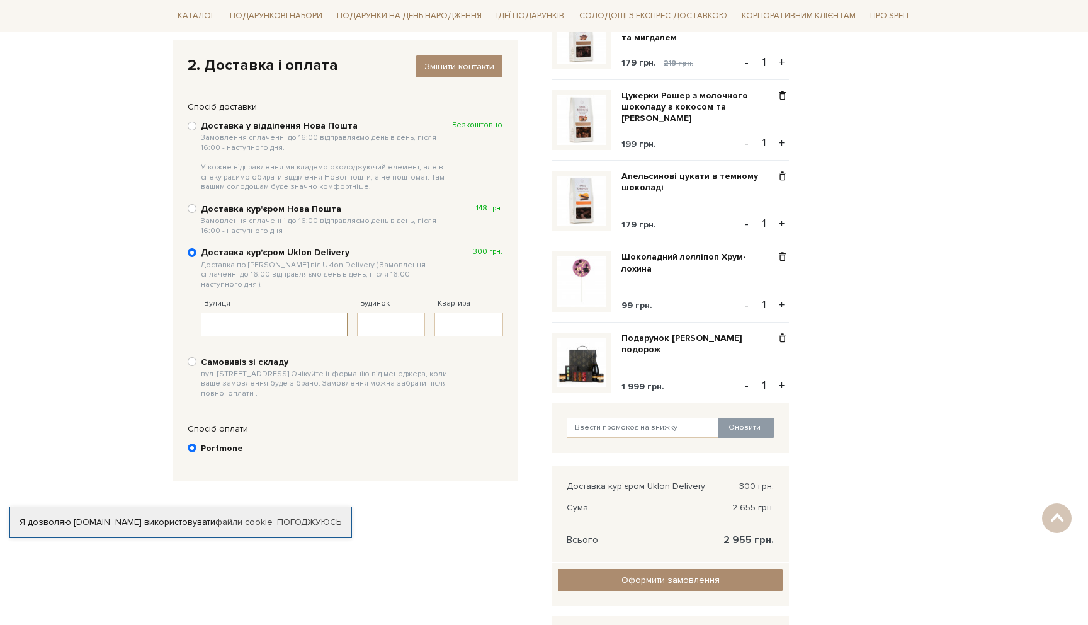
click at [268, 319] on input "Вулиця" at bounding box center [274, 324] width 147 height 24
type input "родини Крістерів"
click at [409, 317] on input "Будинок" at bounding box center [391, 324] width 69 height 24
type input "20"
click at [485, 315] on input "Квартира" at bounding box center [468, 324] width 69 height 24
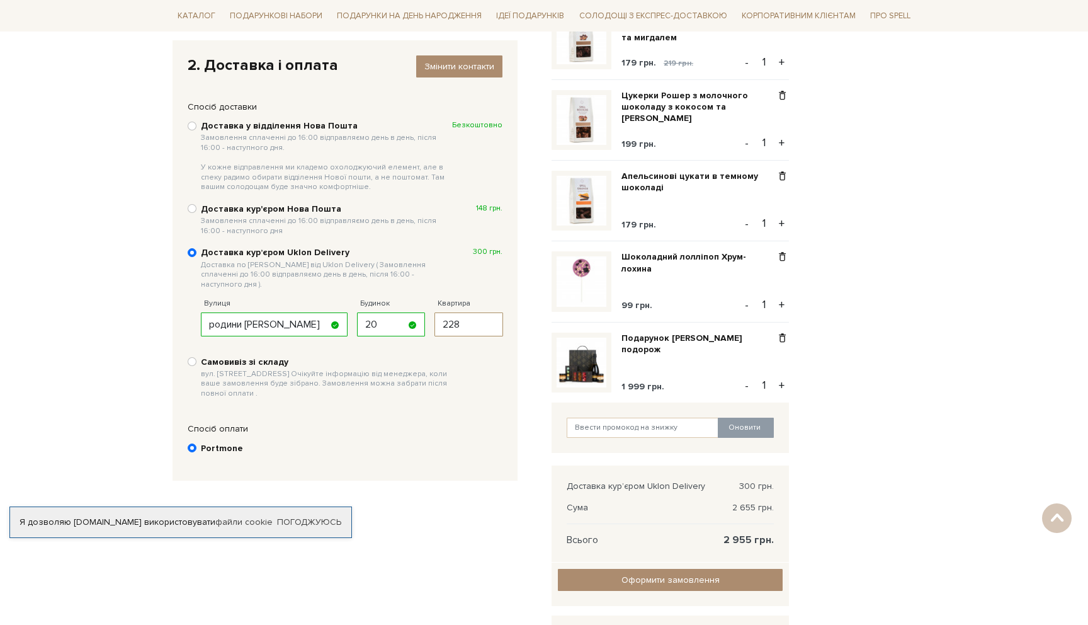
type input "228"
click at [473, 388] on label "Самовивіз зі складу вул. Велика Кільцева, 4-А. Очікуйте інформацію від менеджер…" at bounding box center [352, 377] width 302 height 43
click at [196, 366] on input "Самовивіз зі складу вул. Велика Кільцева, 4-А. Очікуйте інформацію від менеджер…" at bounding box center [192, 361] width 9 height 9
radio input "true"
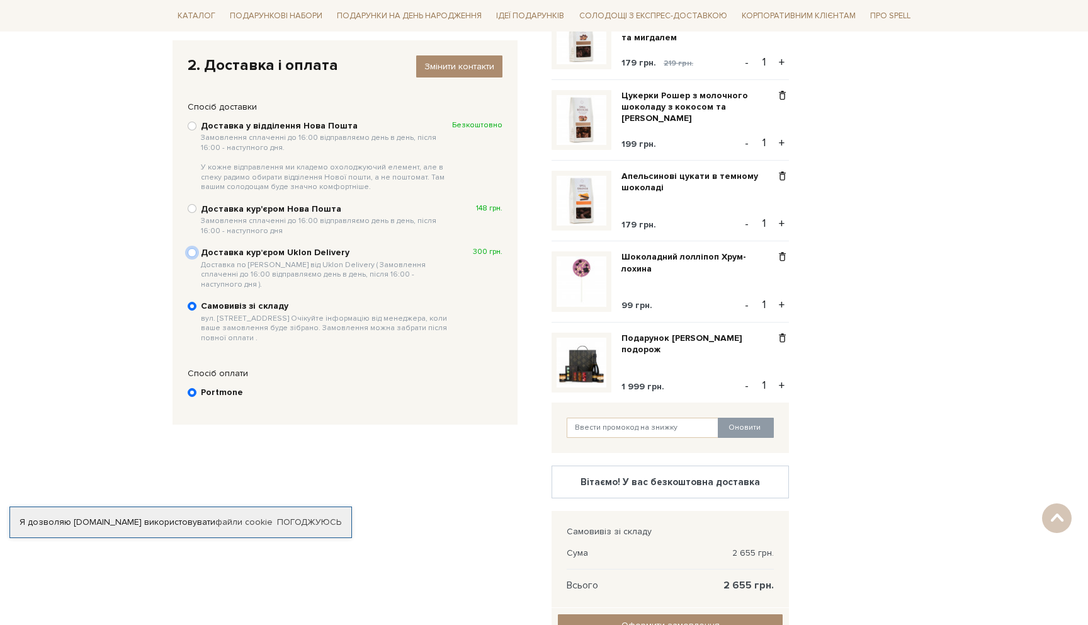
click at [190, 250] on input "Доставка курʼєром Uklon Delivery Доставка по Києву від Uklon Delivery ( Замовле…" at bounding box center [192, 252] width 9 height 9
radio input "true"
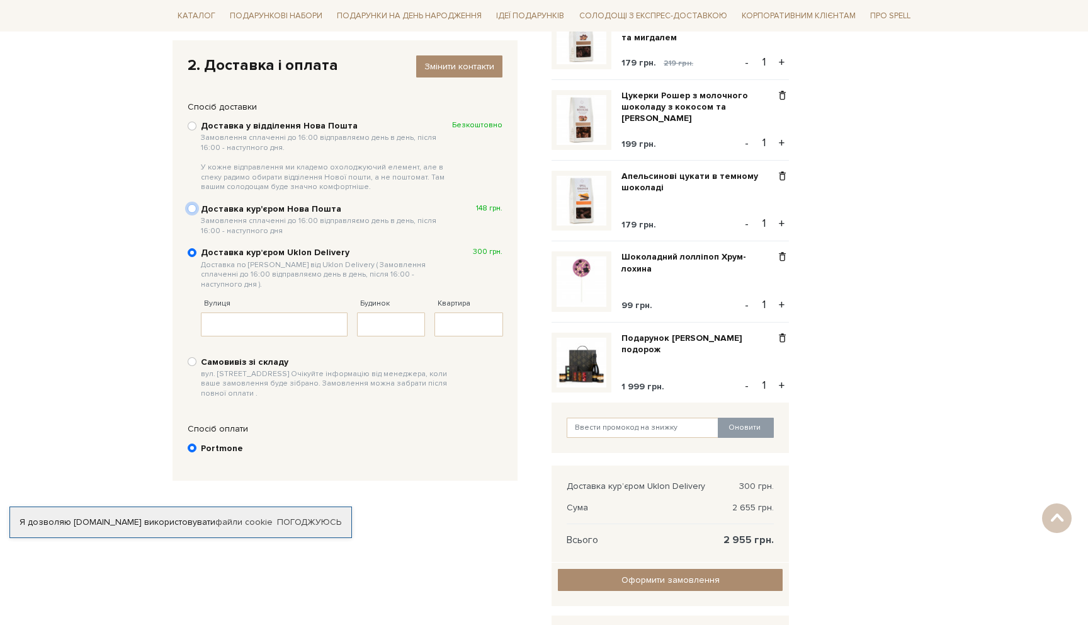
click at [194, 208] on input "Доставка кур'єром Нова Пошта Замовлення сплаченні до 16:00 відправляємо день в …" at bounding box center [192, 208] width 9 height 9
radio input "true"
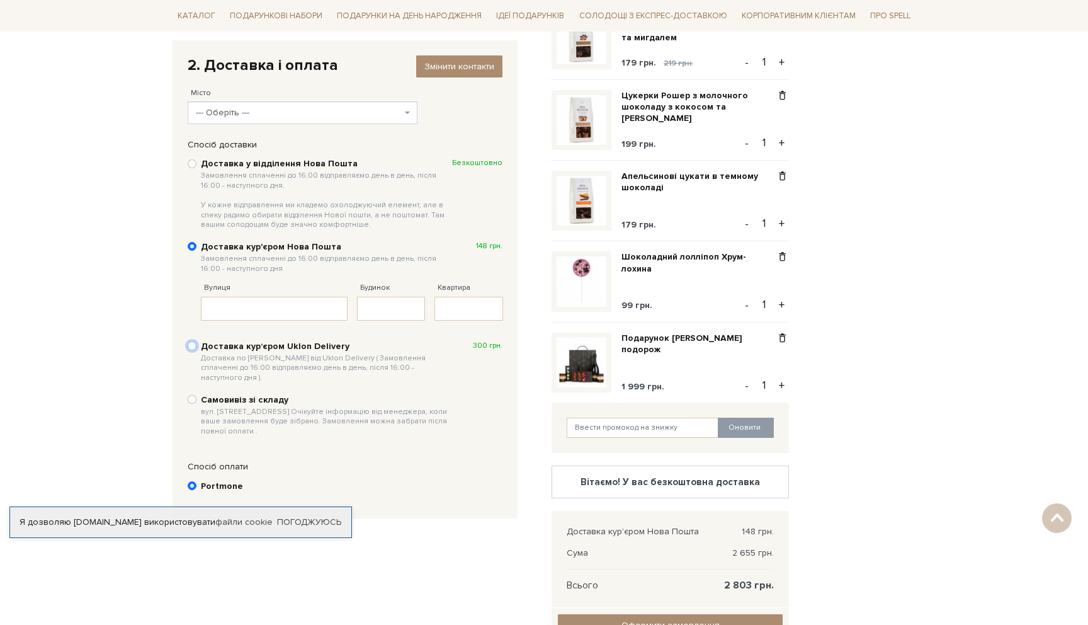
click at [193, 346] on input "Доставка курʼєром Uklon Delivery Доставка по Києву від Uklon Delivery ( Замовле…" at bounding box center [192, 345] width 9 height 9
radio input "true"
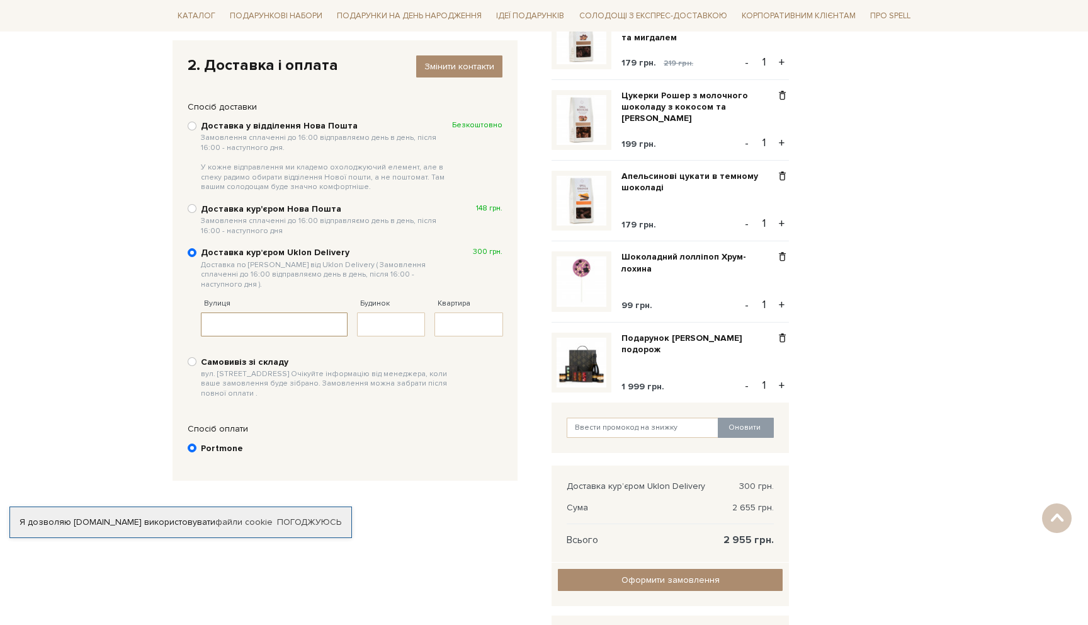
click at [244, 316] on input "Вулиця" at bounding box center [274, 324] width 147 height 24
type input "родини Крістерів"
click at [383, 312] on input "Будинок" at bounding box center [391, 324] width 69 height 24
type input "20"
click at [481, 315] on input "Квартира" at bounding box center [468, 324] width 69 height 24
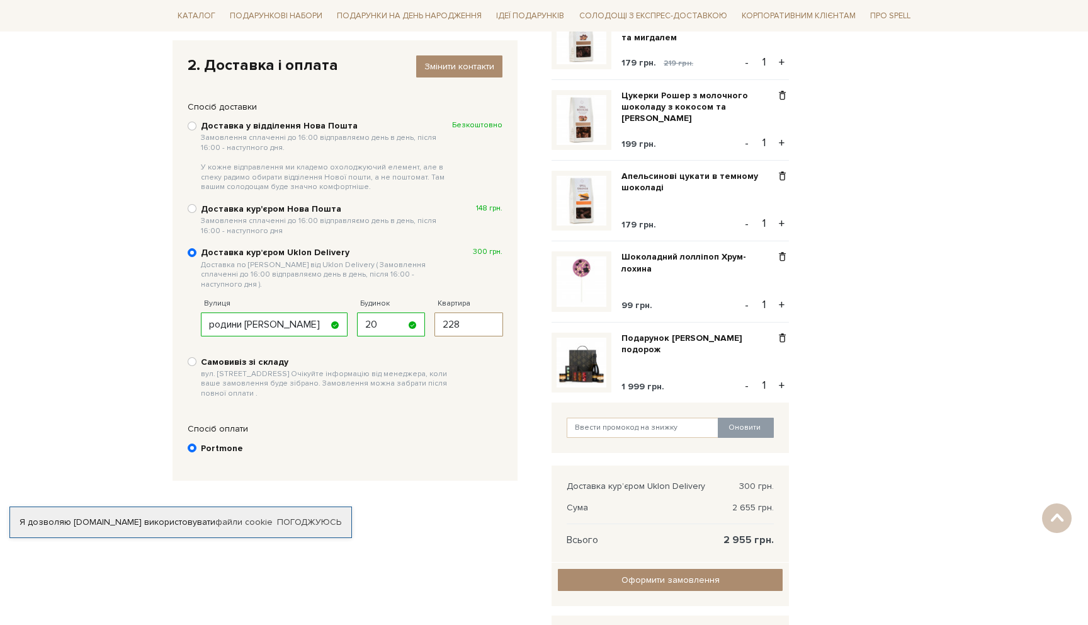
type input "228"
click at [504, 475] on div "Відправити Для себе У подарунок Контакти отримувача Ім'я Дарія Заповніть поле! …" at bounding box center [354, 370] width 379 height 660
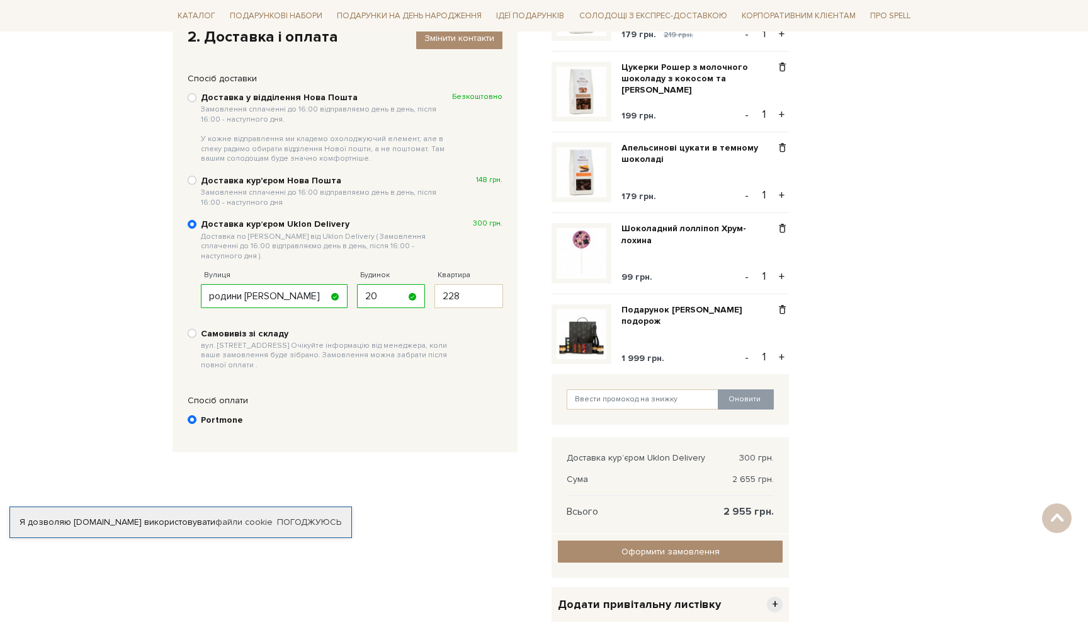
scroll to position [237, 0]
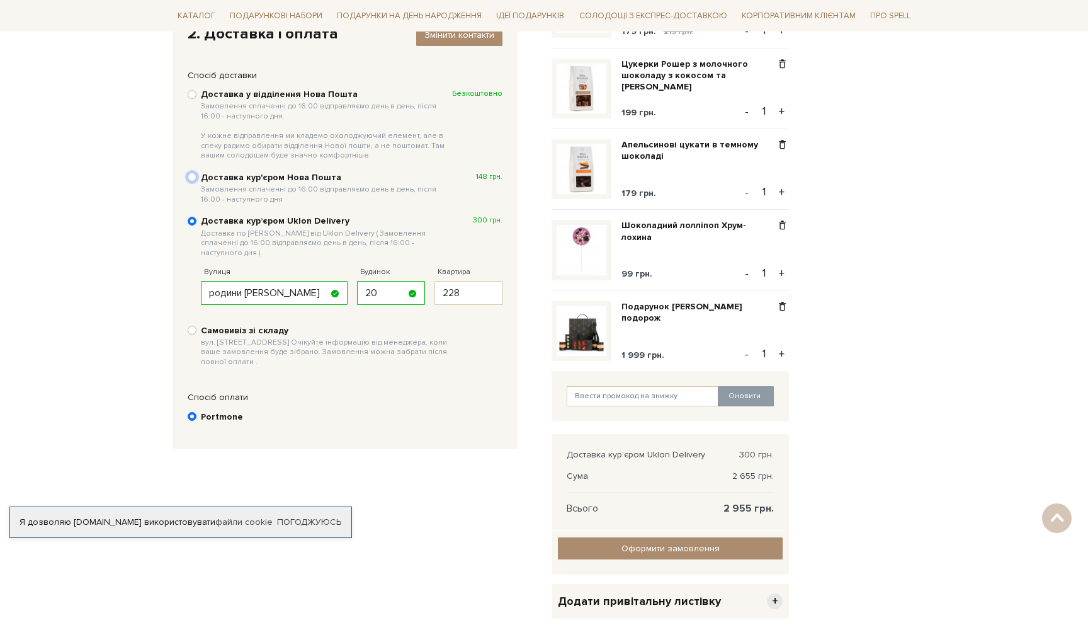
click at [193, 178] on input "Доставка кур'єром Нова Пошта Замовлення сплаченні до 16:00 відправляємо день в …" at bounding box center [192, 177] width 9 height 9
radio input "true"
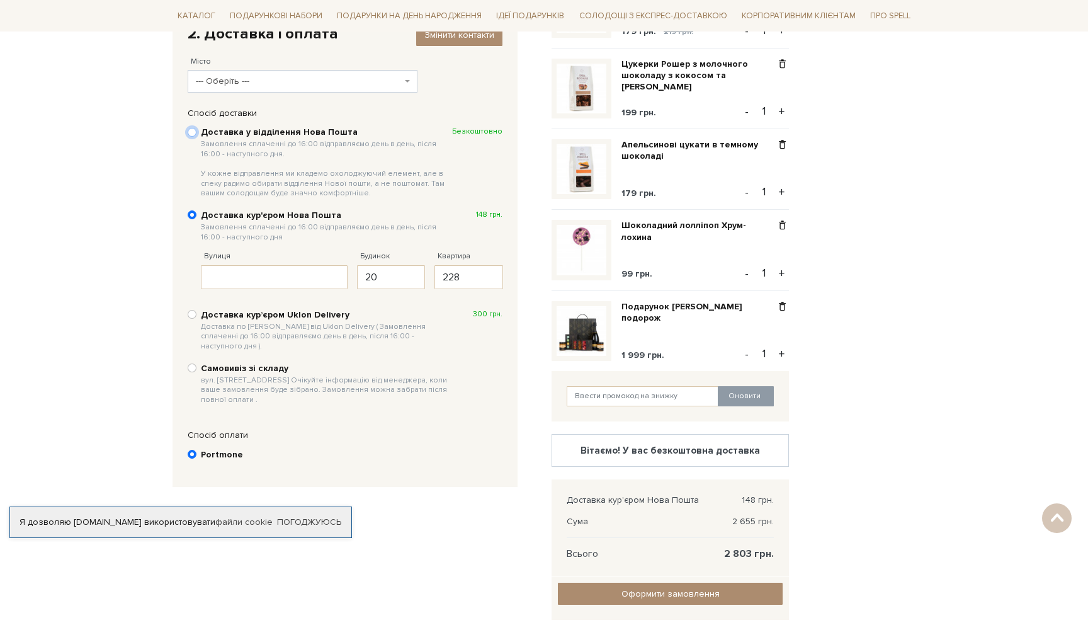
click at [191, 132] on input "Доставка у відділення Нова Пошта Замовлення сплаченні до 16:00 відправляємо ден…" at bounding box center [192, 132] width 9 height 9
radio input "true"
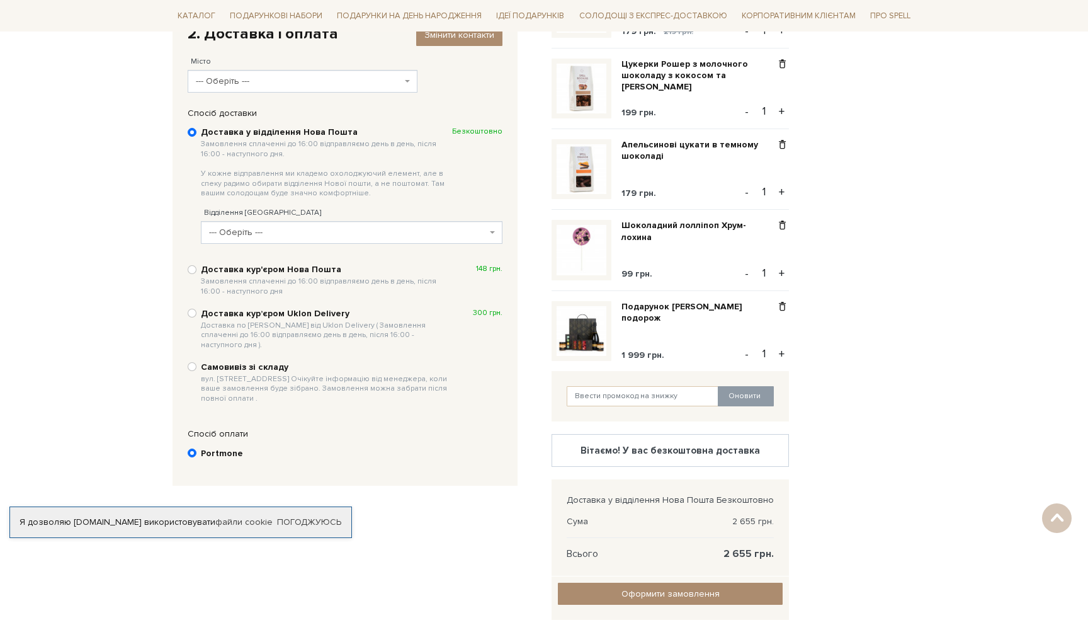
click at [216, 448] on b "Portmone" at bounding box center [222, 453] width 42 height 11
click at [196, 448] on input "Portmone" at bounding box center [192, 452] width 9 height 9
click at [783, 225] on span at bounding box center [782, 225] width 13 height 11
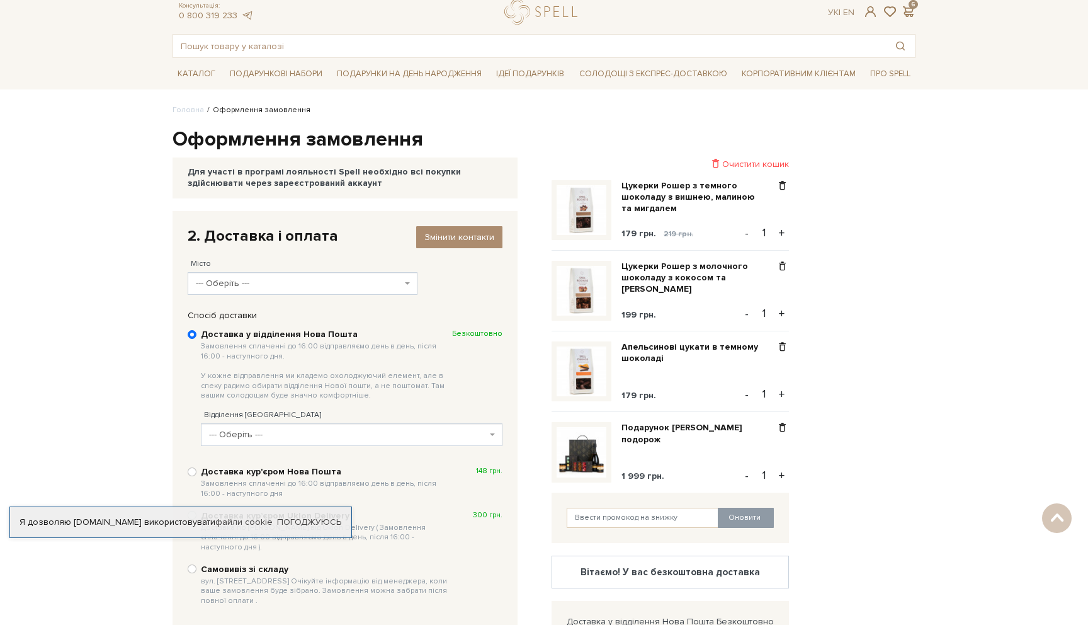
scroll to position [0, 0]
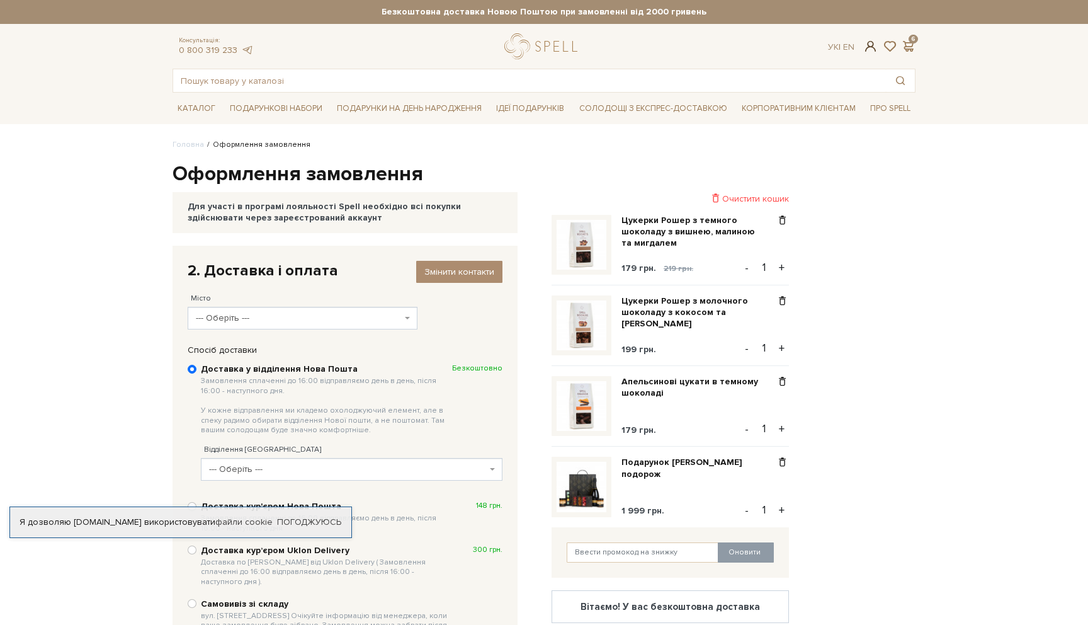
click at [871, 50] on span at bounding box center [870, 46] width 15 height 13
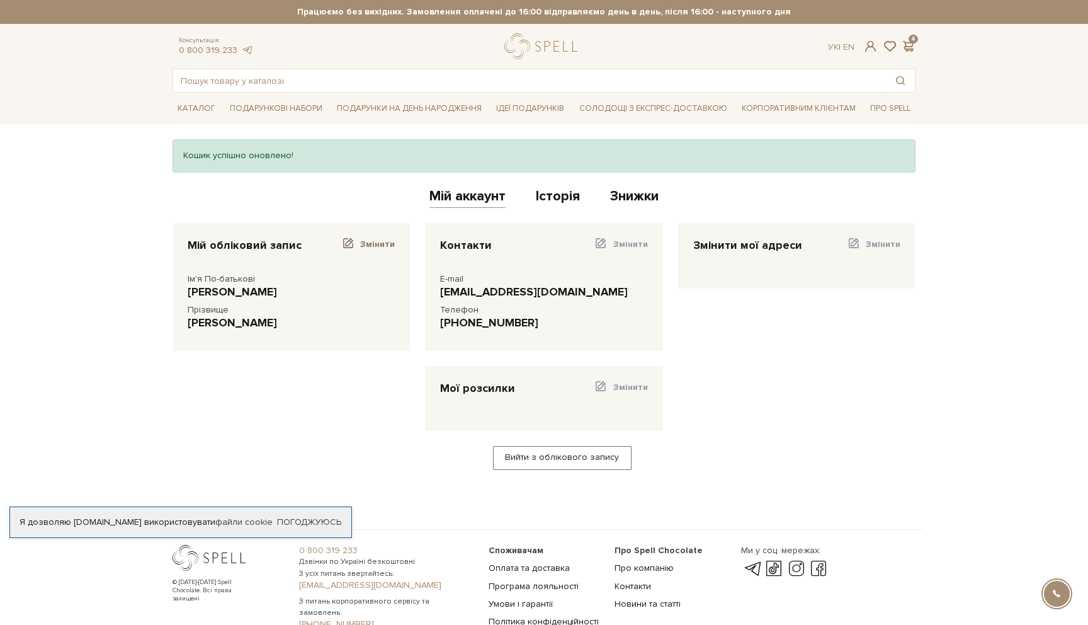
click at [362, 242] on span "Змінити" at bounding box center [377, 244] width 35 height 11
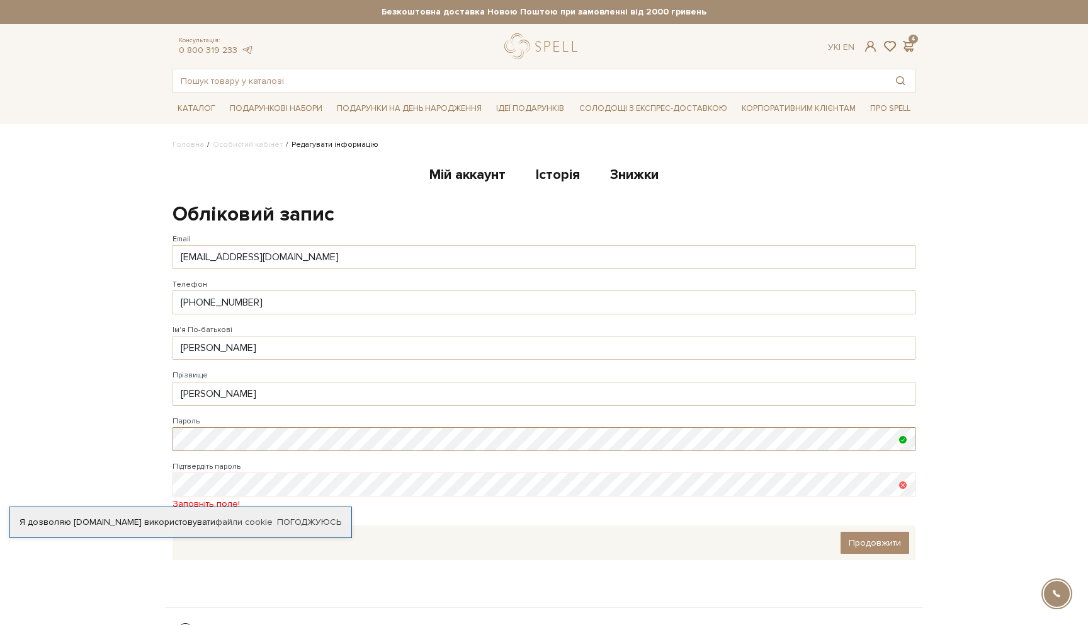
click at [156, 443] on body "Подарункові набори SALE Корпоративним клієнтам Доставка і оплата Консультація: …" at bounding box center [544, 385] width 1088 height 771
click at [343, 521] on div "Я дозволяю [DOMAIN_NAME] використовувати файли cookie" at bounding box center [180, 521] width 341 height 11
